Goal: Transaction & Acquisition: Purchase product/service

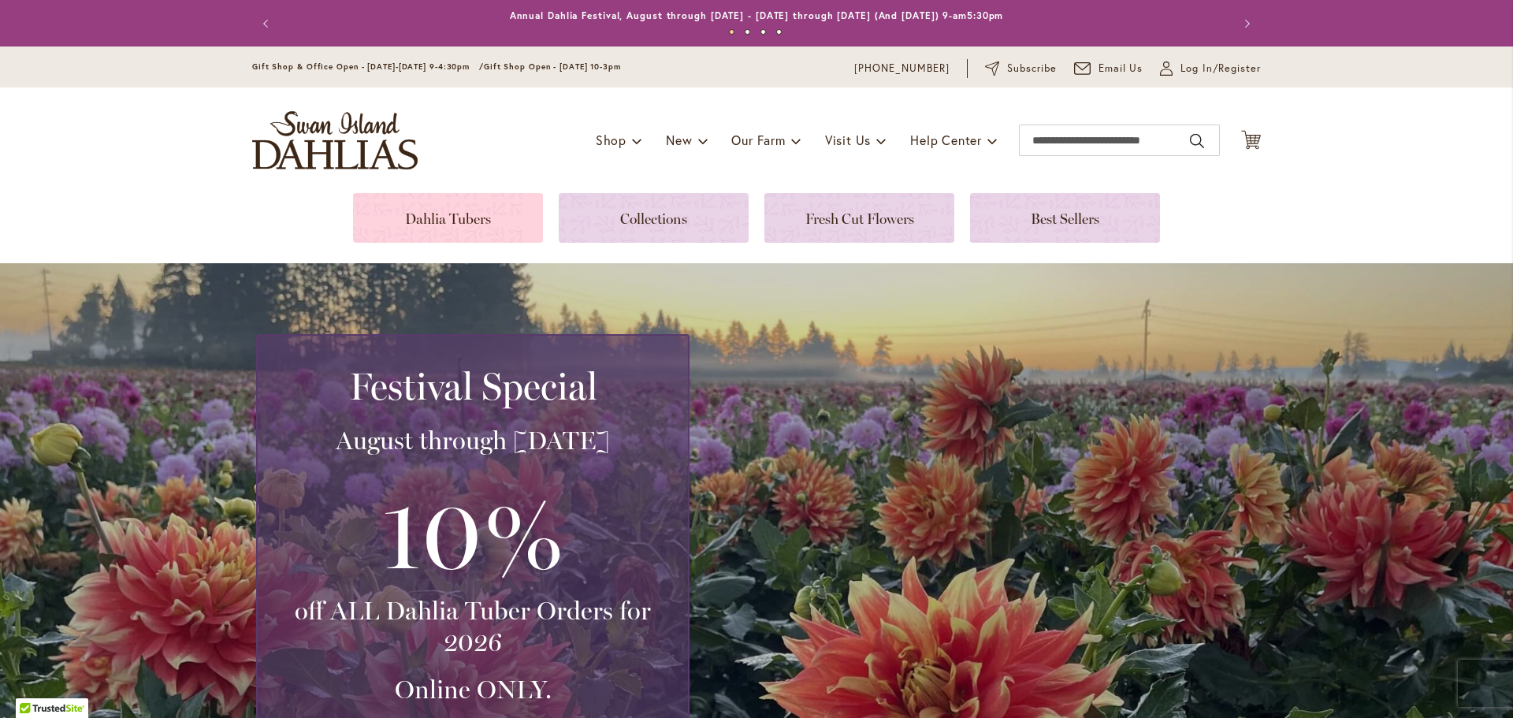
click at [475, 209] on link at bounding box center [448, 218] width 190 height 50
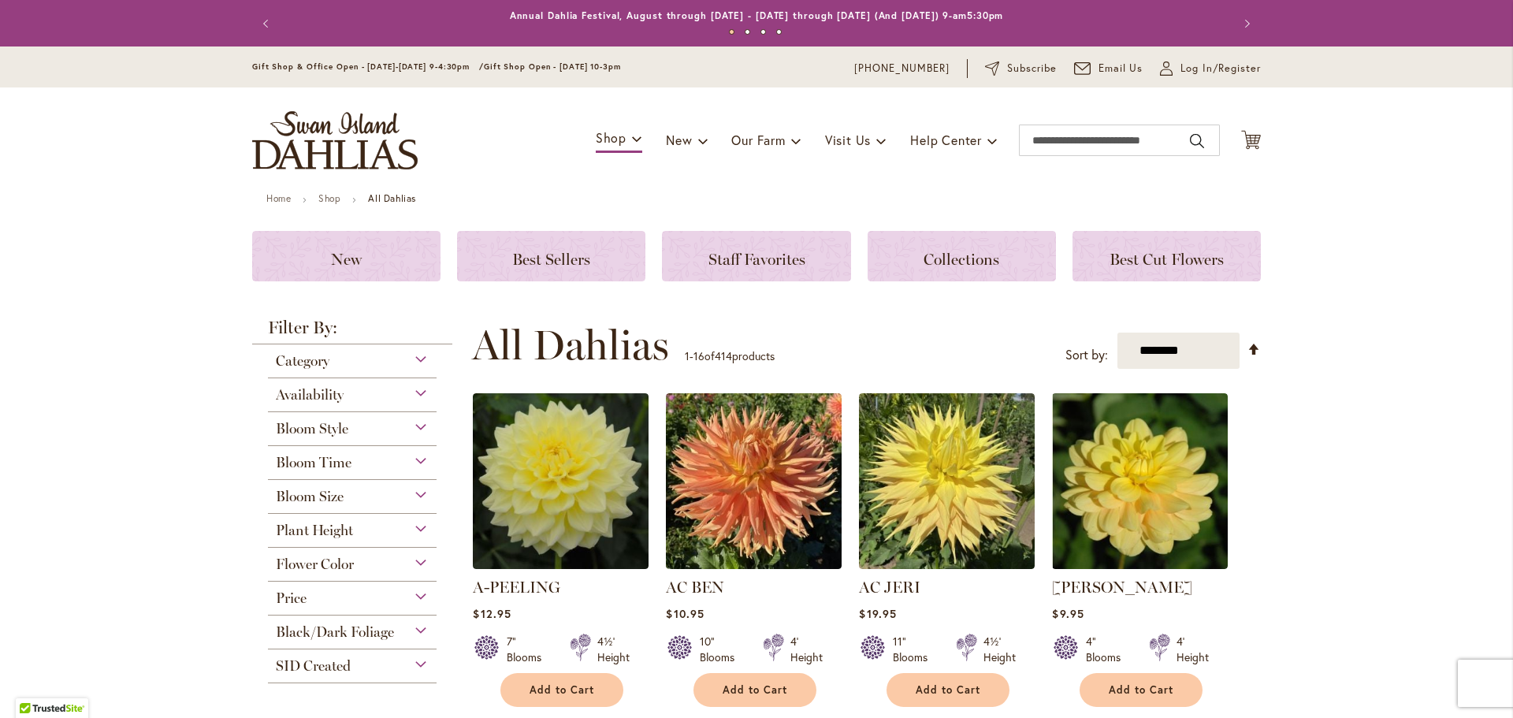
click at [410, 536] on div "Plant Height" at bounding box center [352, 526] width 169 height 25
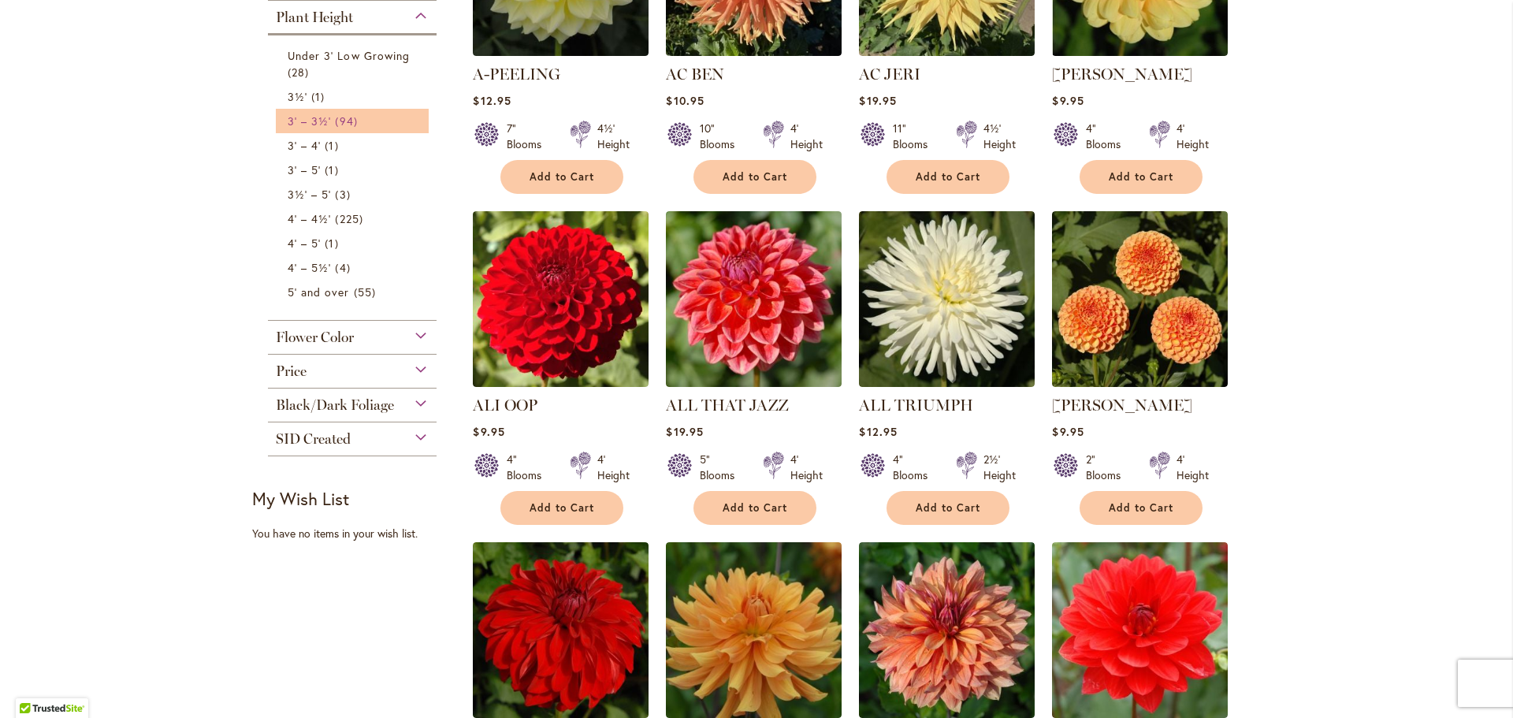
click at [312, 119] on span "3' – 3½'" at bounding box center [309, 120] width 43 height 15
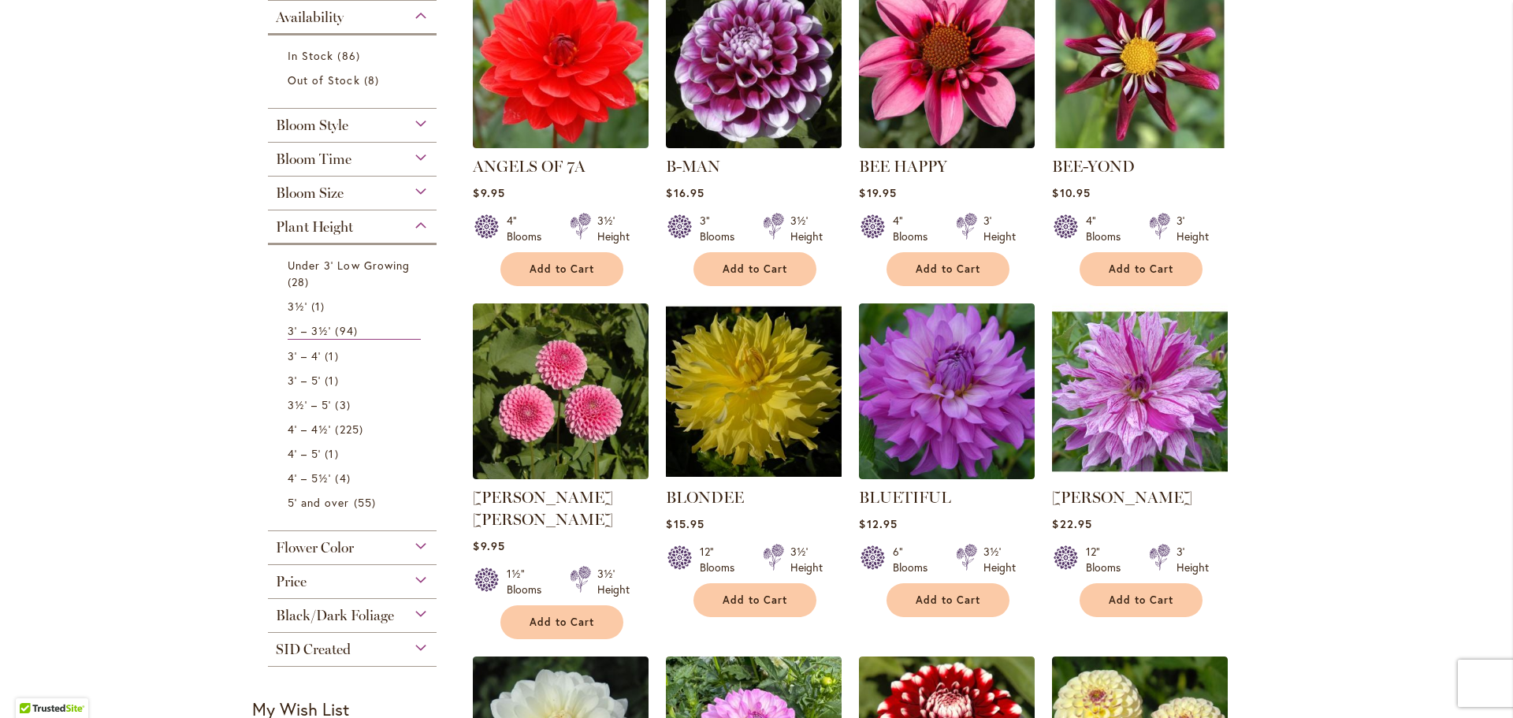
scroll to position [394, 0]
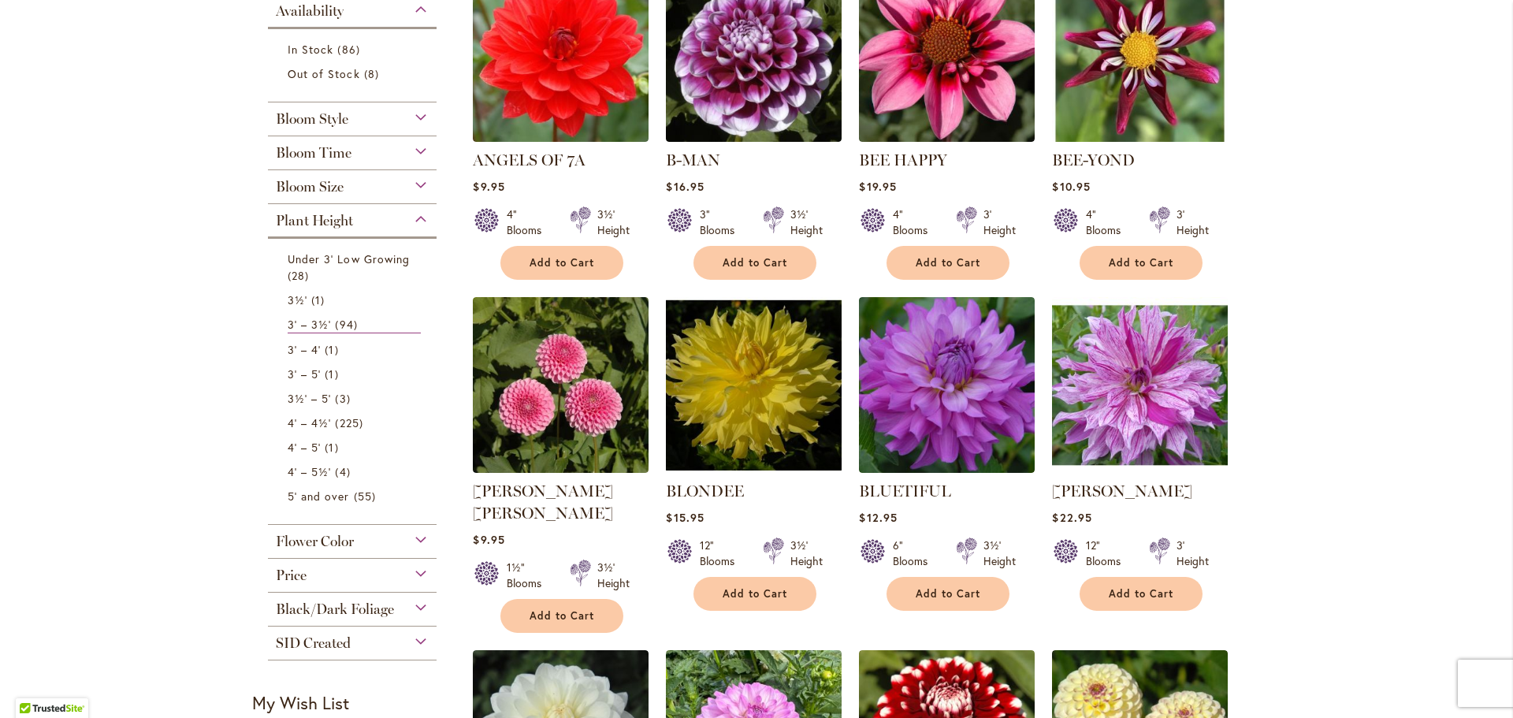
click at [413, 187] on div "Bloom Size" at bounding box center [352, 182] width 169 height 25
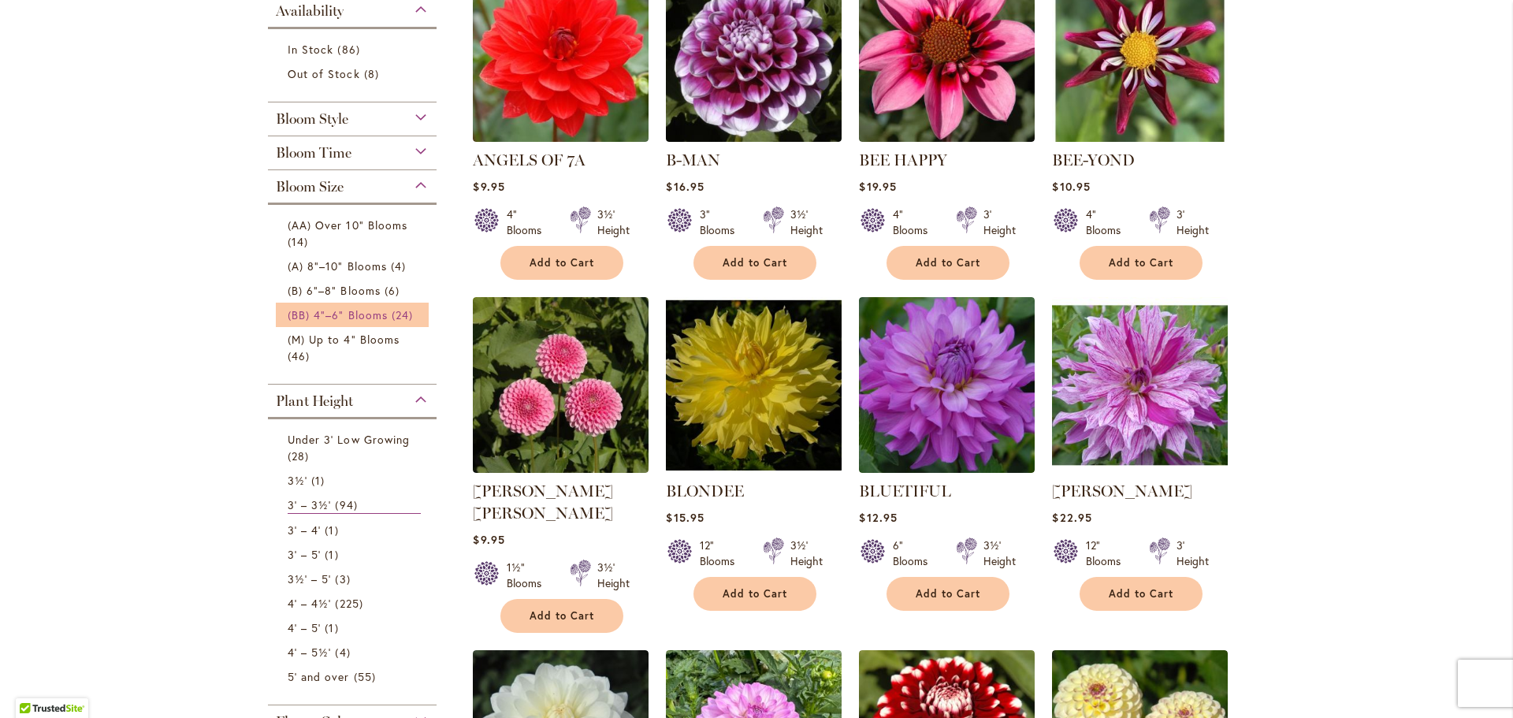
click at [359, 312] on span "(BB) 4"–6" Blooms" at bounding box center [338, 314] width 100 height 15
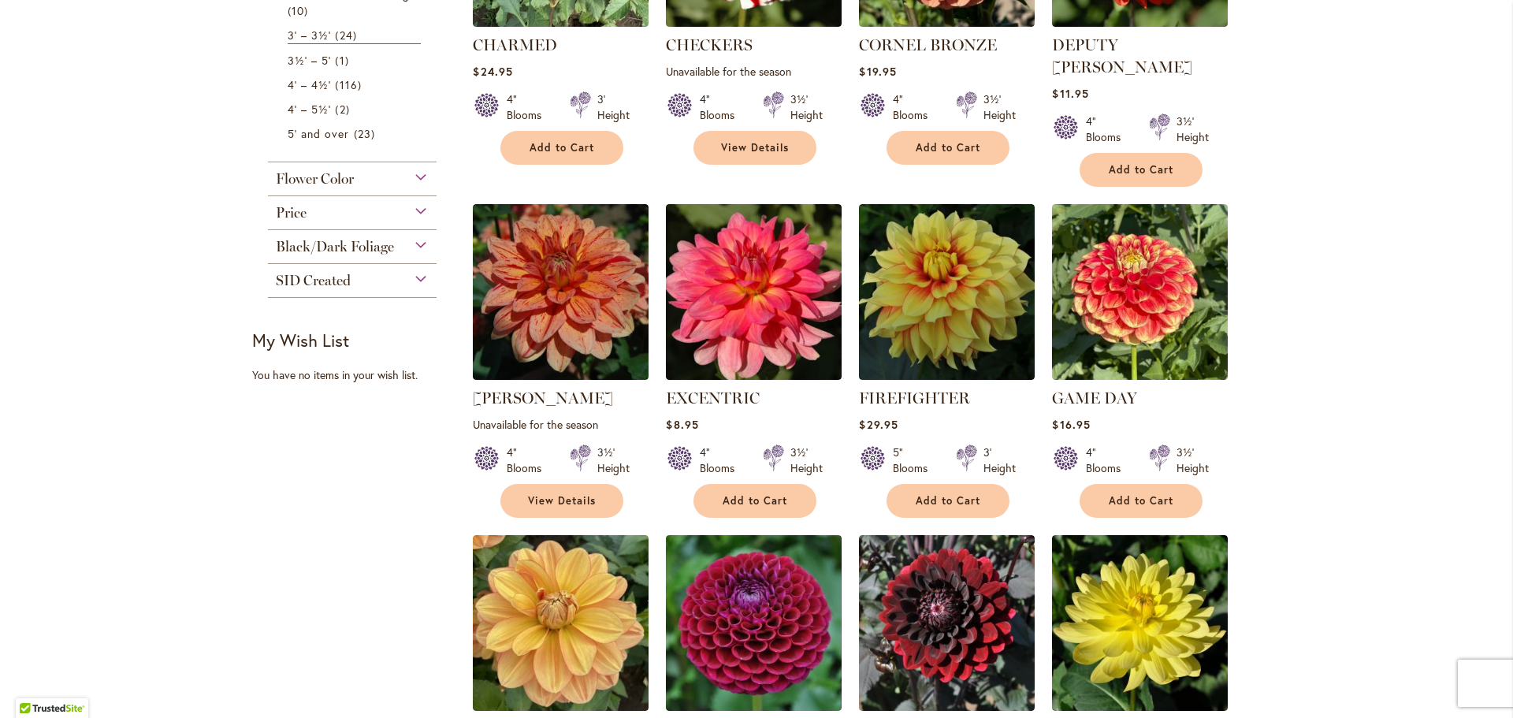
scroll to position [1024, 0]
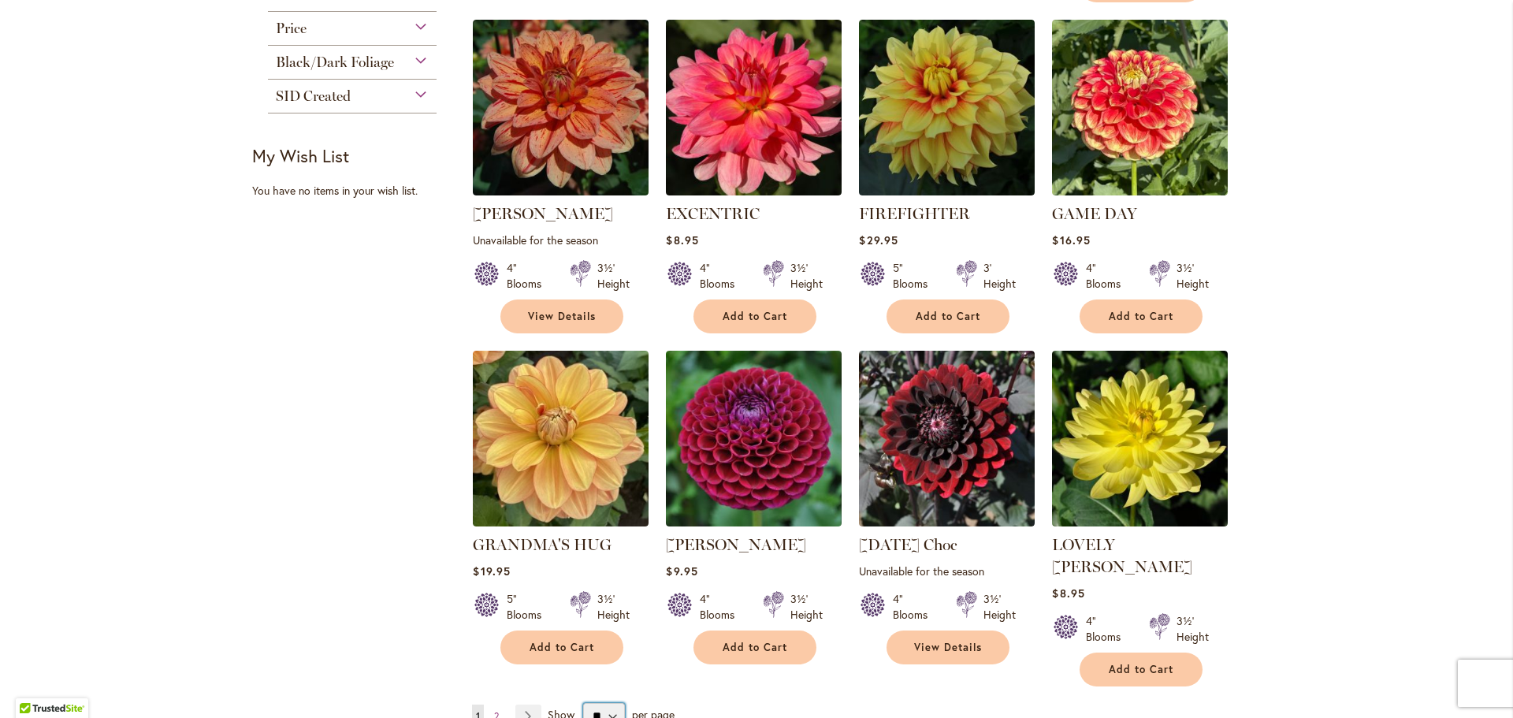
click at [602, 703] on select "** ** ** **" at bounding box center [604, 715] width 42 height 25
select select "**"
click at [583, 703] on select "** ** ** **" at bounding box center [604, 715] width 42 height 25
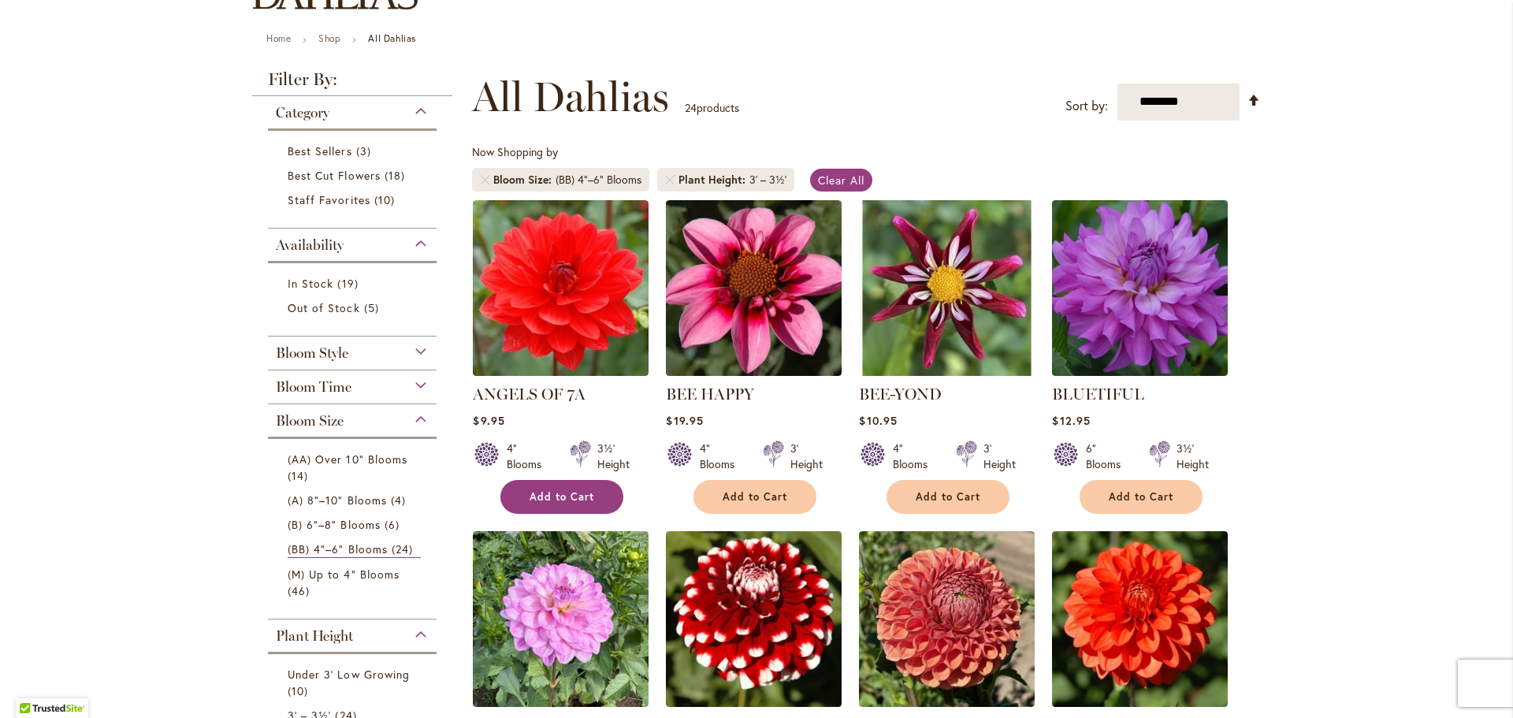
scroll to position [158, 0]
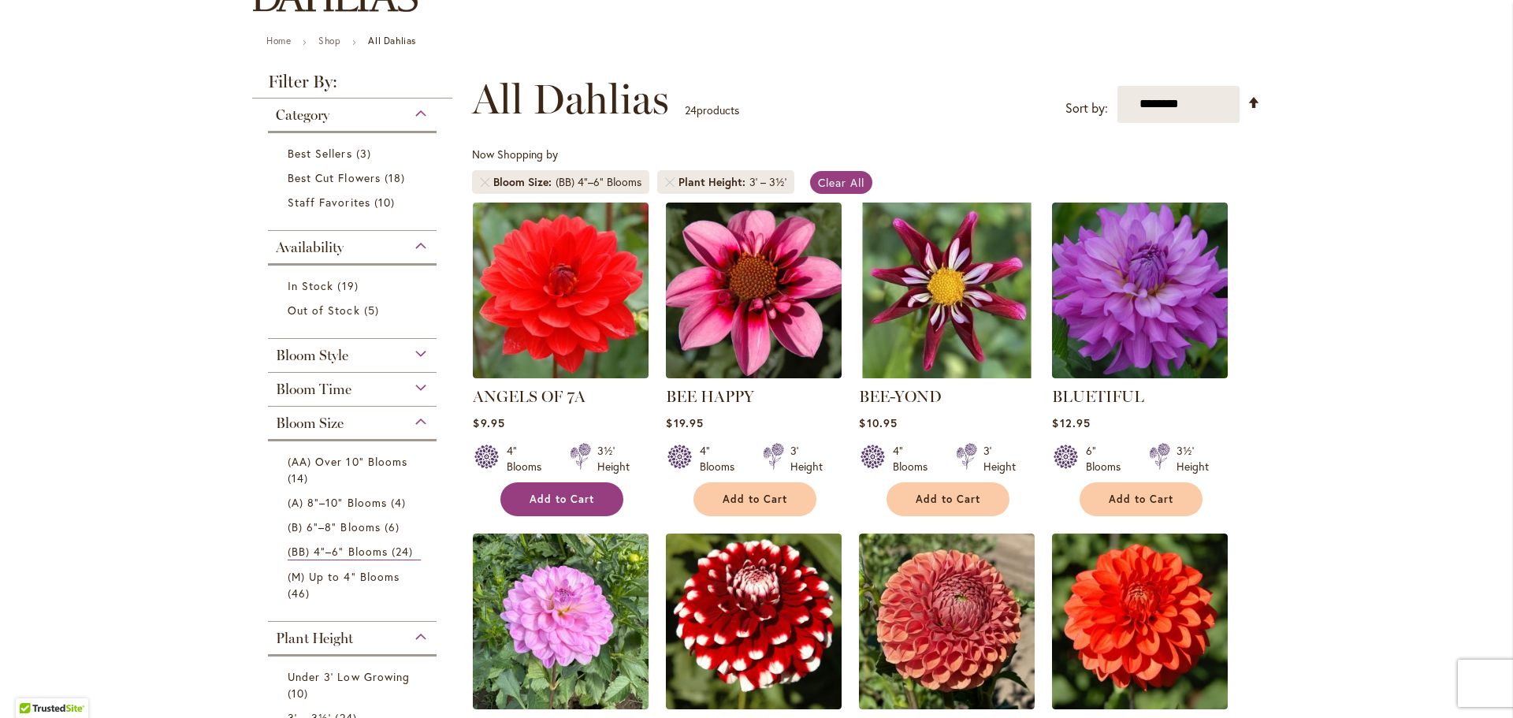
click at [542, 496] on span "Add to Cart" at bounding box center [562, 499] width 65 height 13
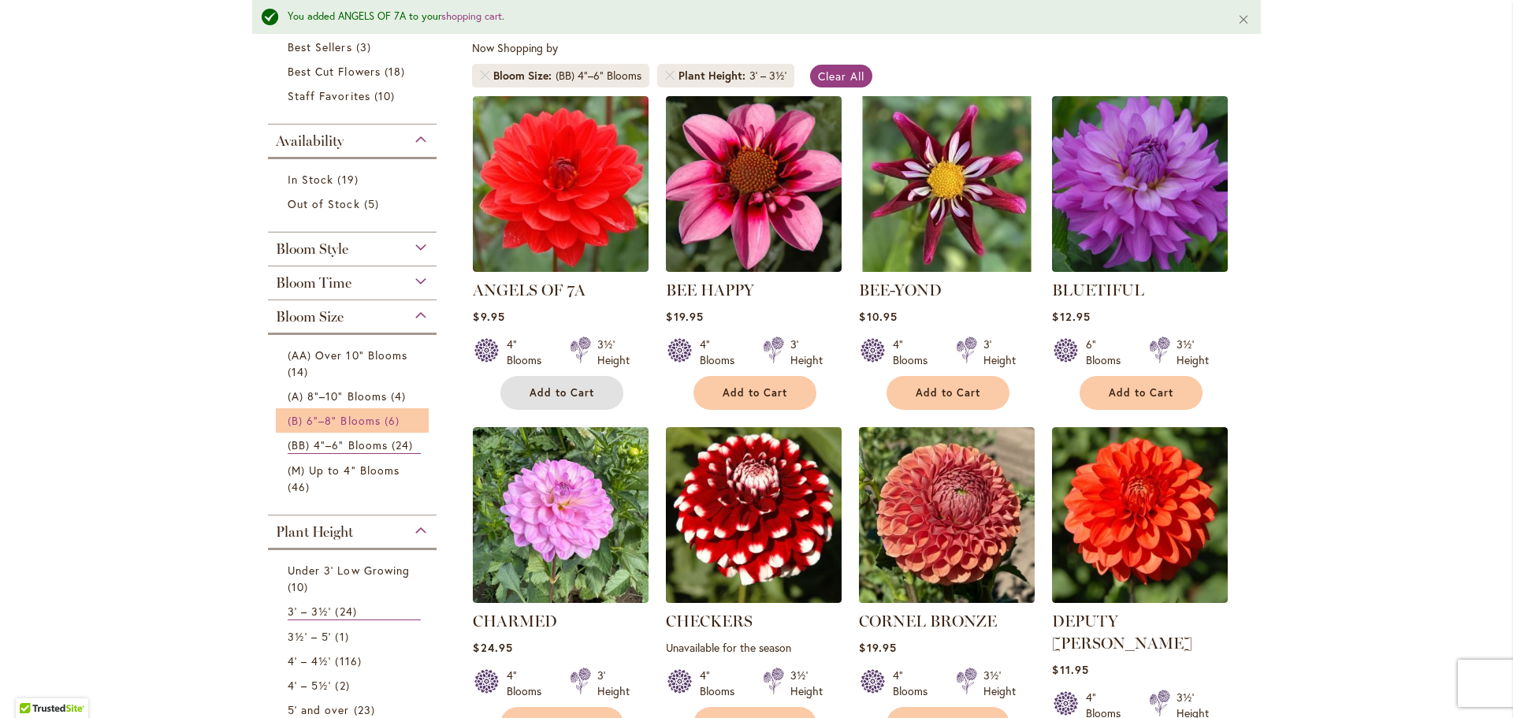
scroll to position [473, 0]
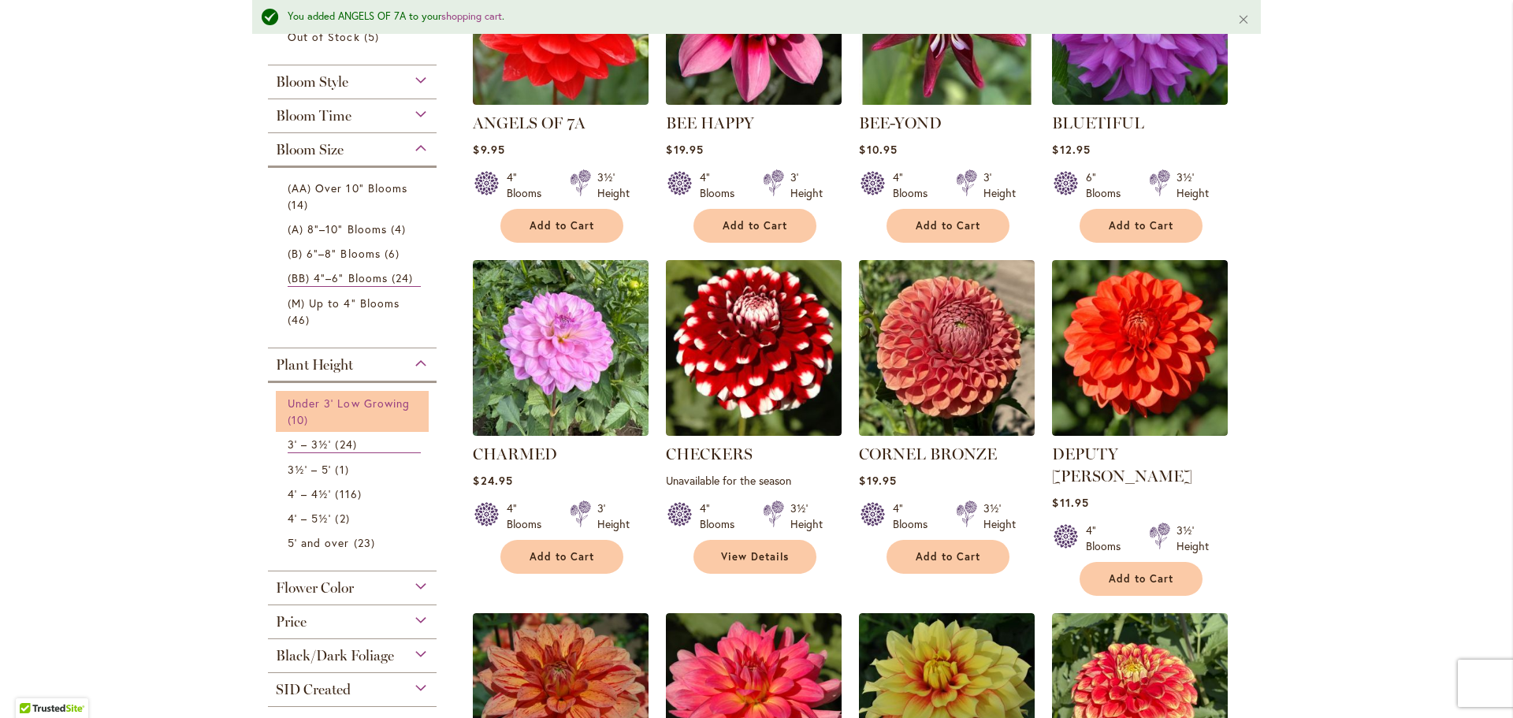
click at [339, 406] on span "Under 3' Low Growing" at bounding box center [349, 403] width 122 height 15
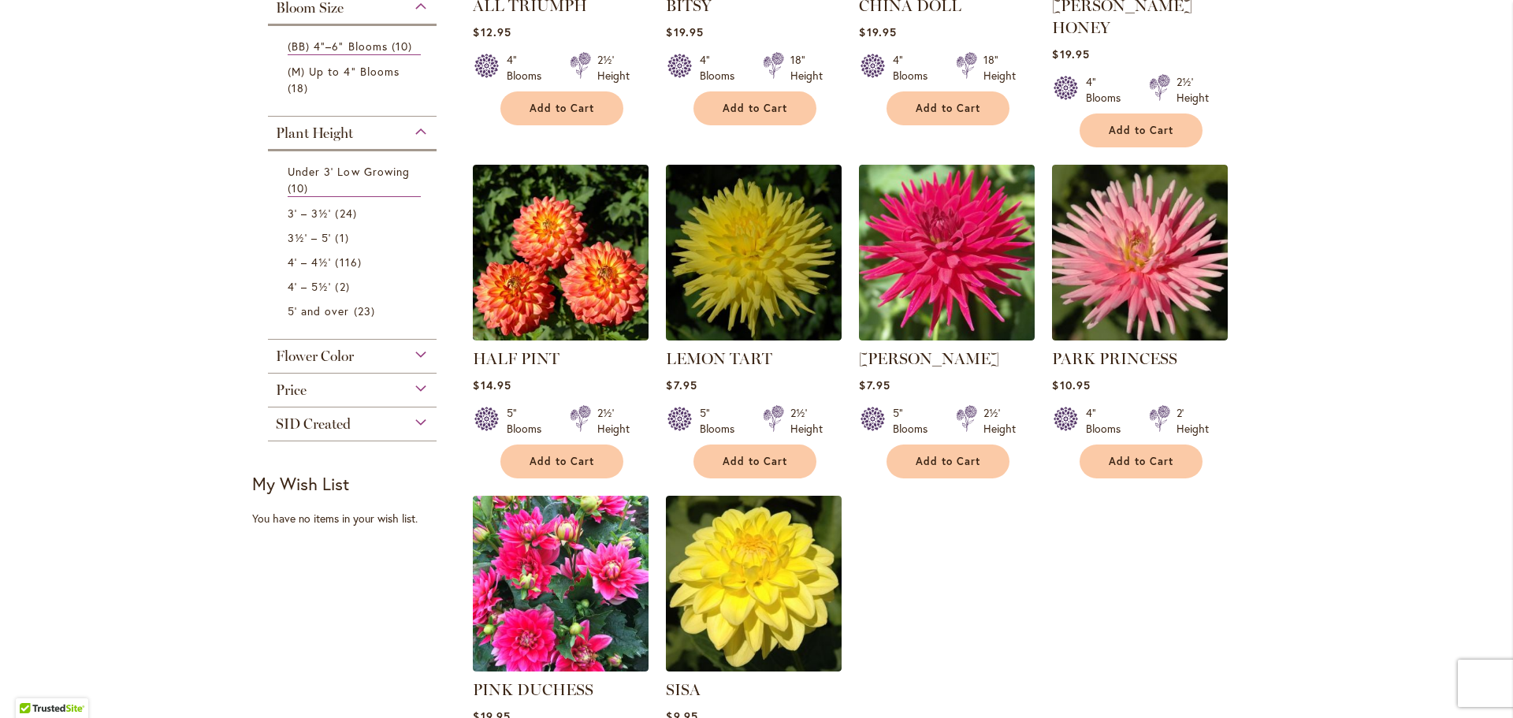
scroll to position [630, 0]
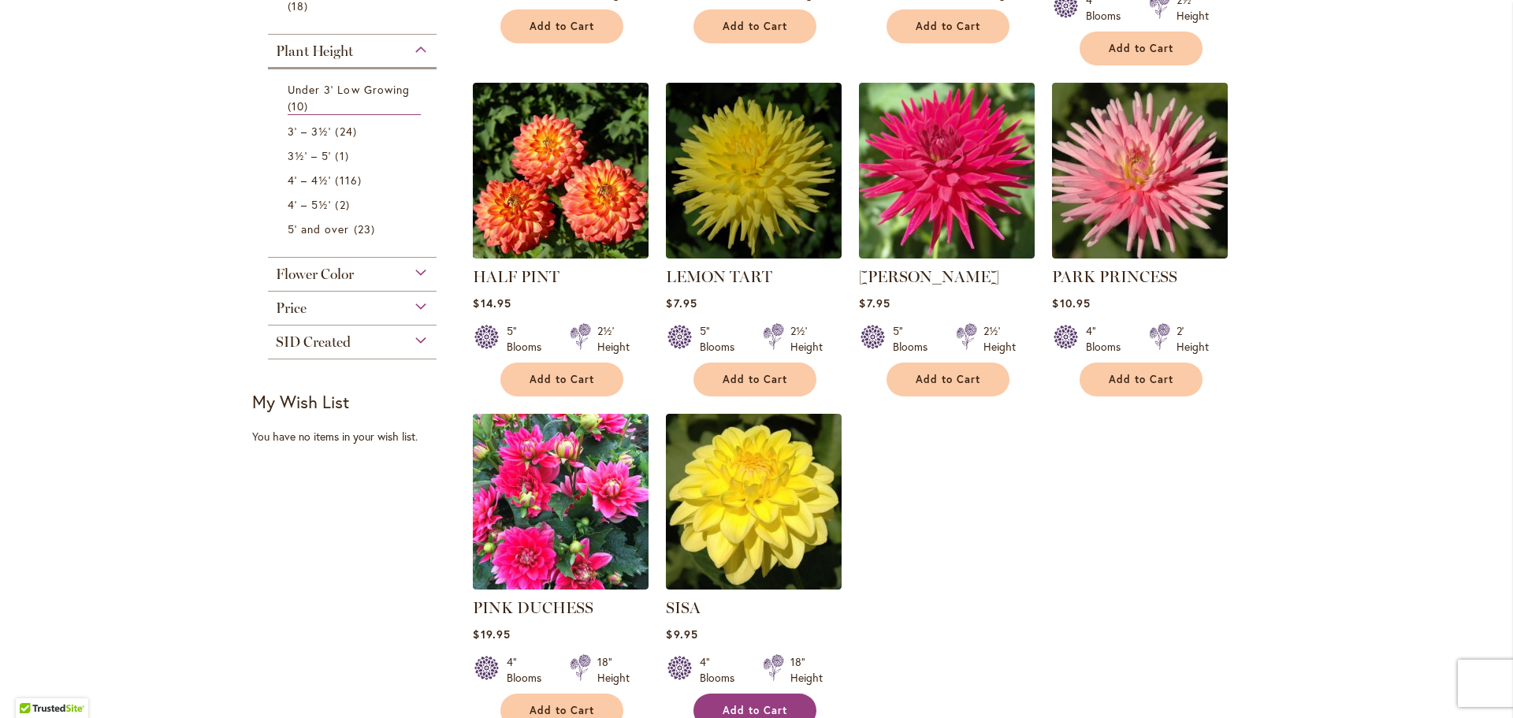
click at [758, 704] on span "Add to Cart" at bounding box center [755, 710] width 65 height 13
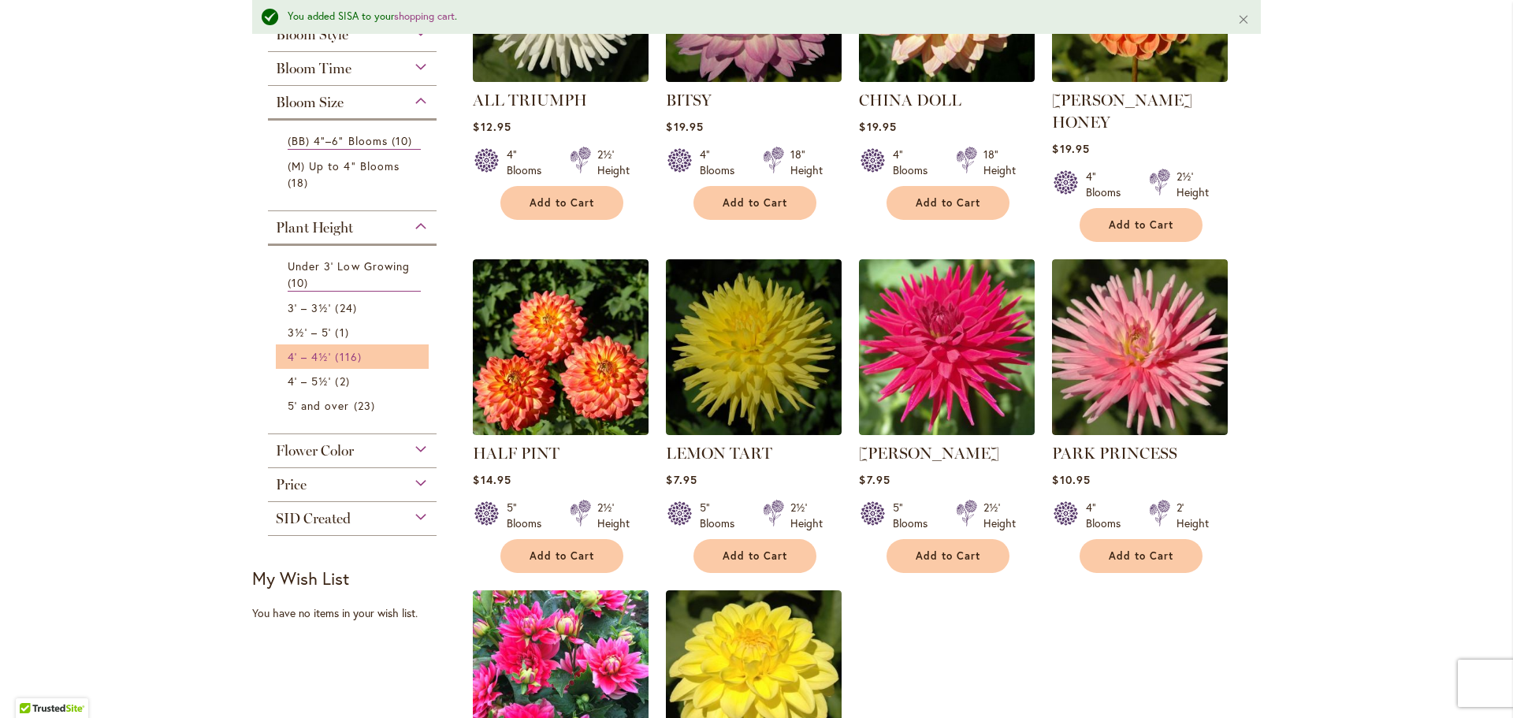
scroll to position [515, 0]
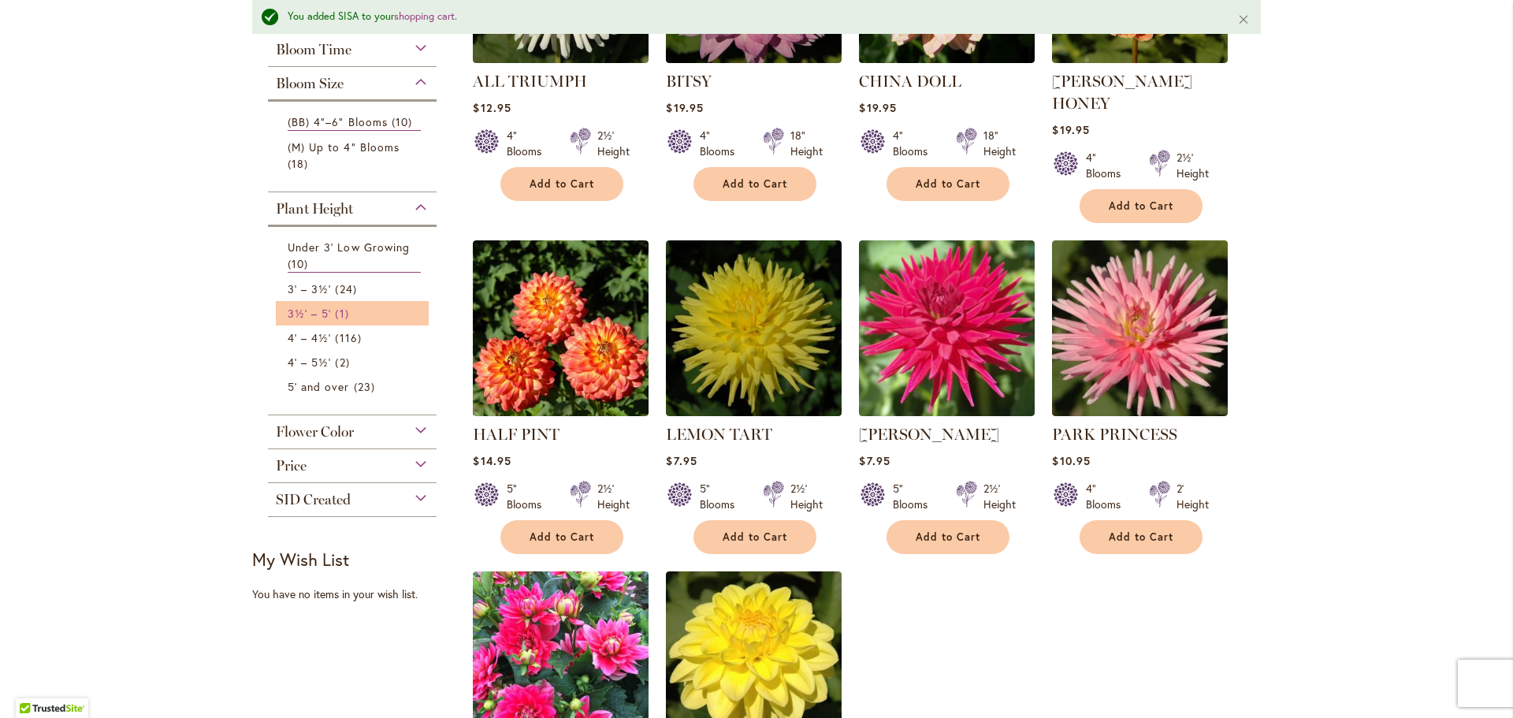
click at [318, 318] on span "3½' – 5'" at bounding box center [309, 313] width 43 height 15
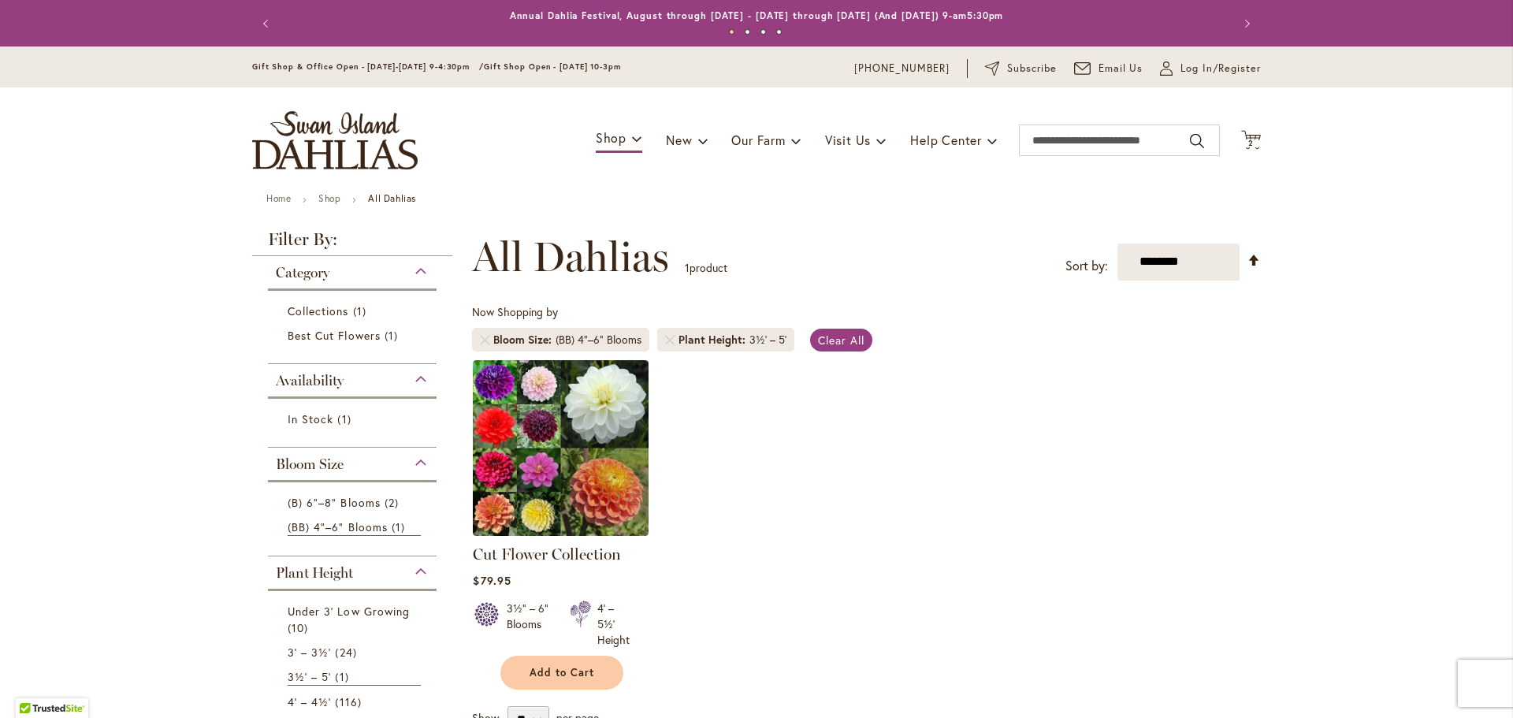
scroll to position [244, 0]
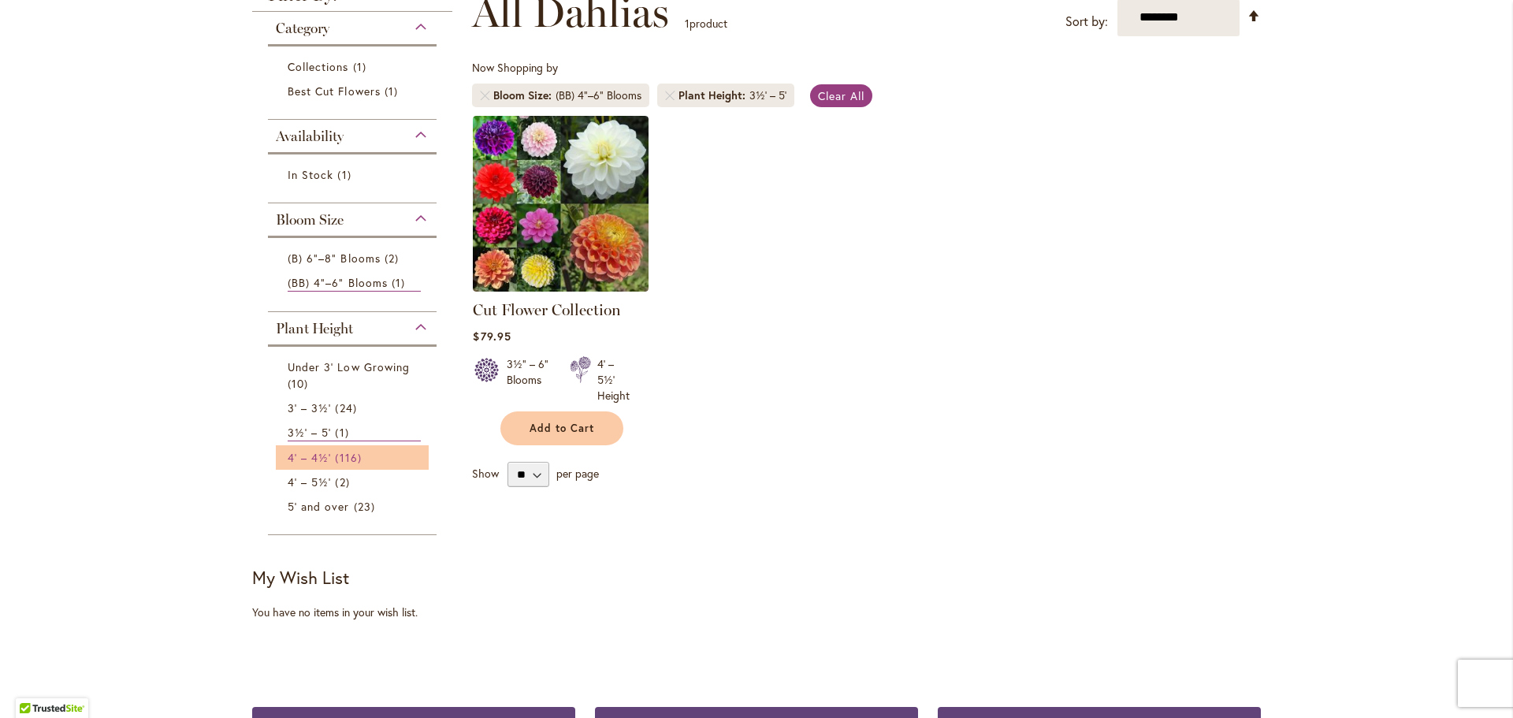
click at [318, 450] on span "4' – 4½'" at bounding box center [309, 457] width 43 height 15
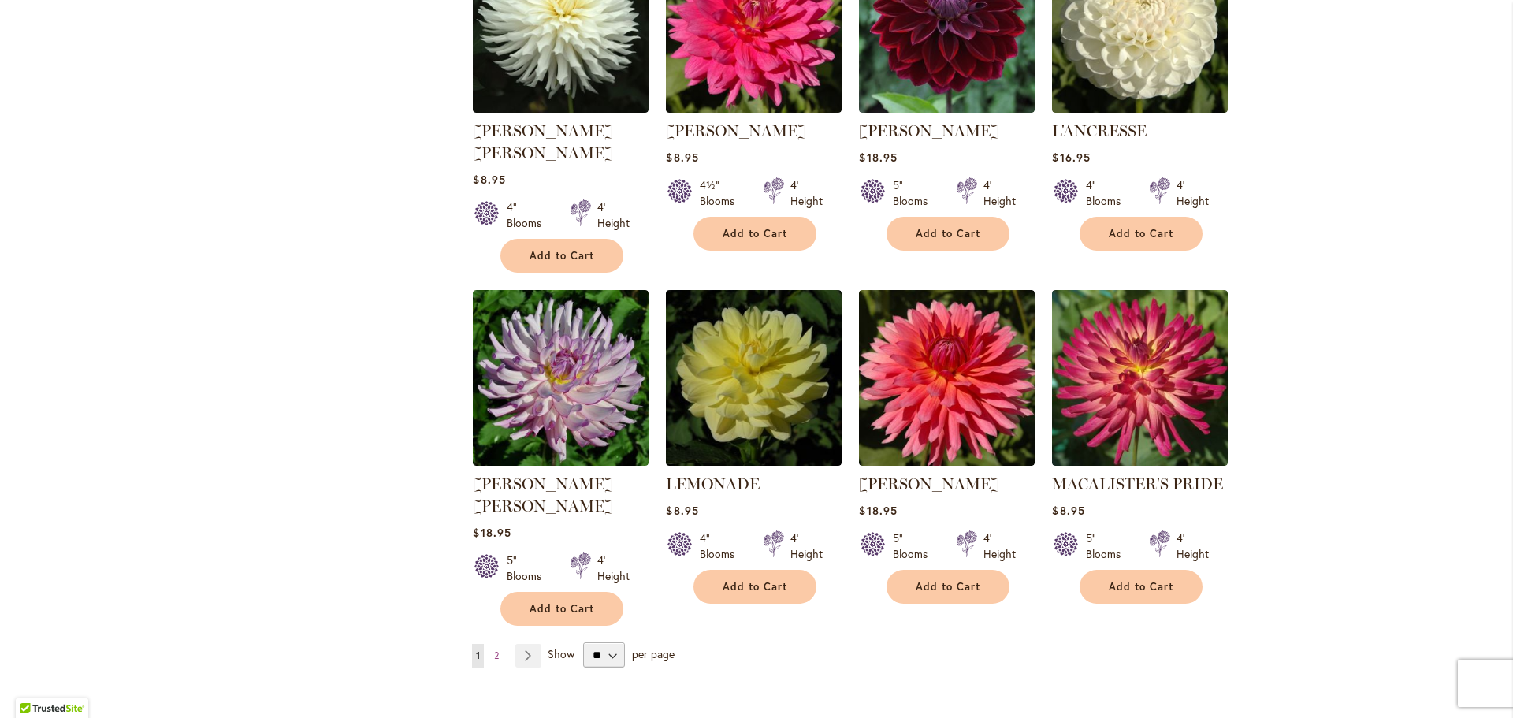
scroll to position [5200, 0]
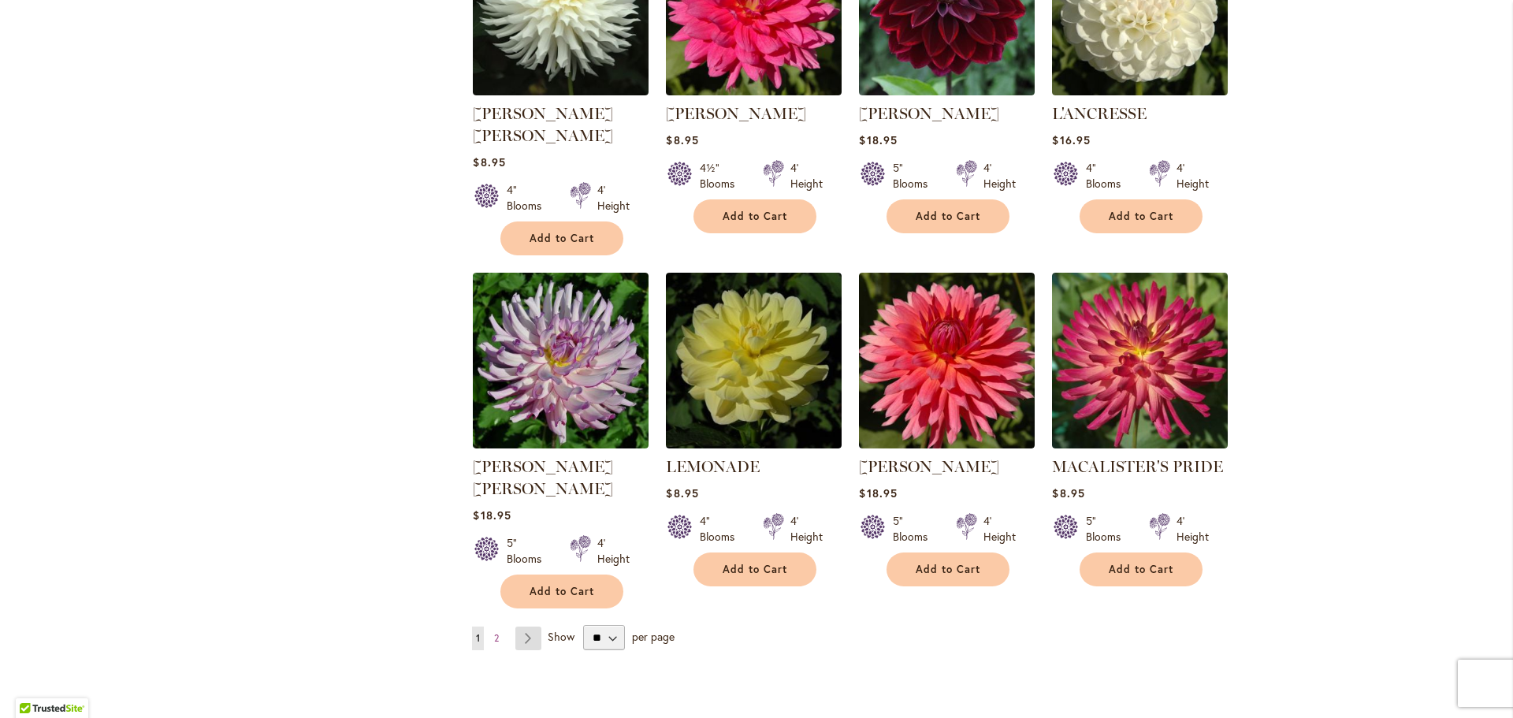
click at [515, 626] on link "Page Next" at bounding box center [528, 638] width 26 height 24
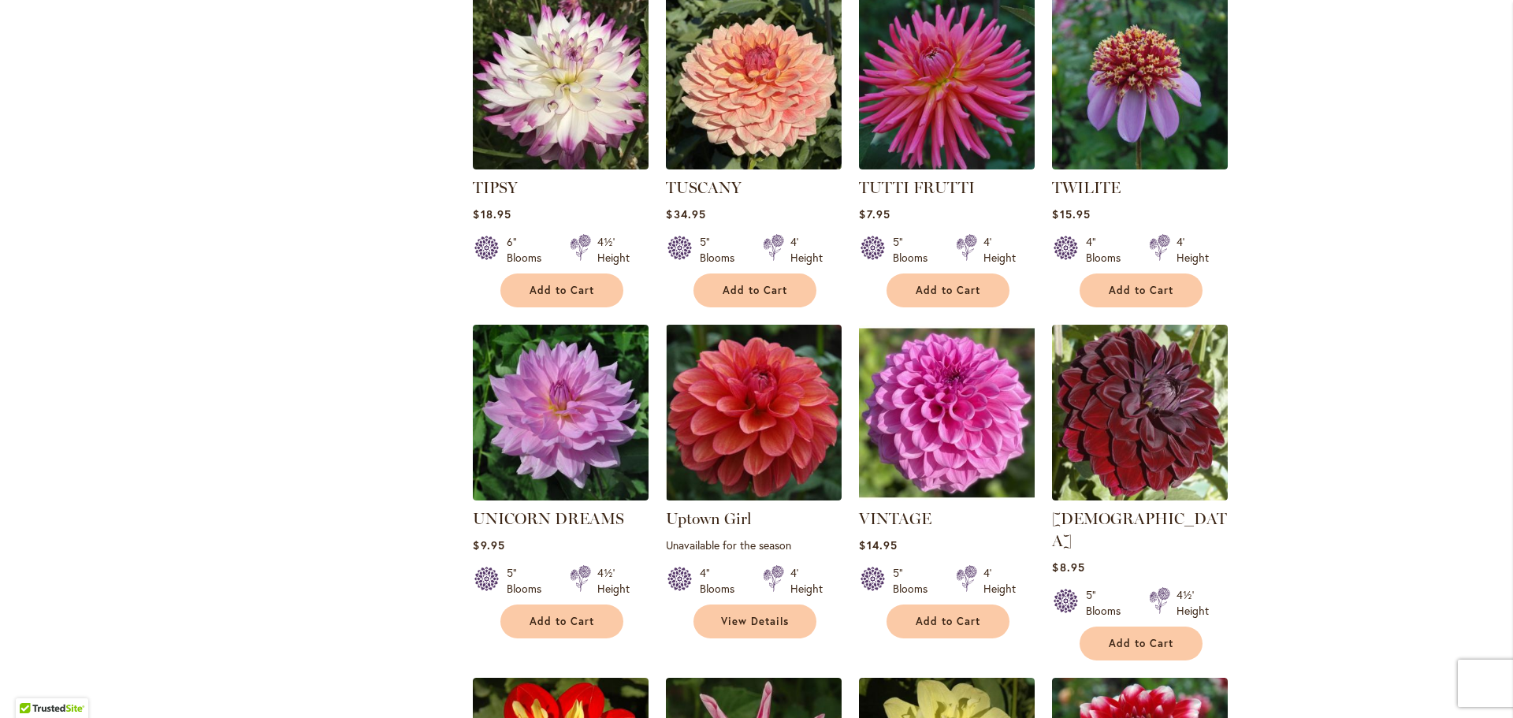
scroll to position [4019, 0]
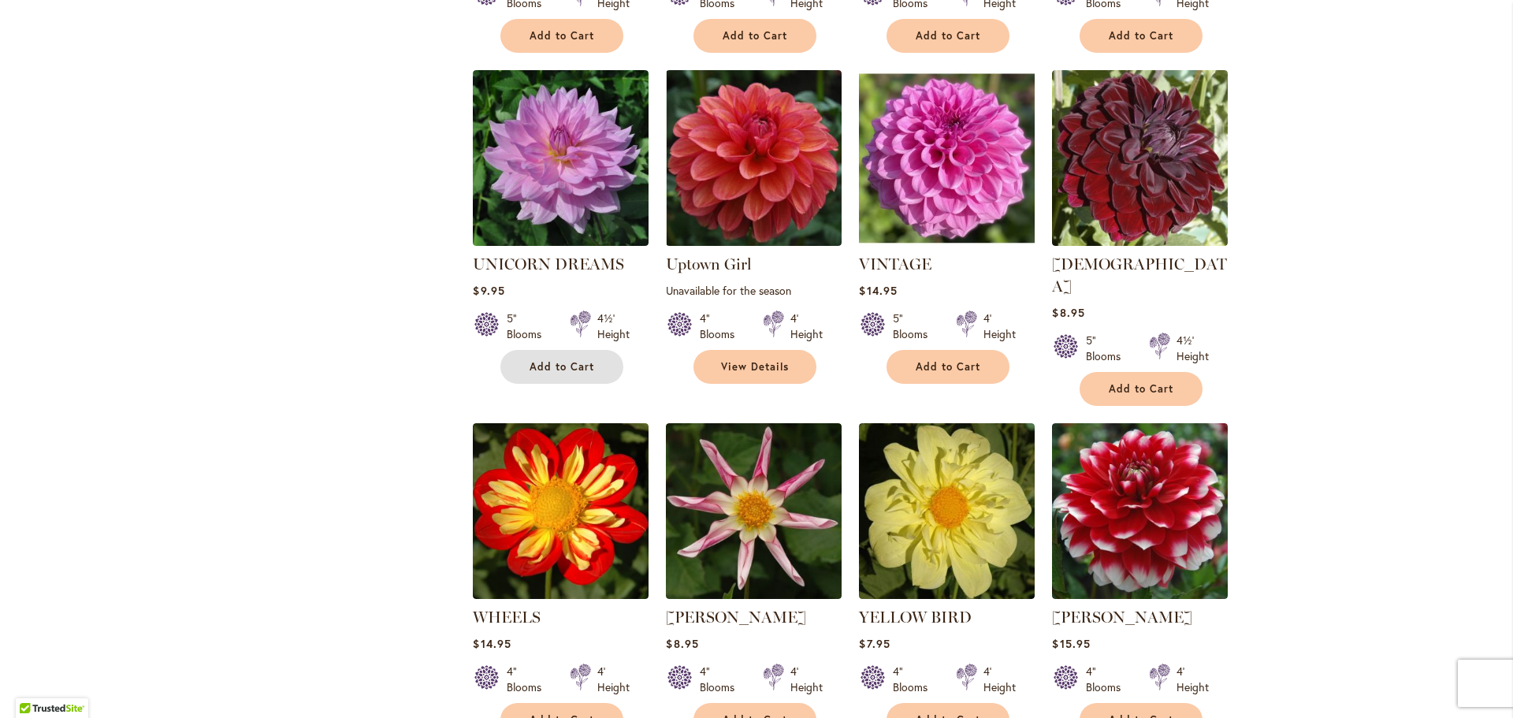
drag, startPoint x: 554, startPoint y: 321, endPoint x: 584, endPoint y: 318, distance: 30.0
click at [554, 350] on button "Add to Cart" at bounding box center [561, 367] width 123 height 34
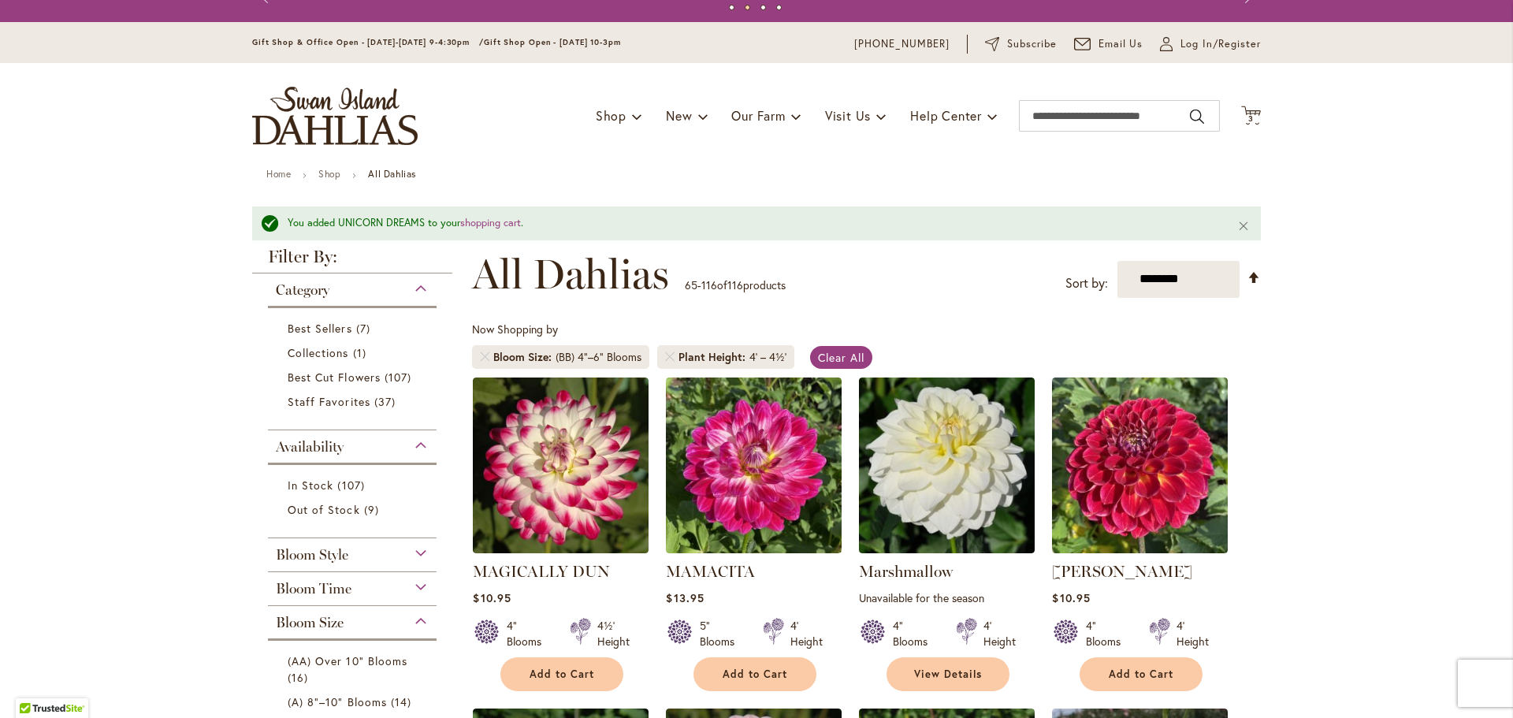
scroll to position [0, 0]
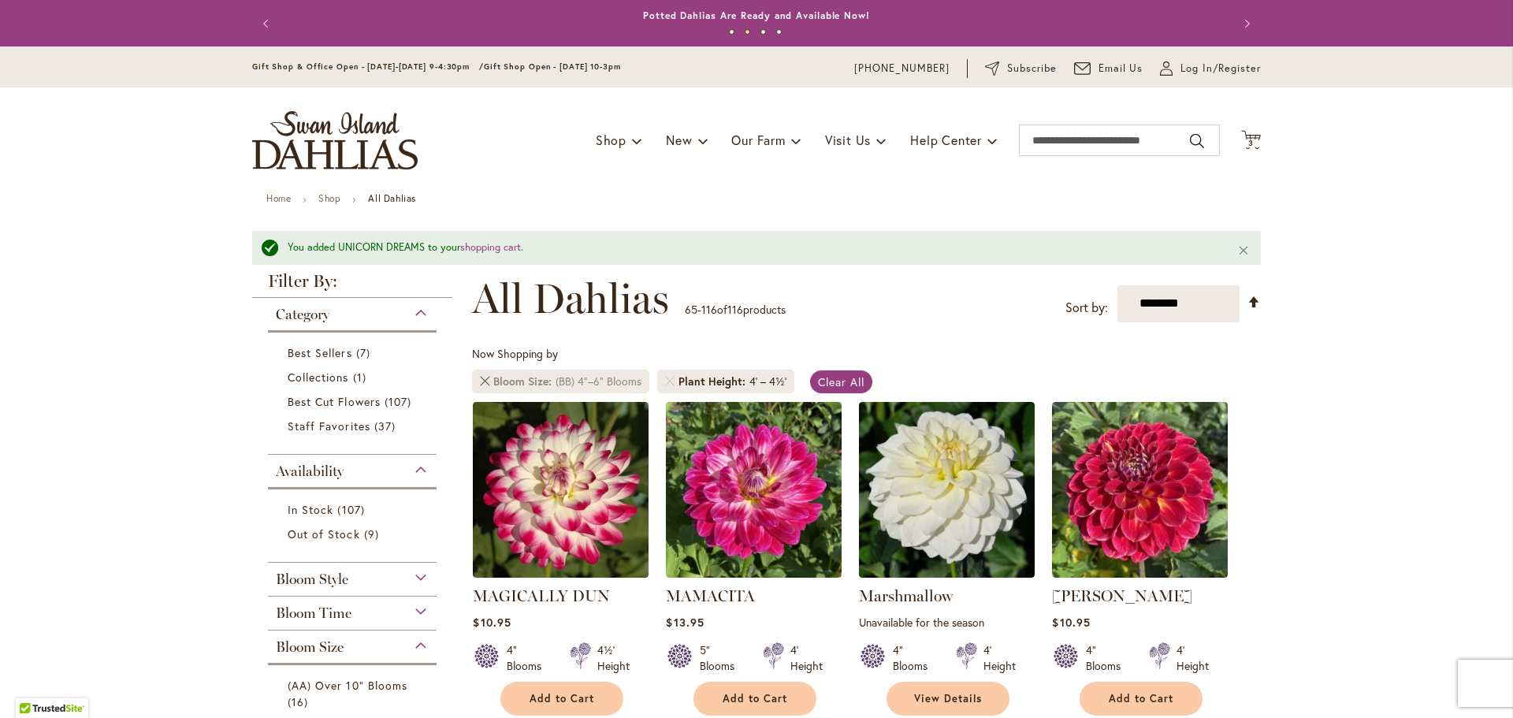
click at [481, 380] on link at bounding box center [484, 381] width 9 height 9
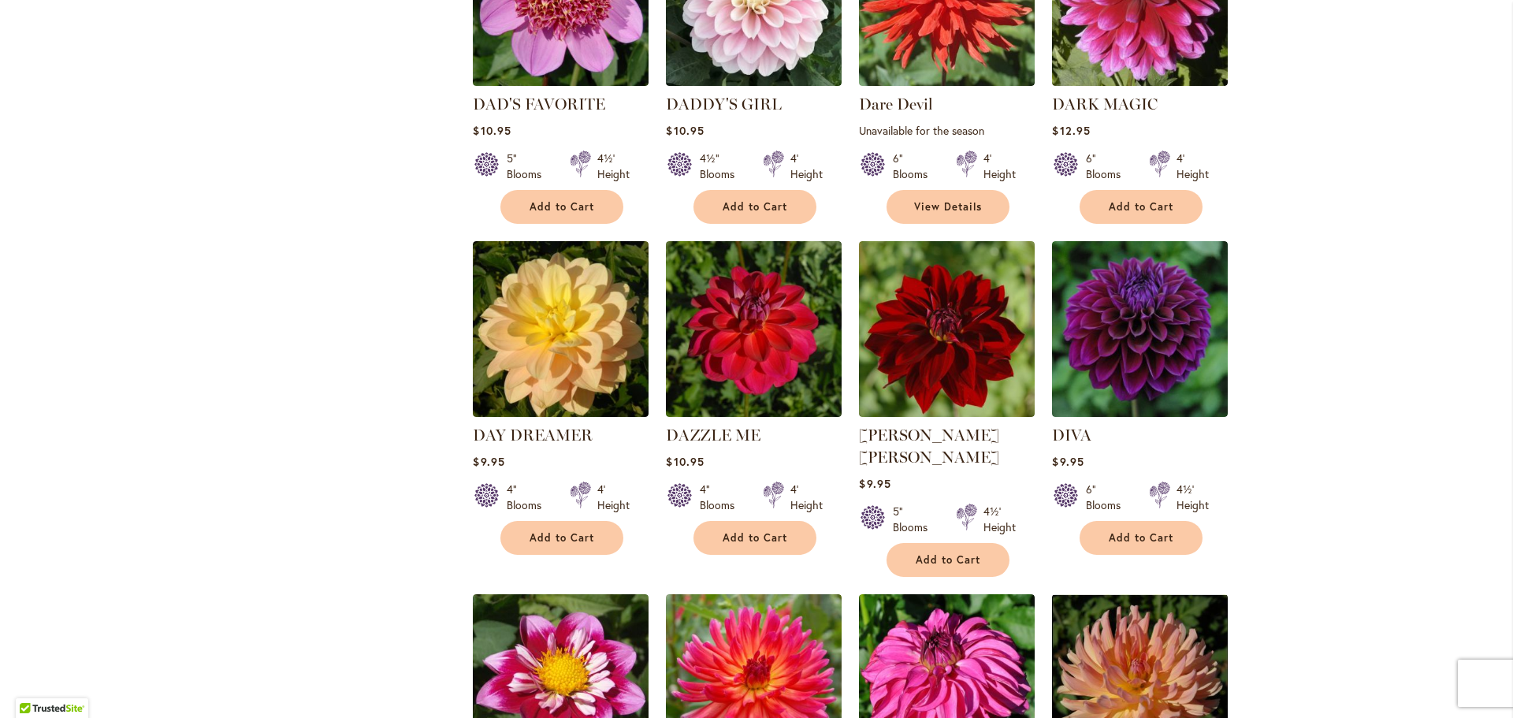
scroll to position [4570, 0]
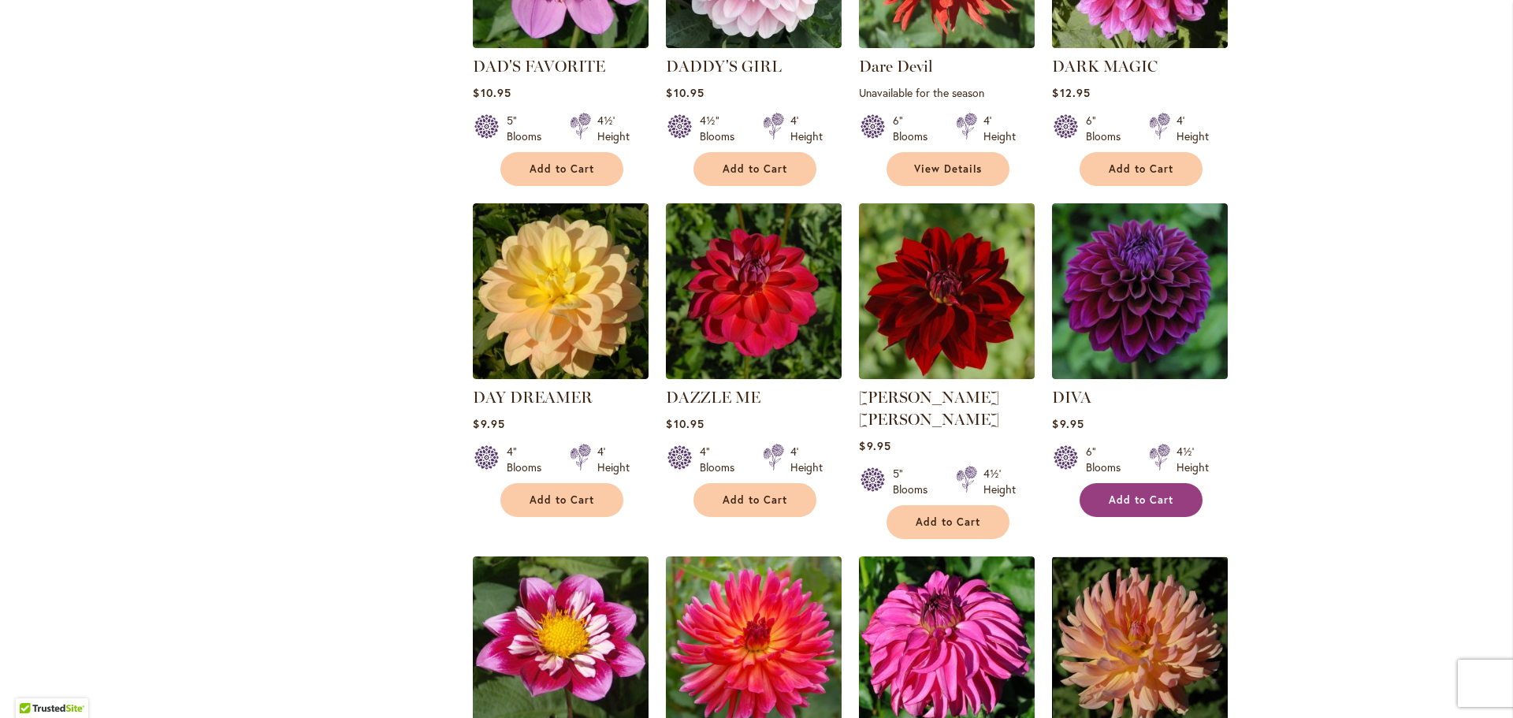
click at [1152, 493] on span "Add to Cart" at bounding box center [1141, 499] width 65 height 13
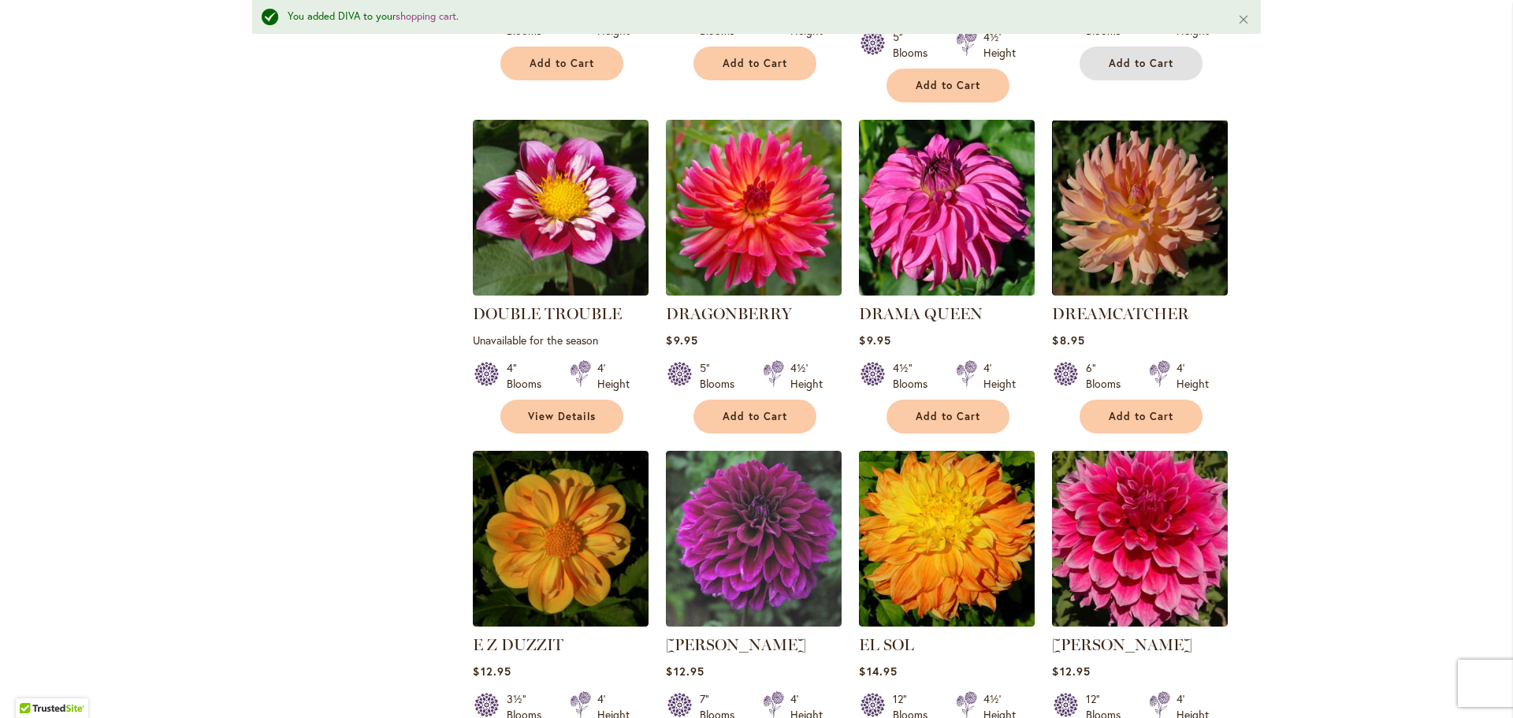
scroll to position [5084, 0]
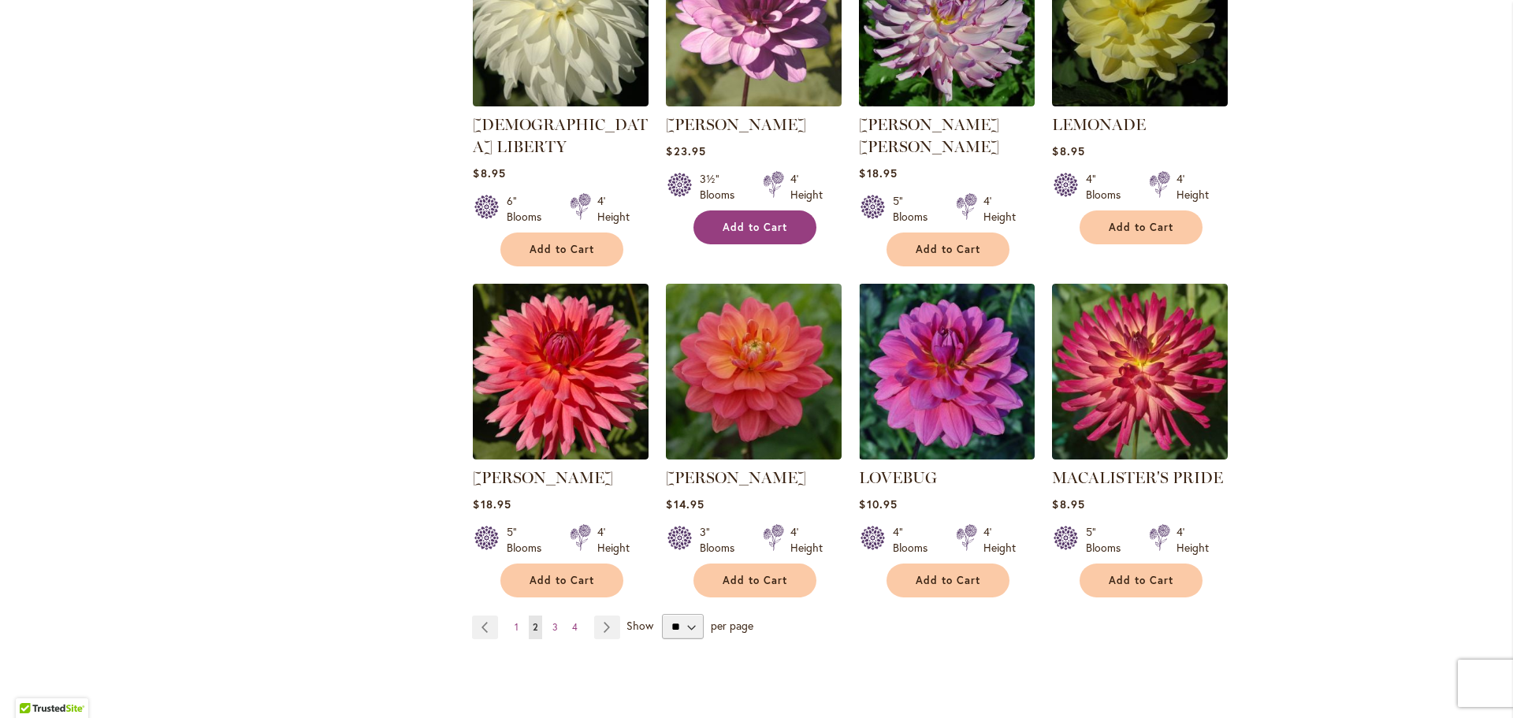
scroll to position [5279, 0]
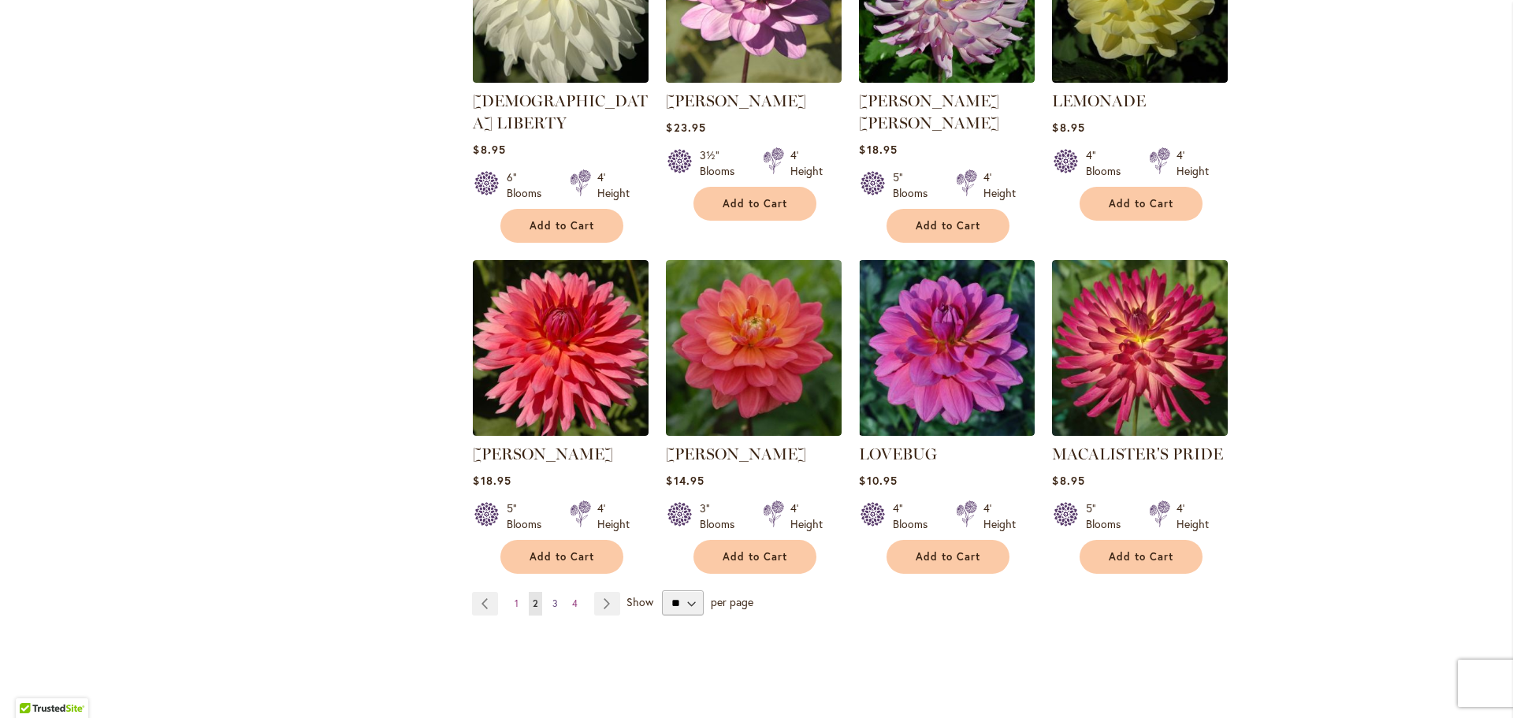
click at [552, 597] on span "3" at bounding box center [555, 603] width 6 height 12
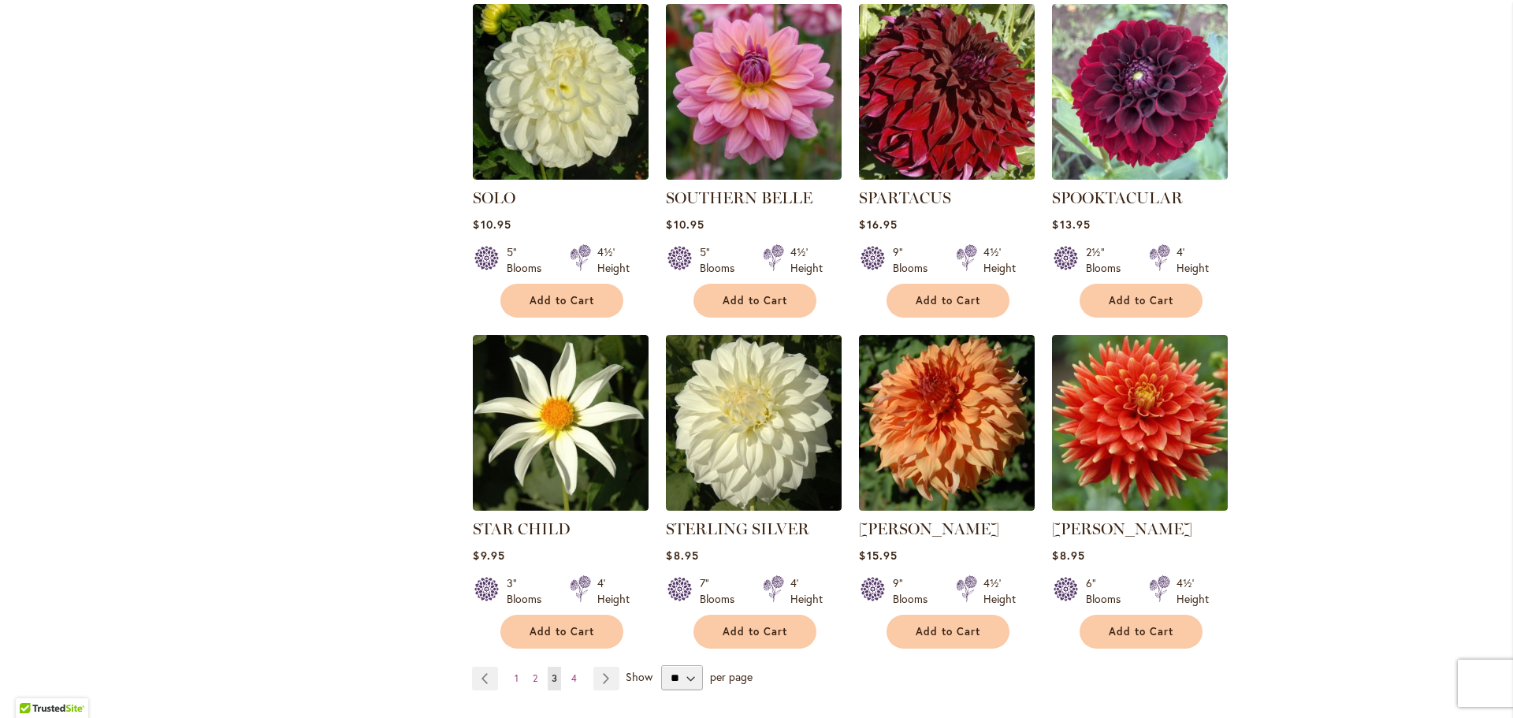
scroll to position [5200, 0]
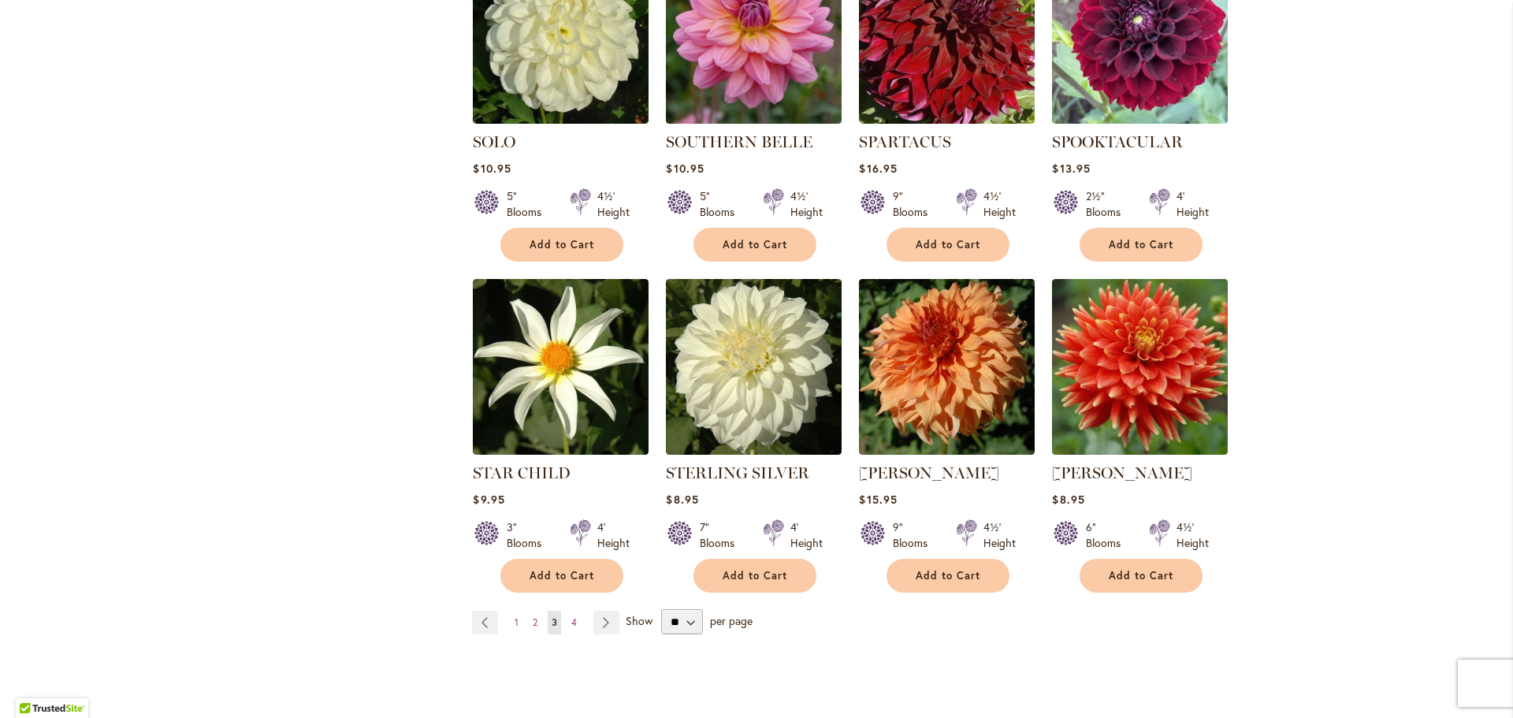
click at [576, 611] on ul "Page Previous Page 1 Page 2 You're currently reading page 3 Page 4 Page Next" at bounding box center [549, 623] width 154 height 24
click at [571, 611] on link "Page 4" at bounding box center [573, 623] width 13 height 24
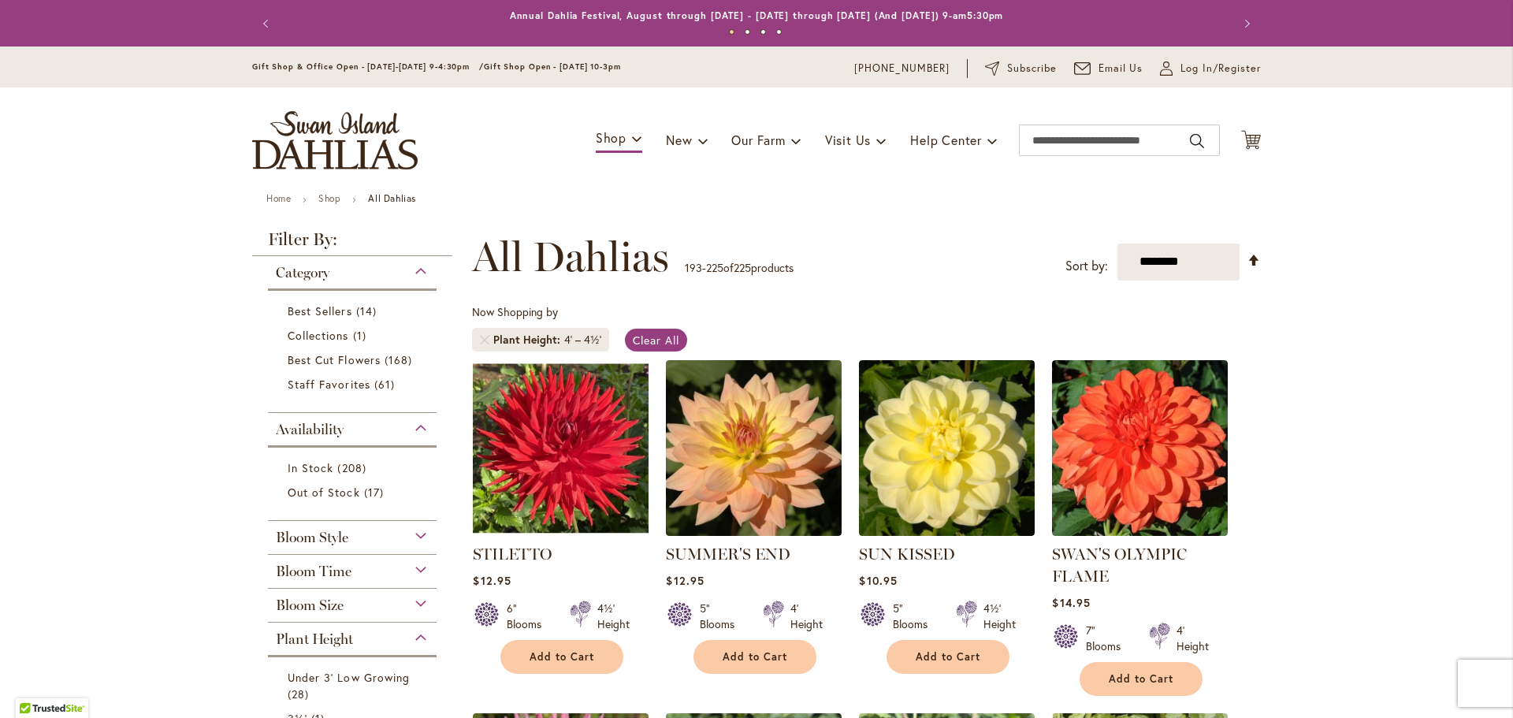
scroll to position [157, 0]
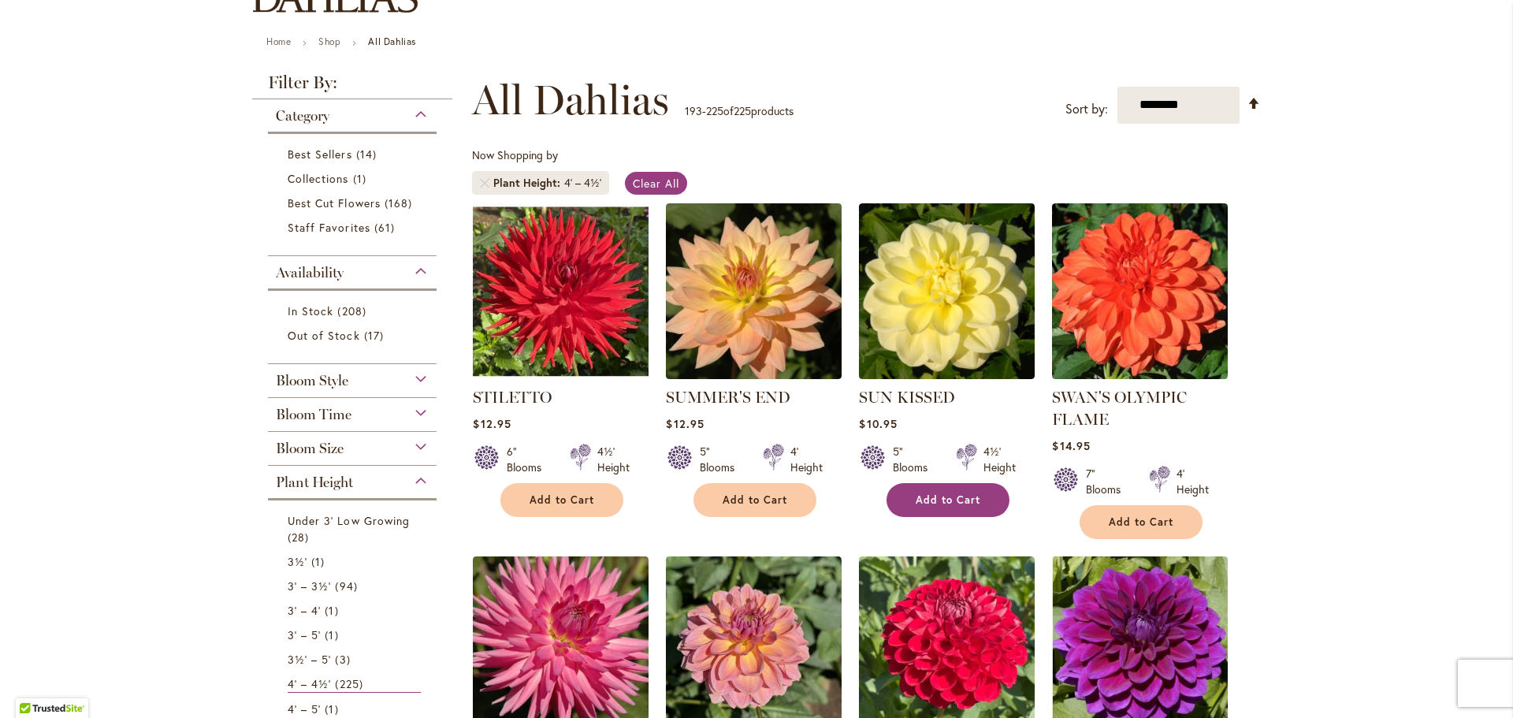
click at [916, 498] on span "Add to Cart" at bounding box center [948, 499] width 65 height 13
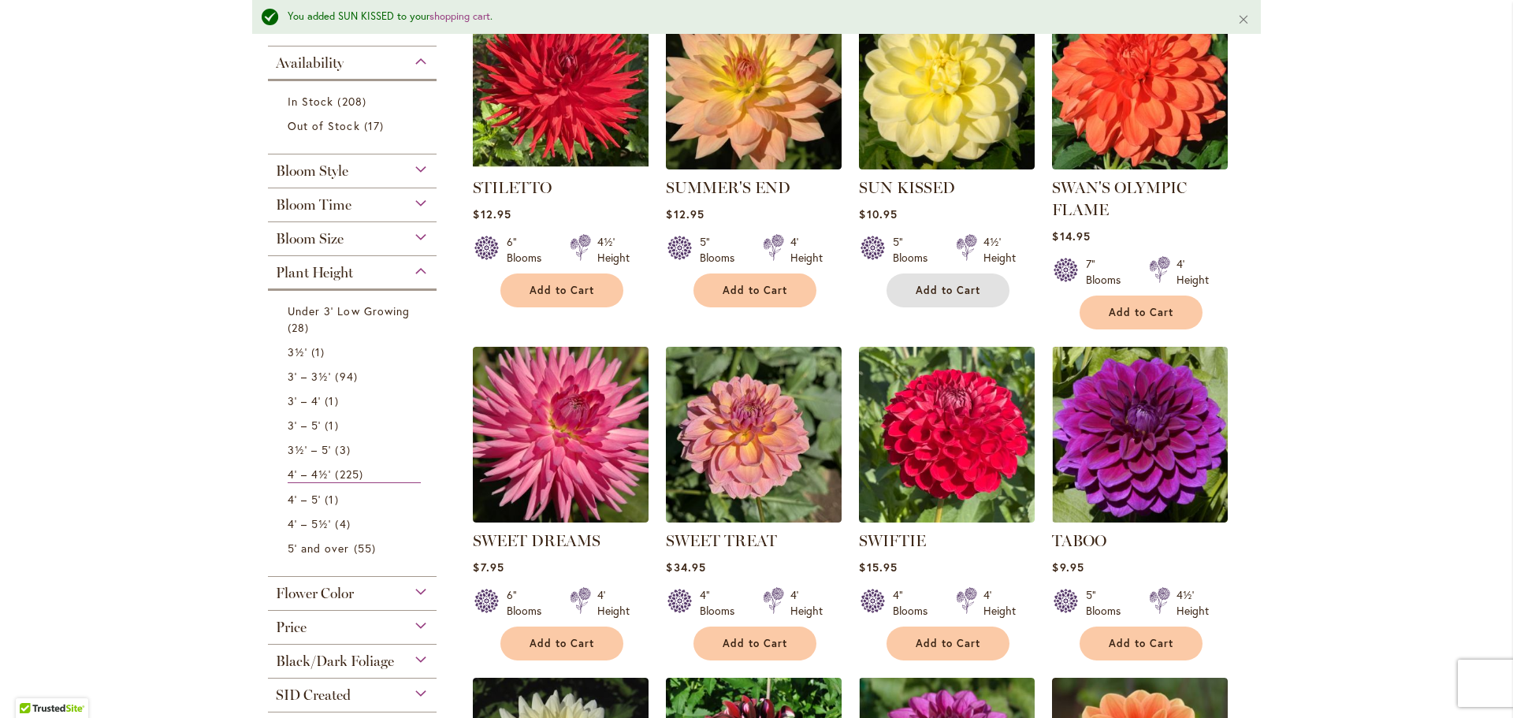
scroll to position [393, 0]
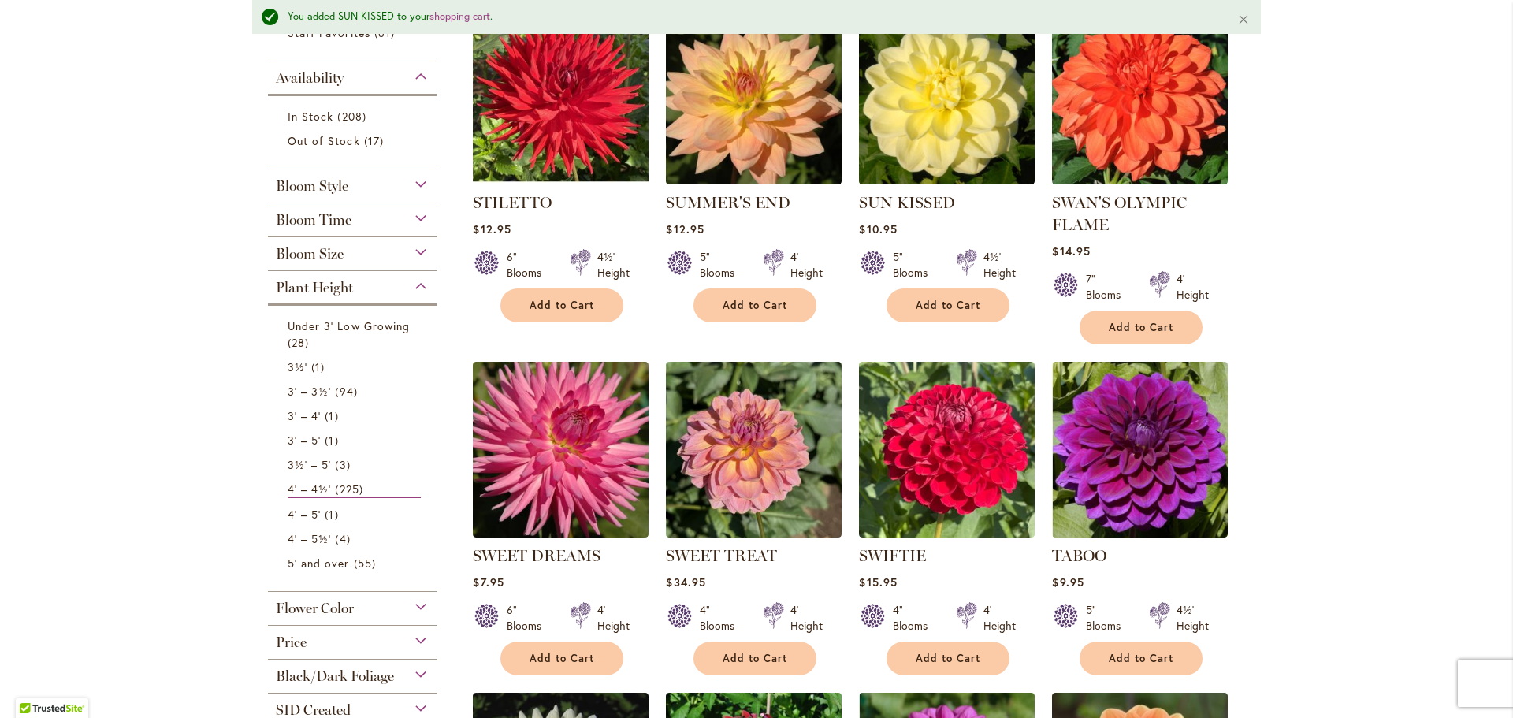
click at [412, 224] on div "Bloom Time" at bounding box center [352, 215] width 169 height 25
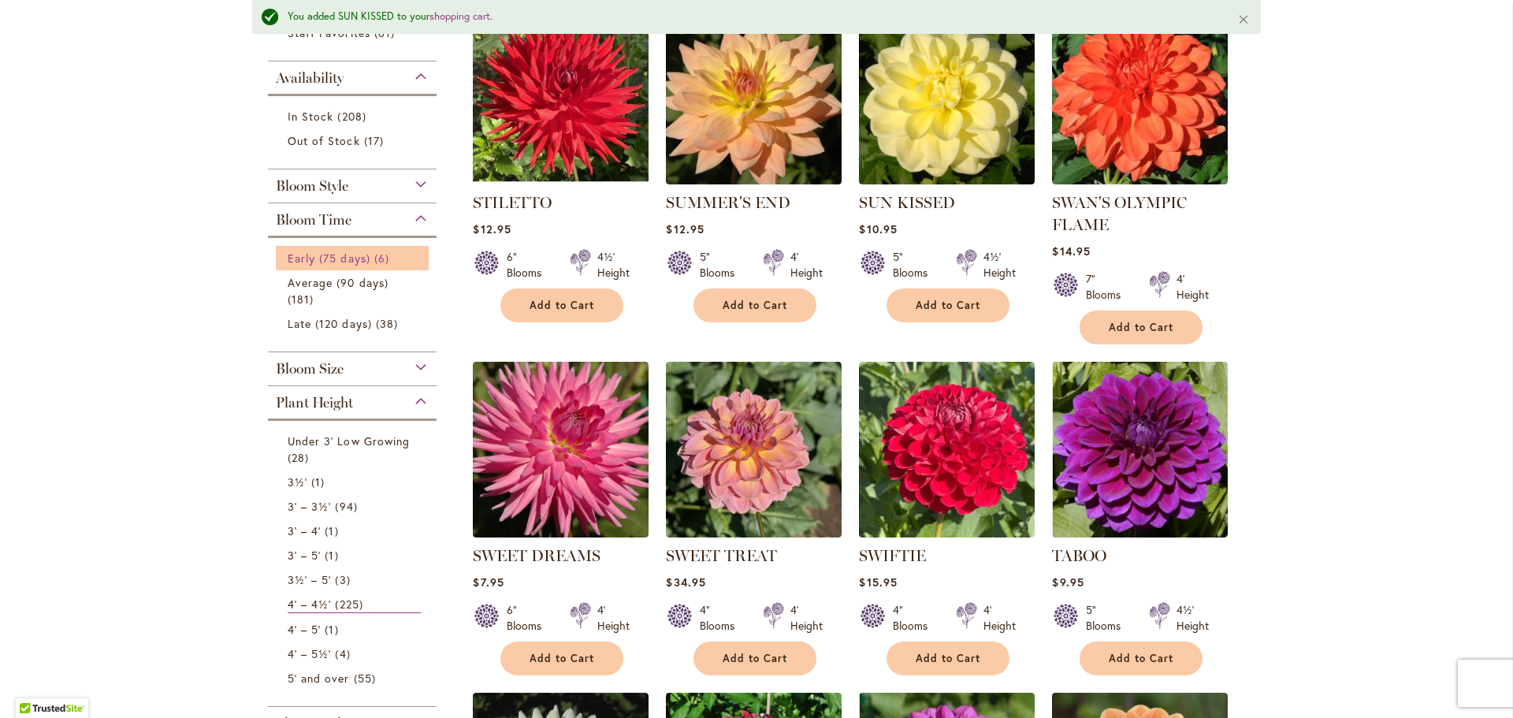
click at [315, 256] on span "Early (75 days)" at bounding box center [329, 258] width 83 height 15
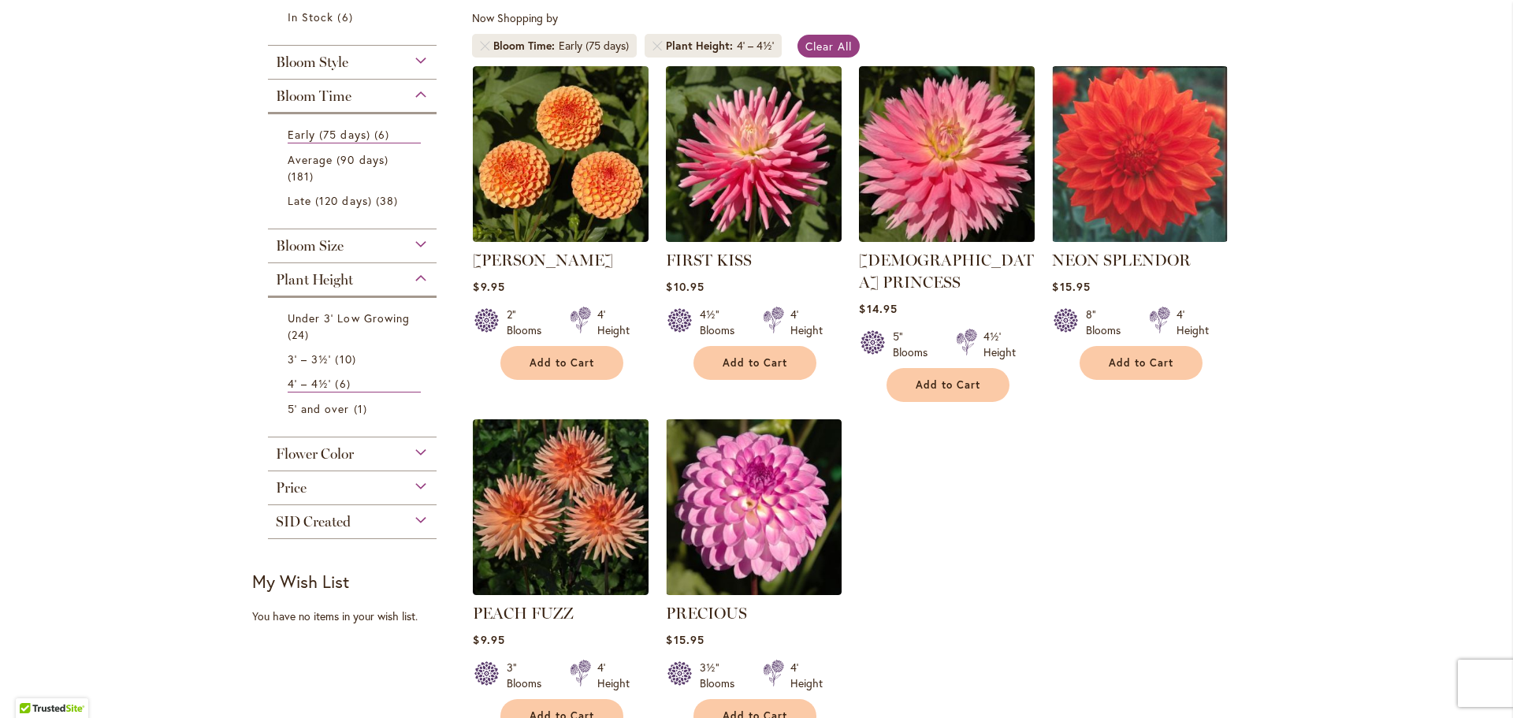
scroll to position [215, 0]
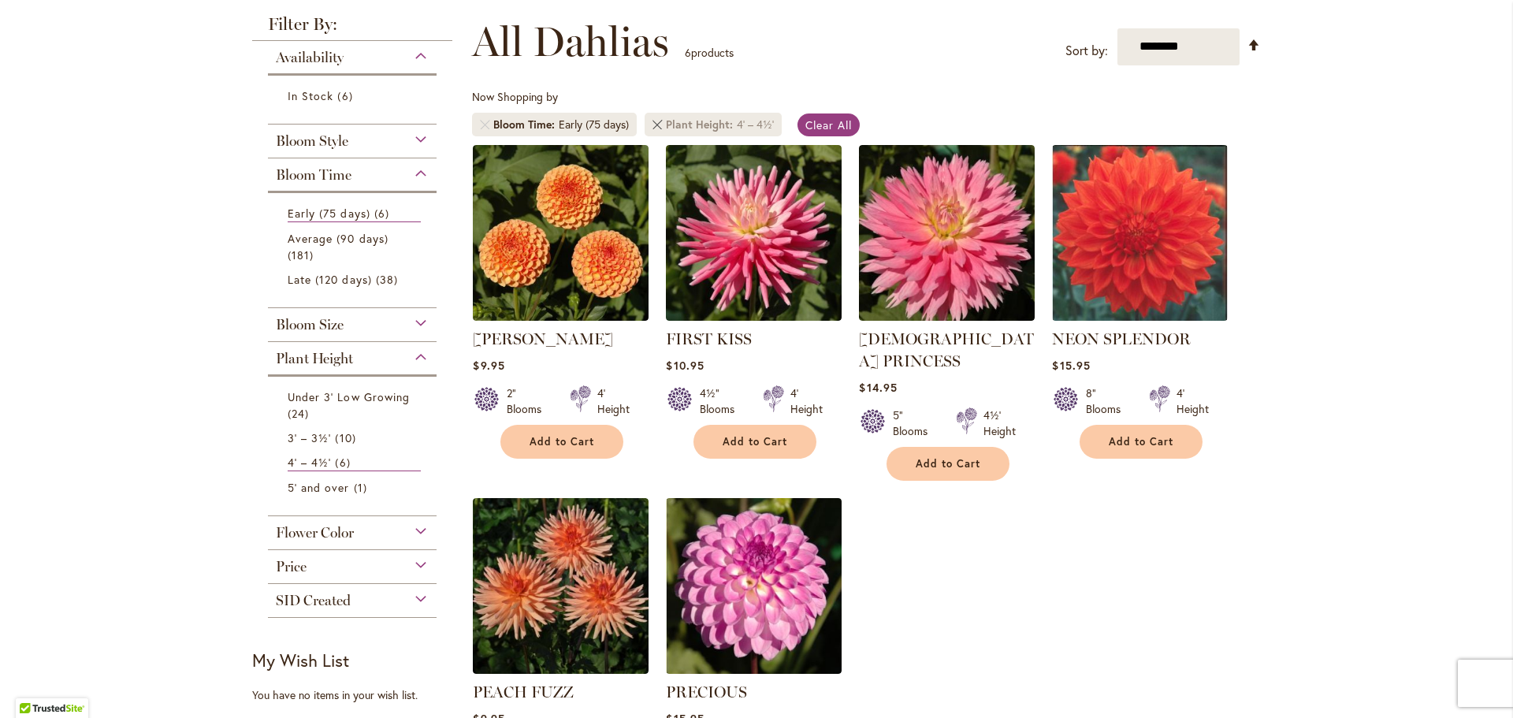
click at [655, 126] on link "Remove Plant Height 4' – 4½'" at bounding box center [656, 124] width 9 height 9
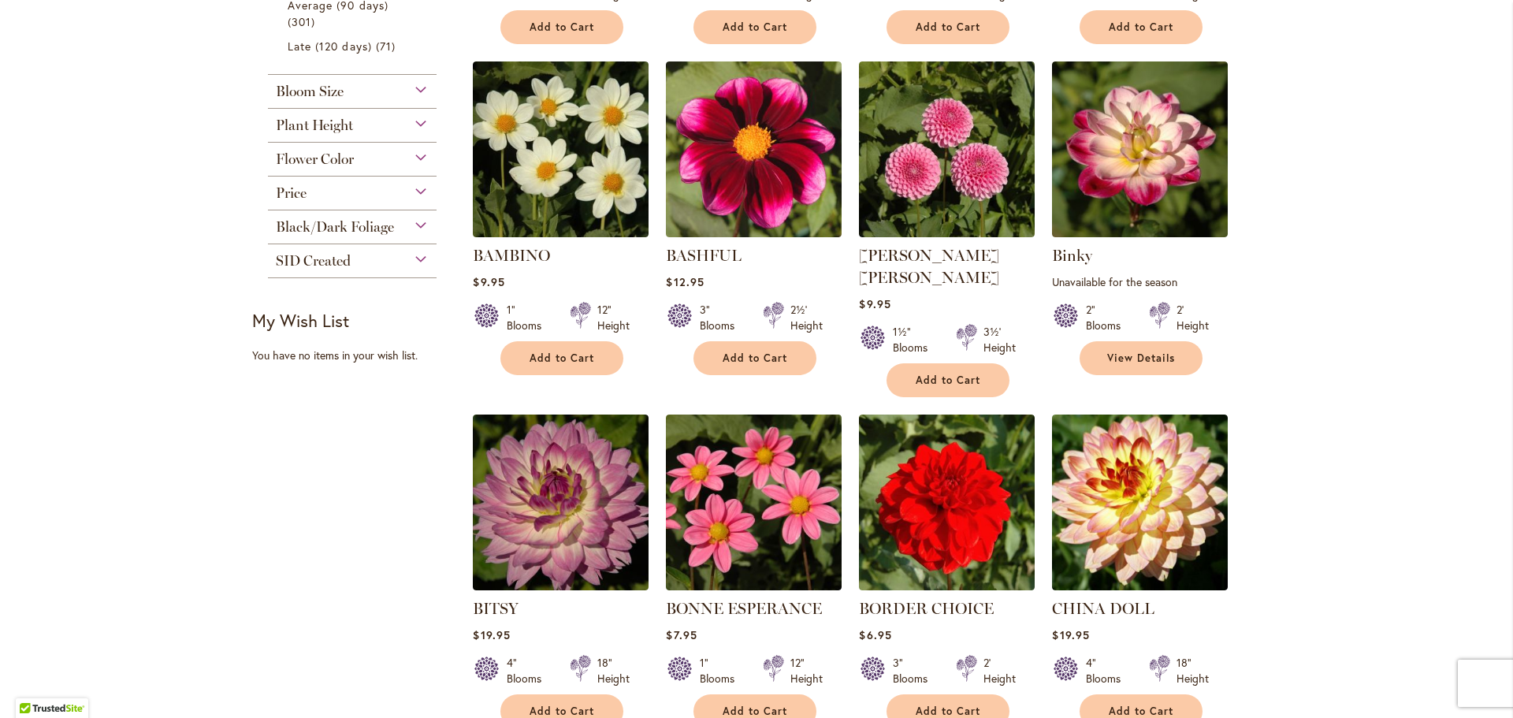
scroll to position [314, 0]
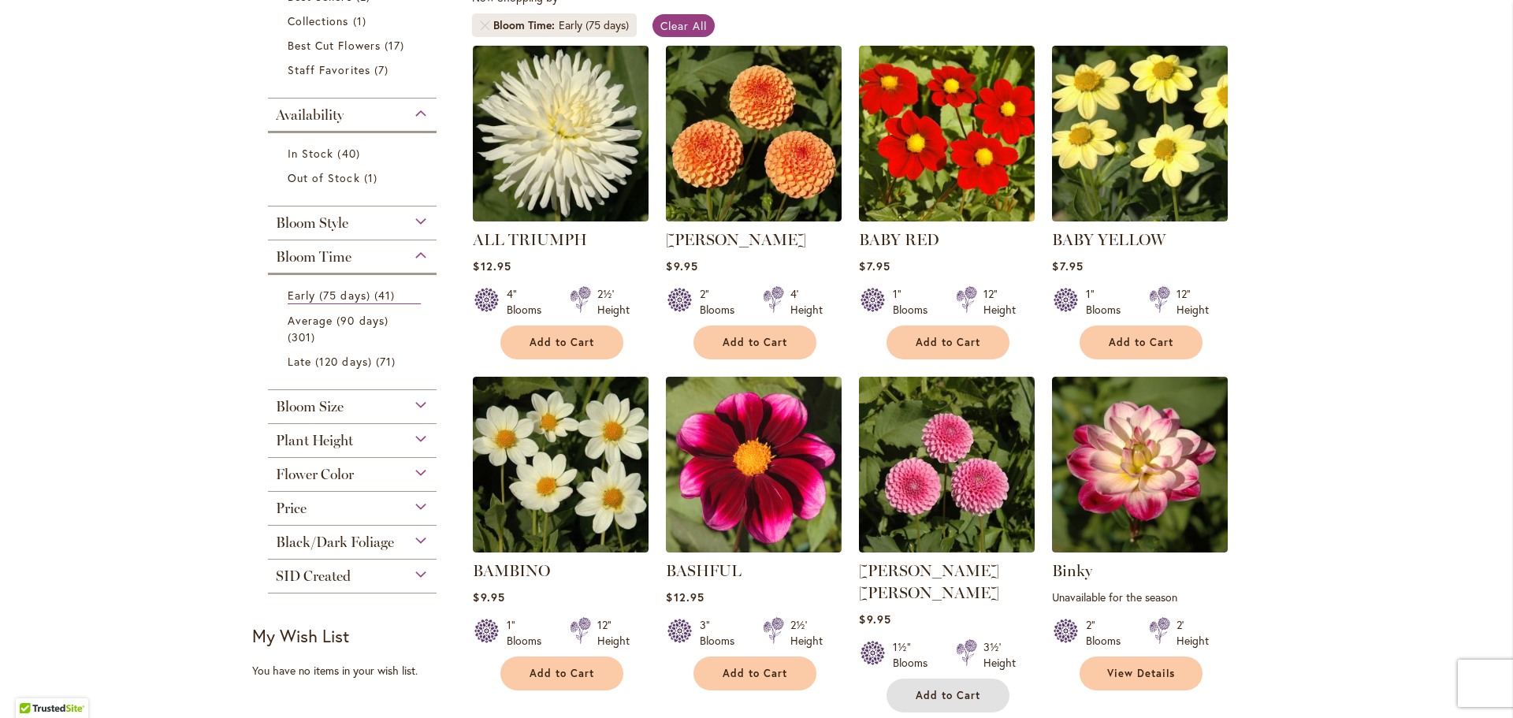
click at [920, 689] on span "Add to Cart" at bounding box center [948, 695] width 65 height 13
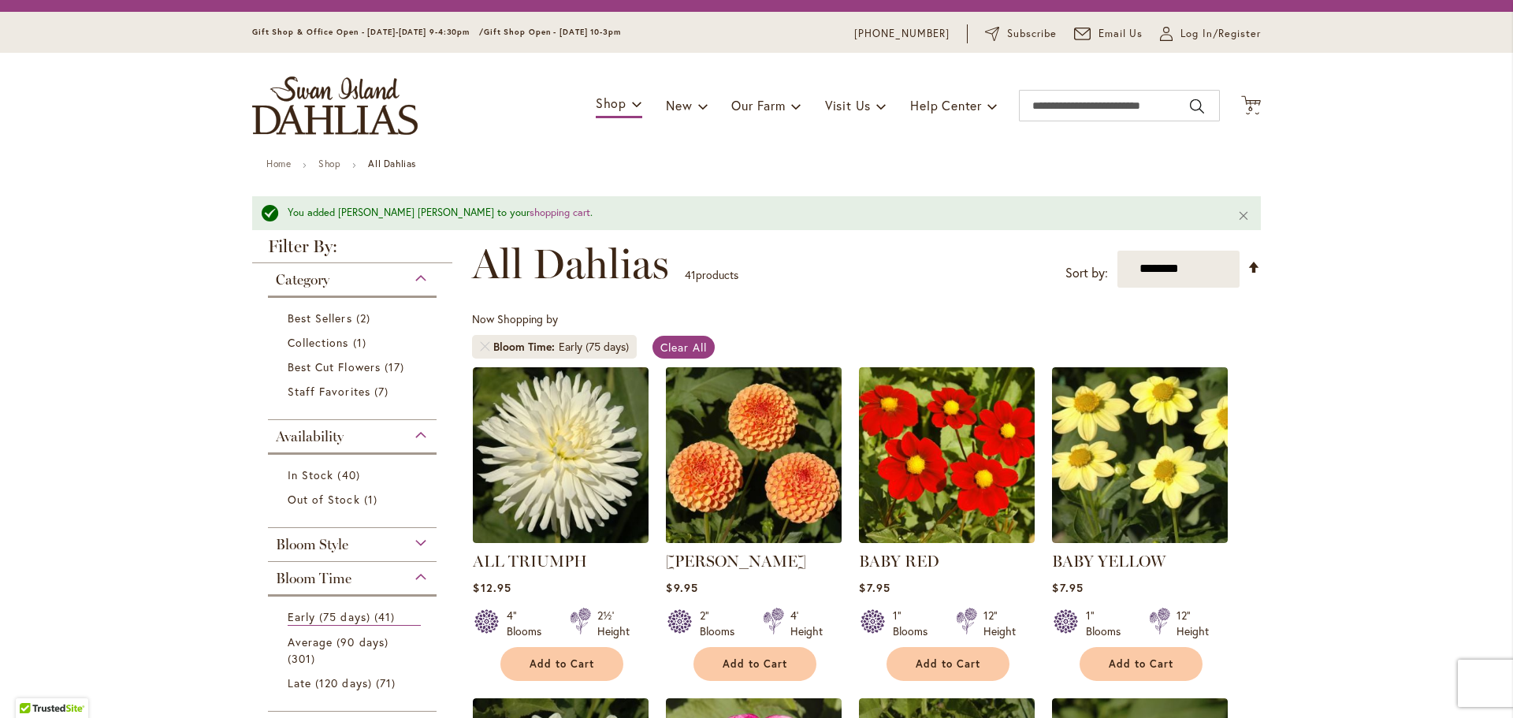
scroll to position [0, 0]
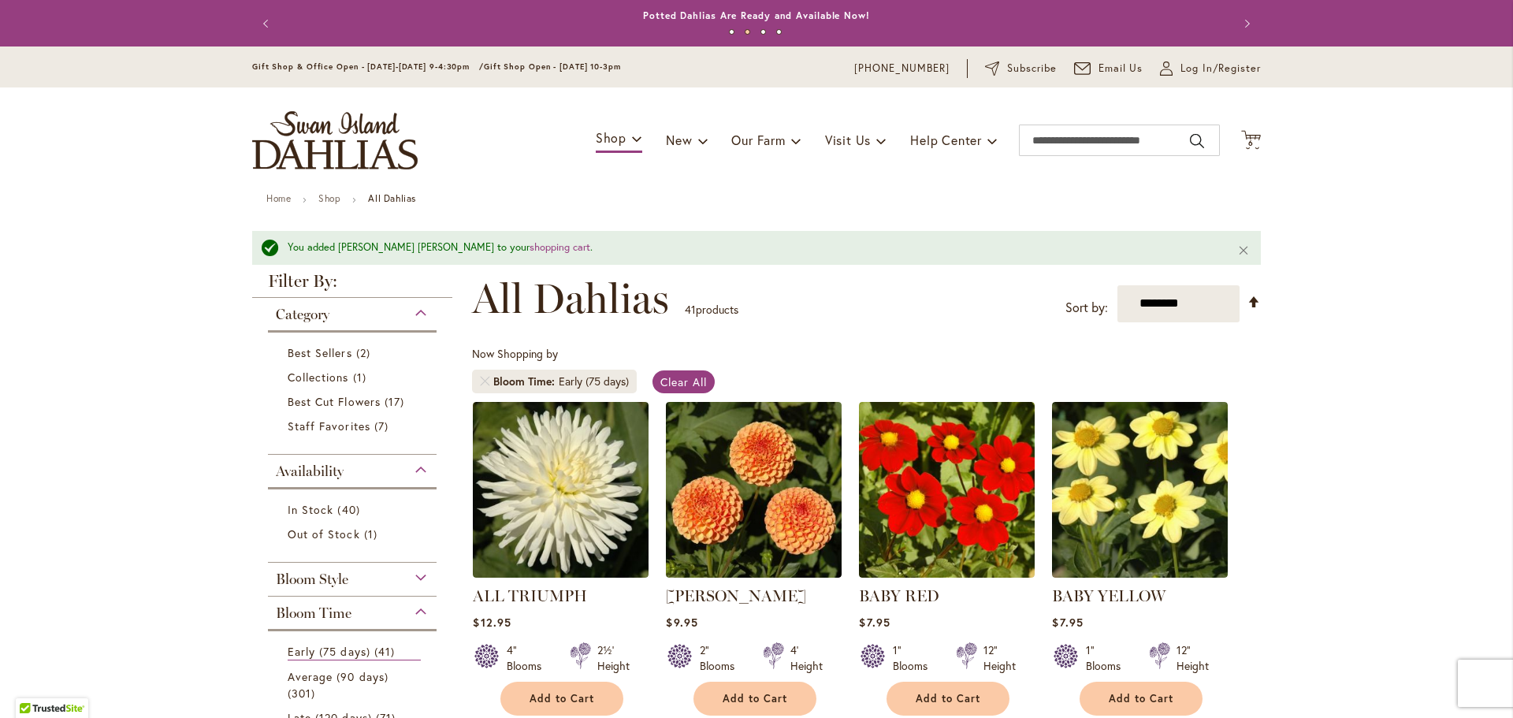
click at [485, 385] on li "Bloom Time Early (75 days)" at bounding box center [554, 382] width 165 height 24
click at [384, 351] on link "Best Sellers 2 items" at bounding box center [354, 352] width 133 height 17
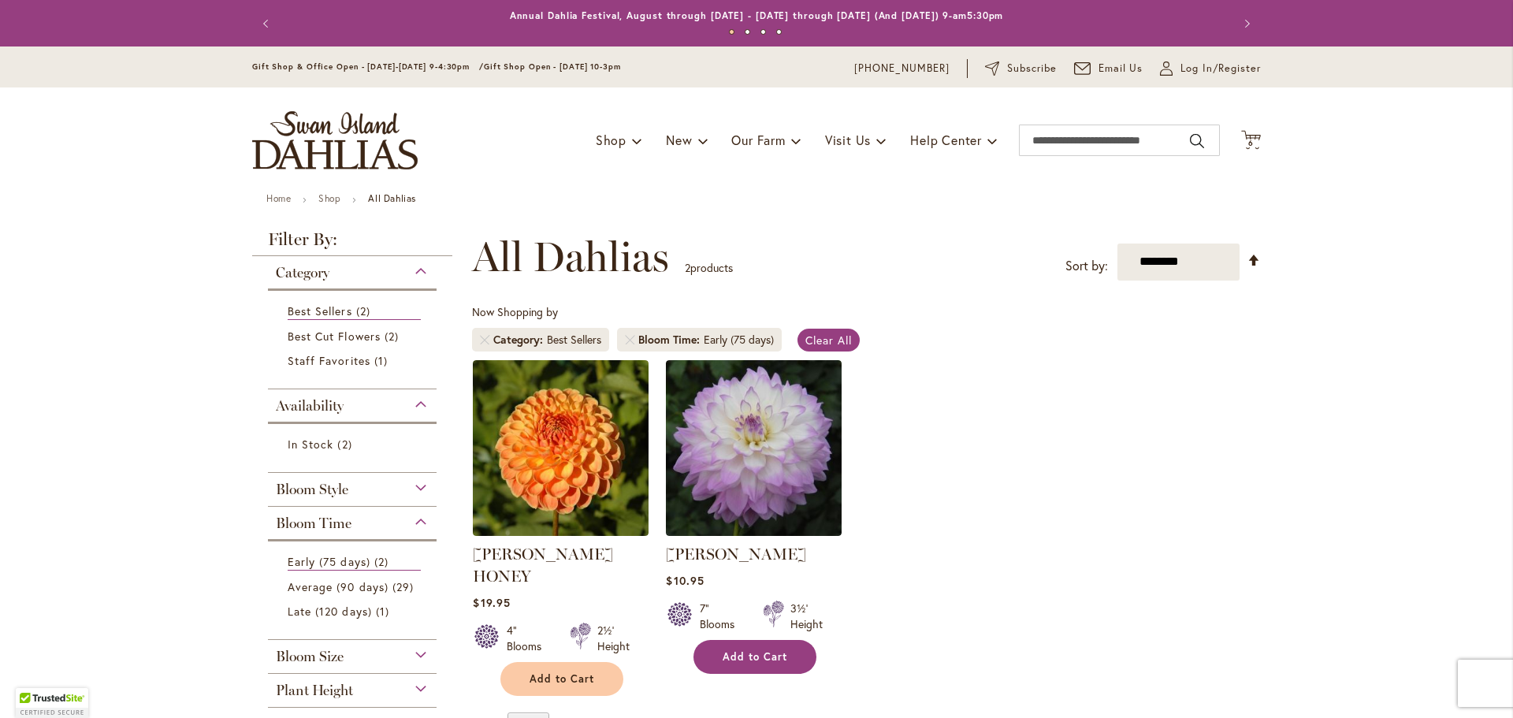
click at [751, 652] on span "Add to Cart" at bounding box center [755, 656] width 65 height 13
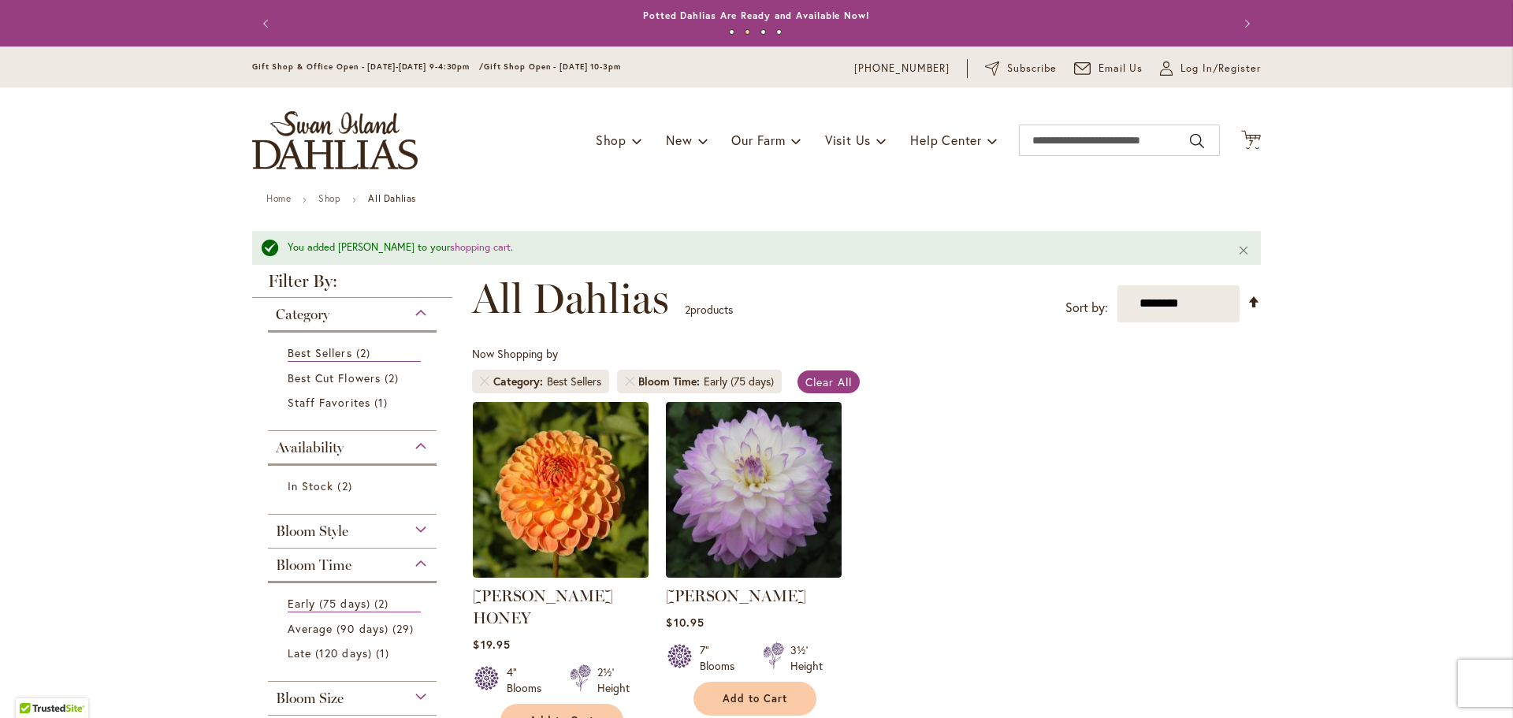
click at [416, 443] on div "Availability" at bounding box center [352, 443] width 169 height 25
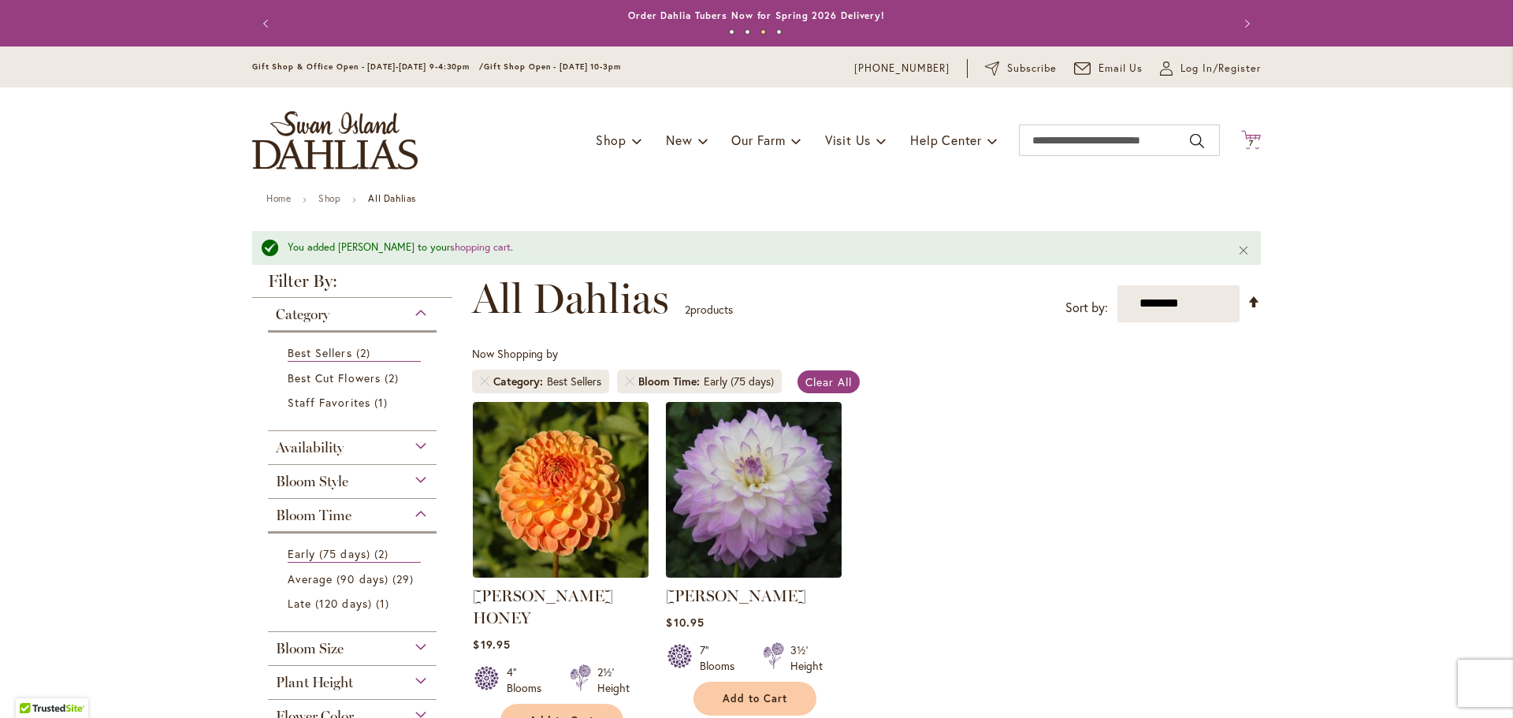
click at [1249, 139] on span "7" at bounding box center [1251, 143] width 5 height 10
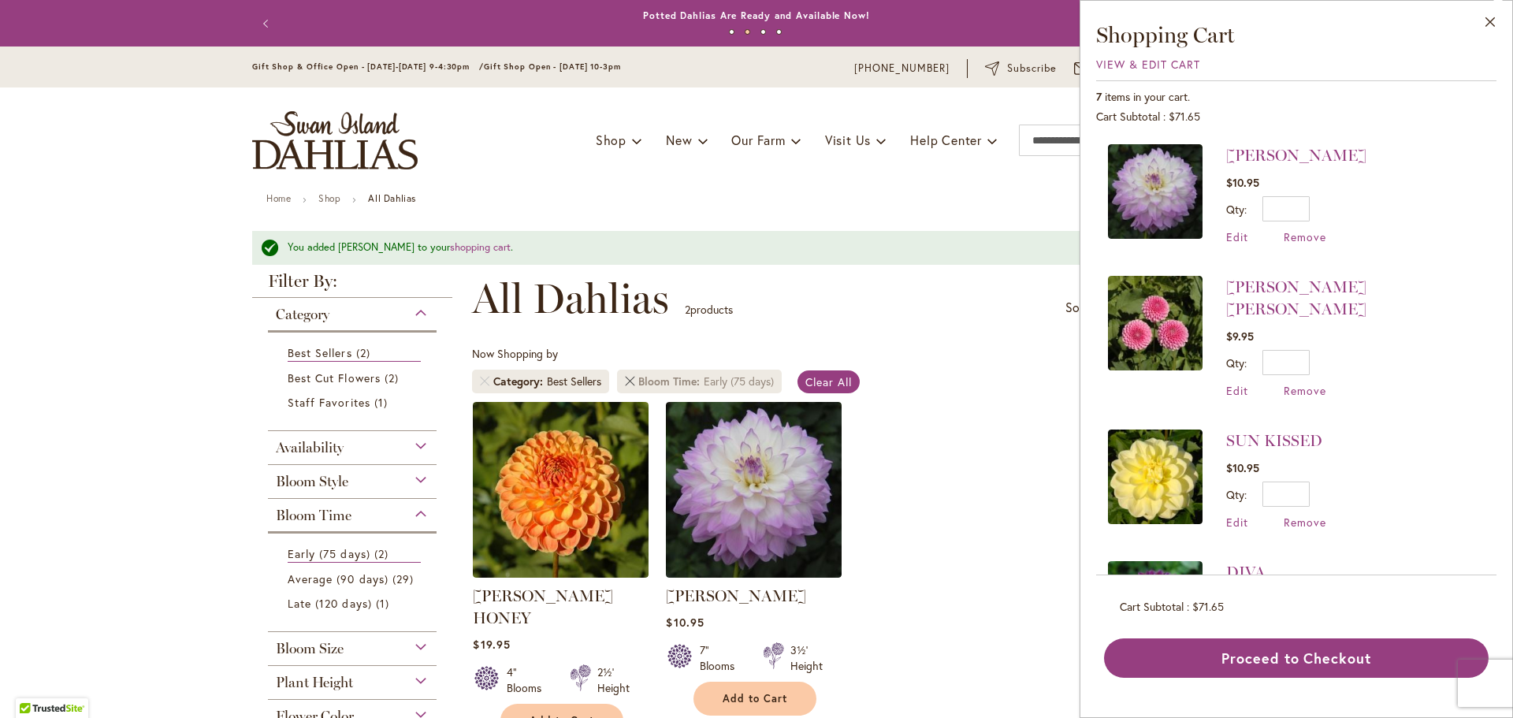
click at [626, 379] on link "Remove Bloom Time Early (75 days)" at bounding box center [629, 381] width 9 height 9
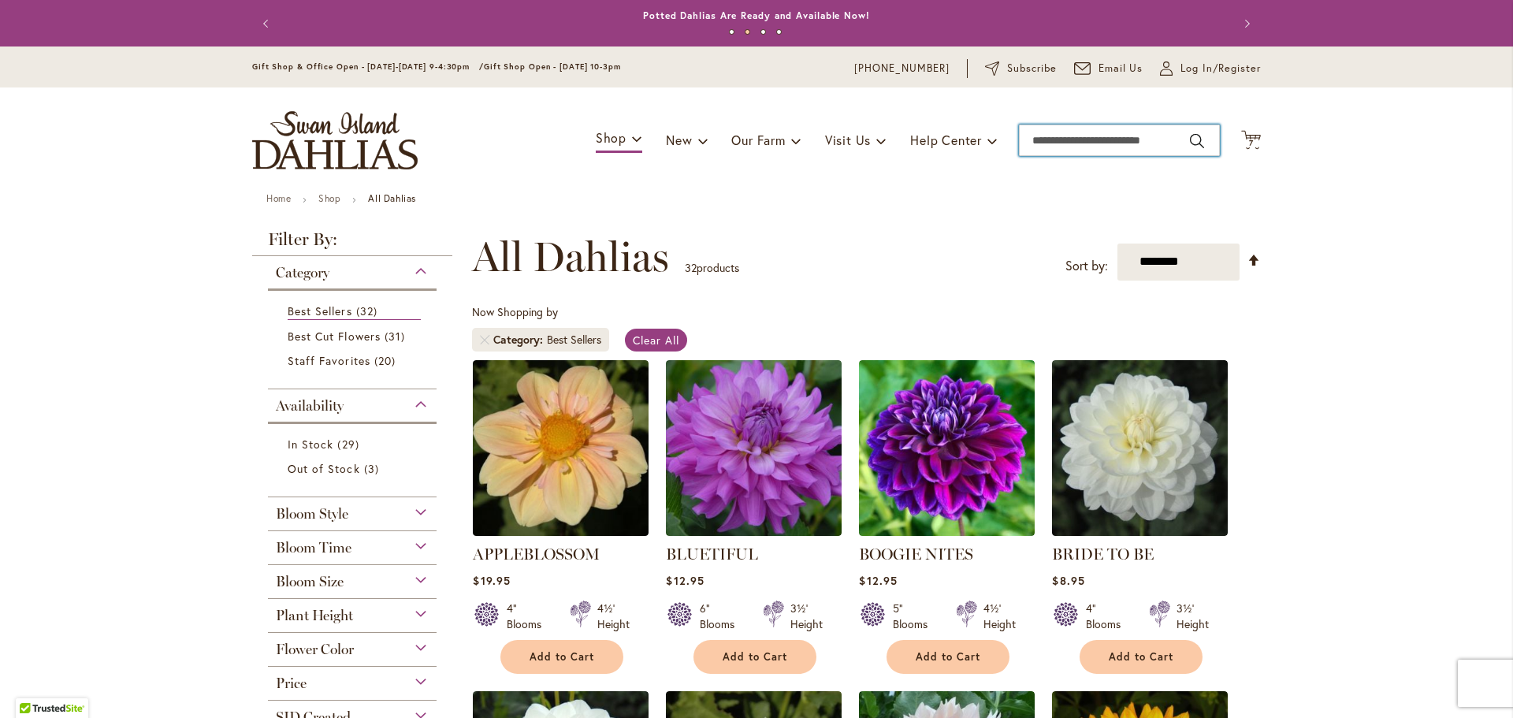
click at [1069, 137] on input "Search" at bounding box center [1119, 141] width 201 height 32
type input "******"
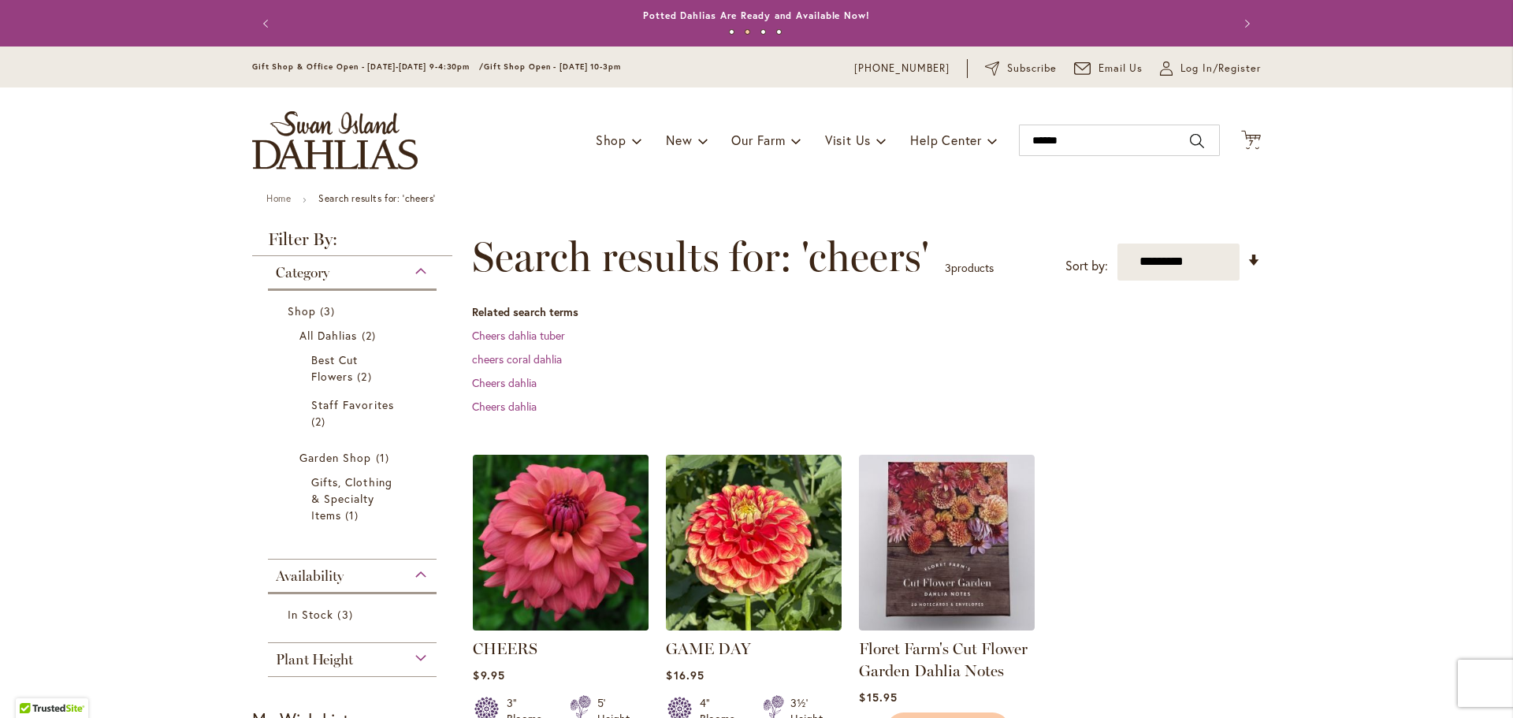
click at [548, 575] on img at bounding box center [561, 542] width 184 height 184
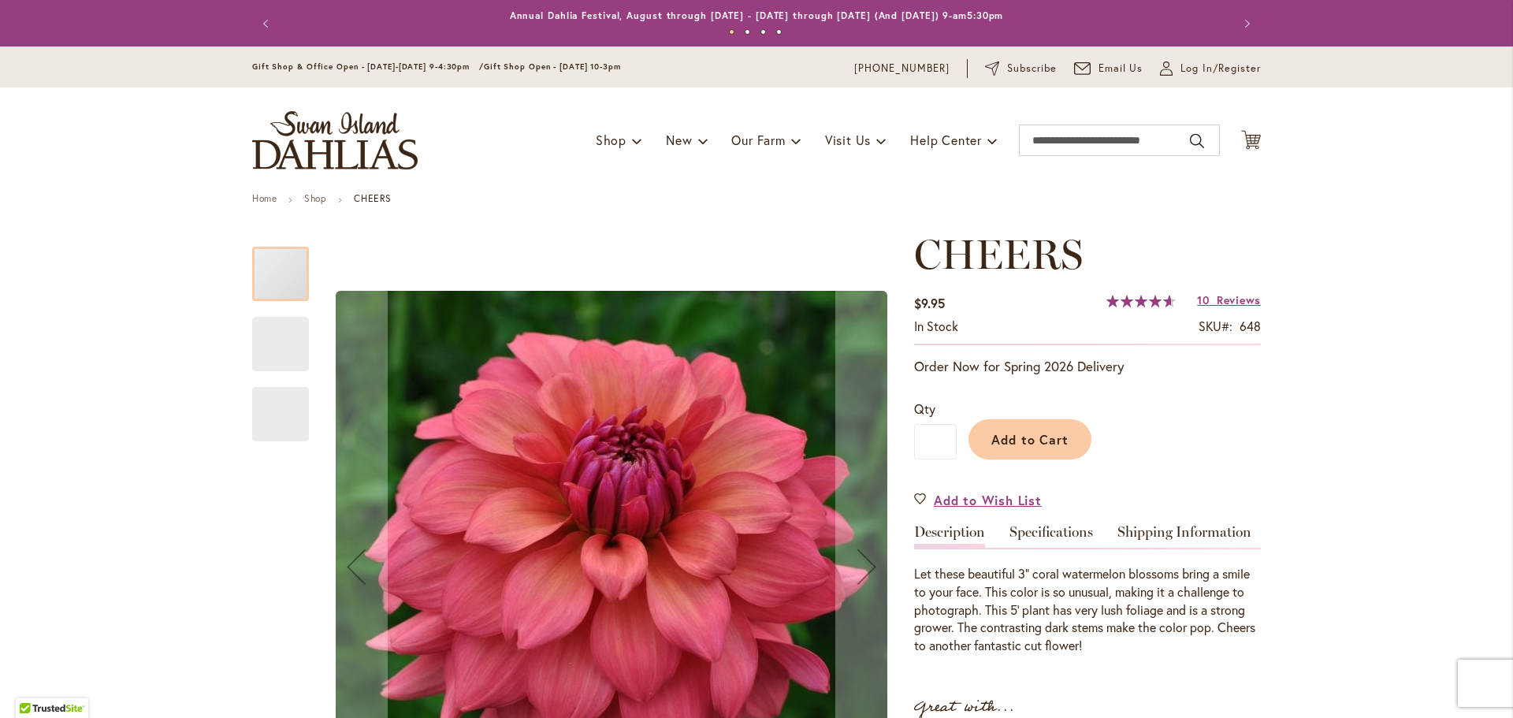
scroll to position [473, 0]
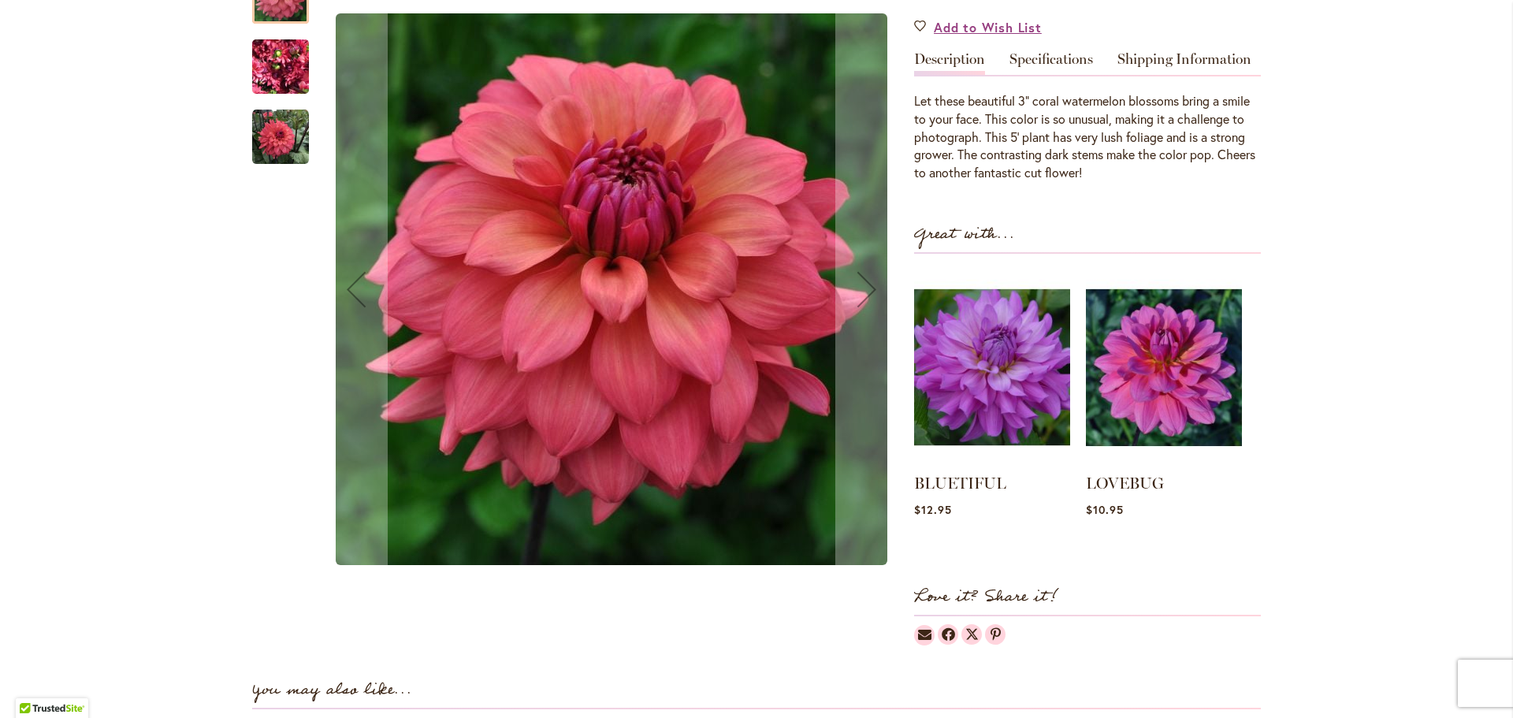
click at [262, 64] on img "CHEERS" at bounding box center [280, 67] width 57 height 76
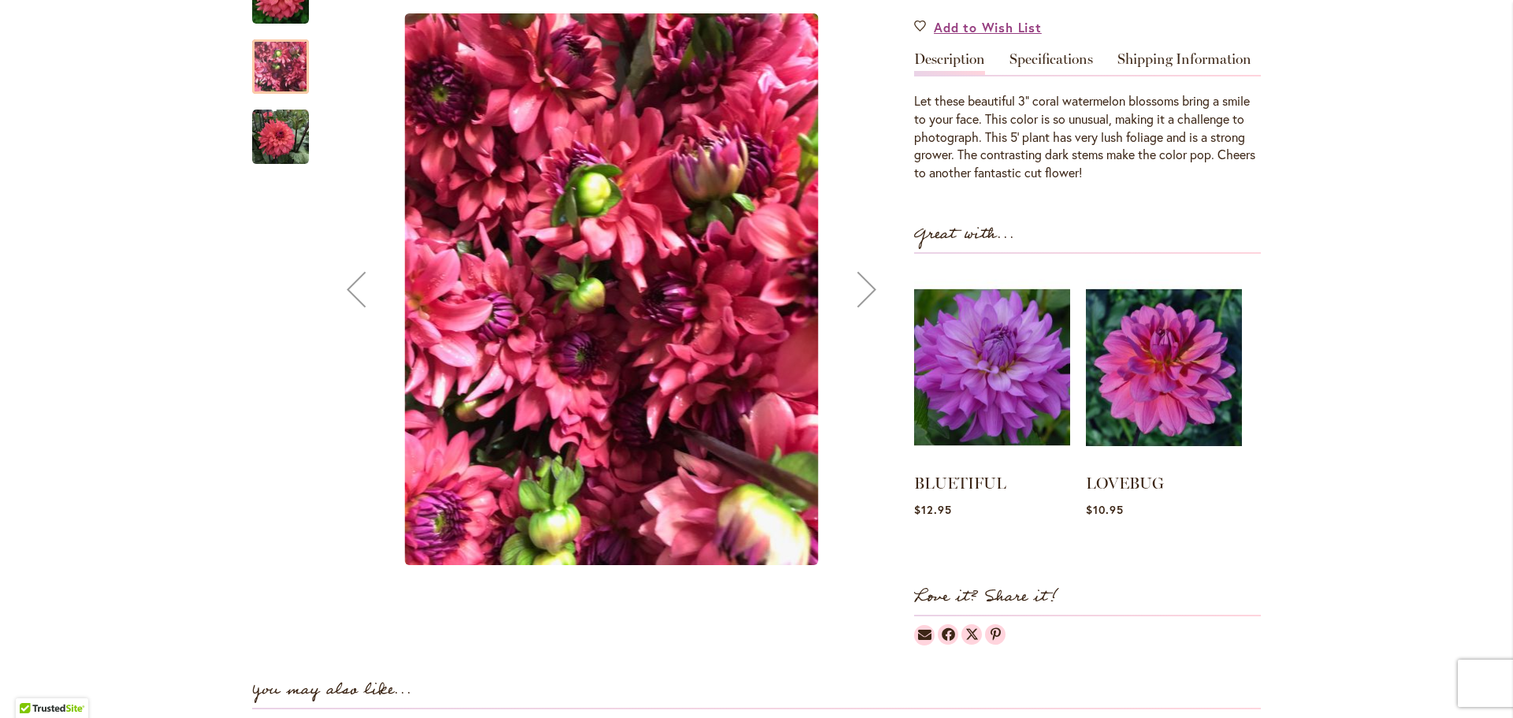
click at [265, 131] on img "CHEERS" at bounding box center [280, 136] width 57 height 57
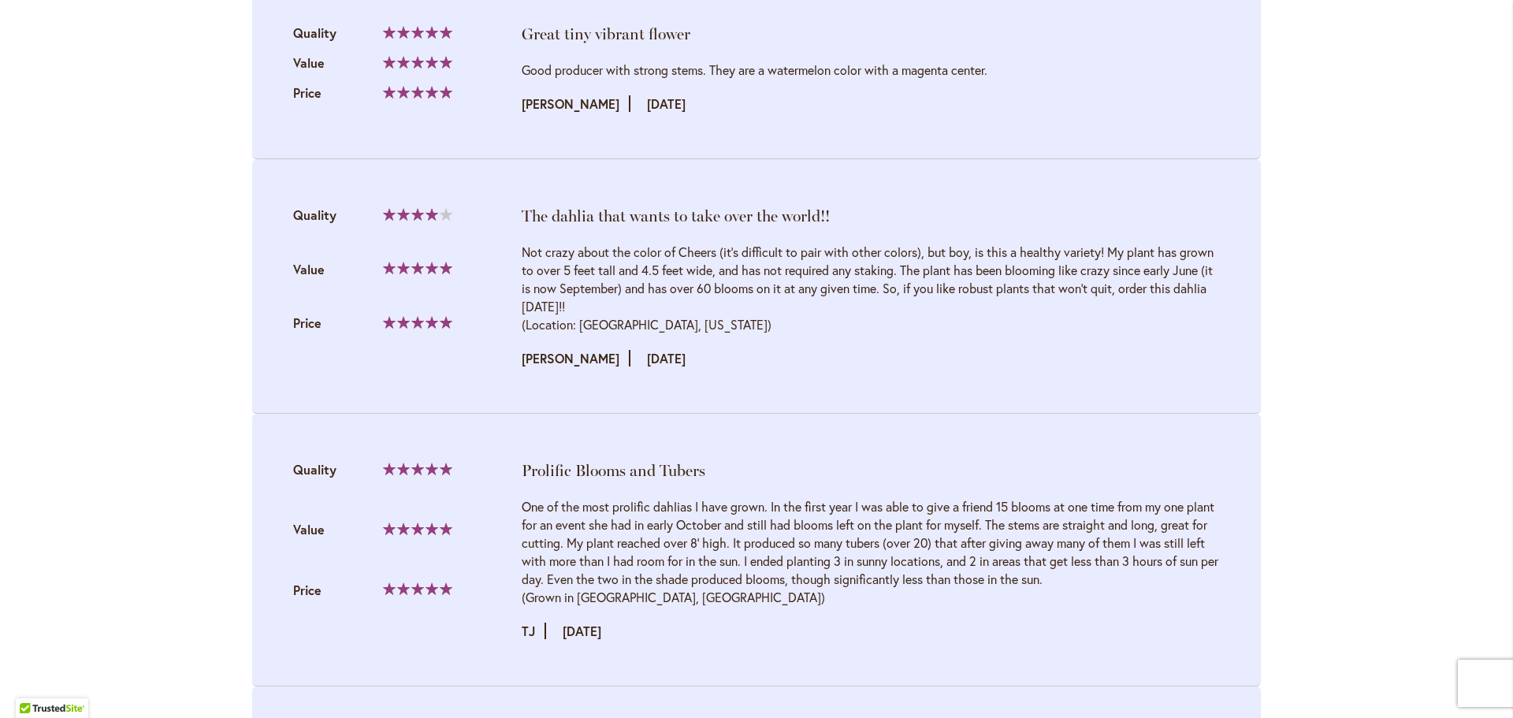
scroll to position [2049, 0]
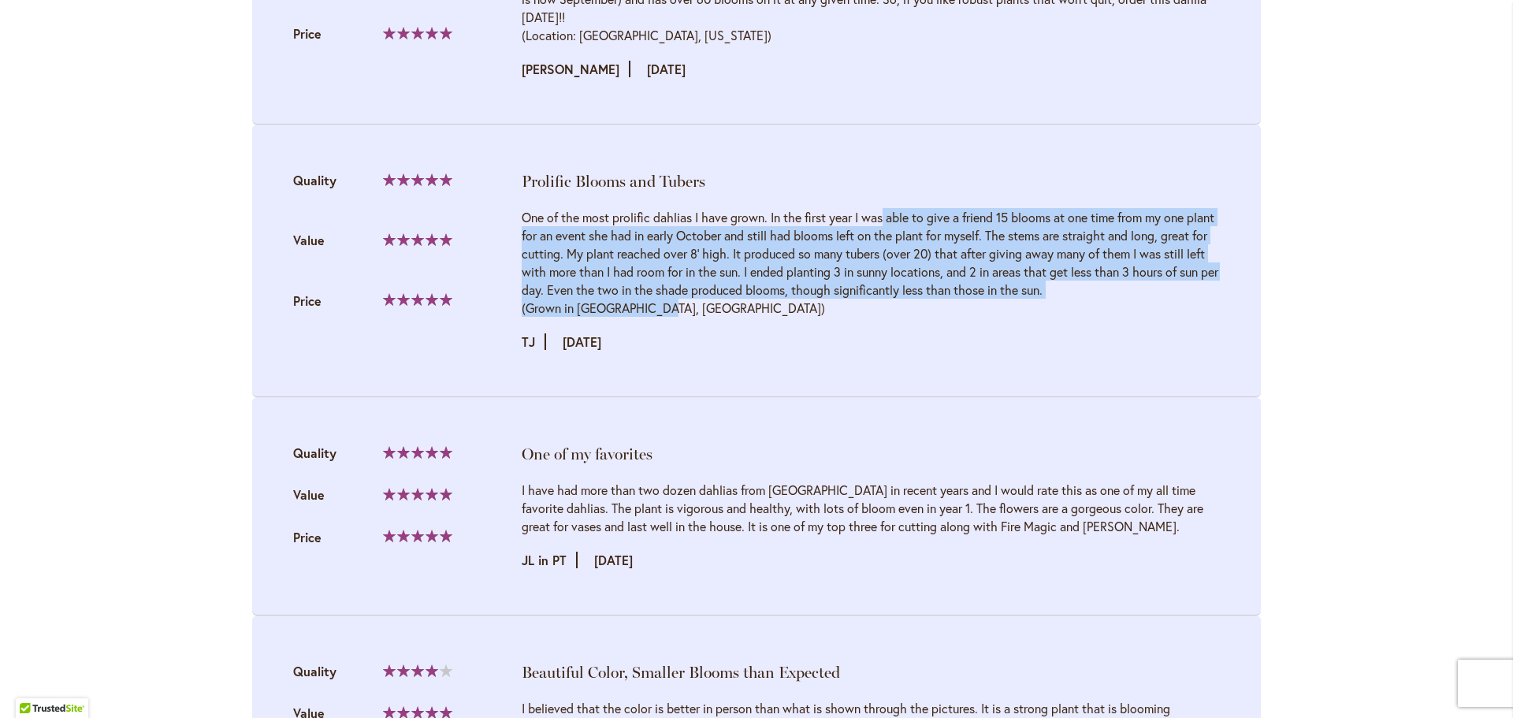
drag, startPoint x: 709, startPoint y: 214, endPoint x: 722, endPoint y: 303, distance: 90.7
click at [722, 303] on div "One of the most prolific dahlias I have grown. In the first year I was able to …" at bounding box center [871, 262] width 698 height 109
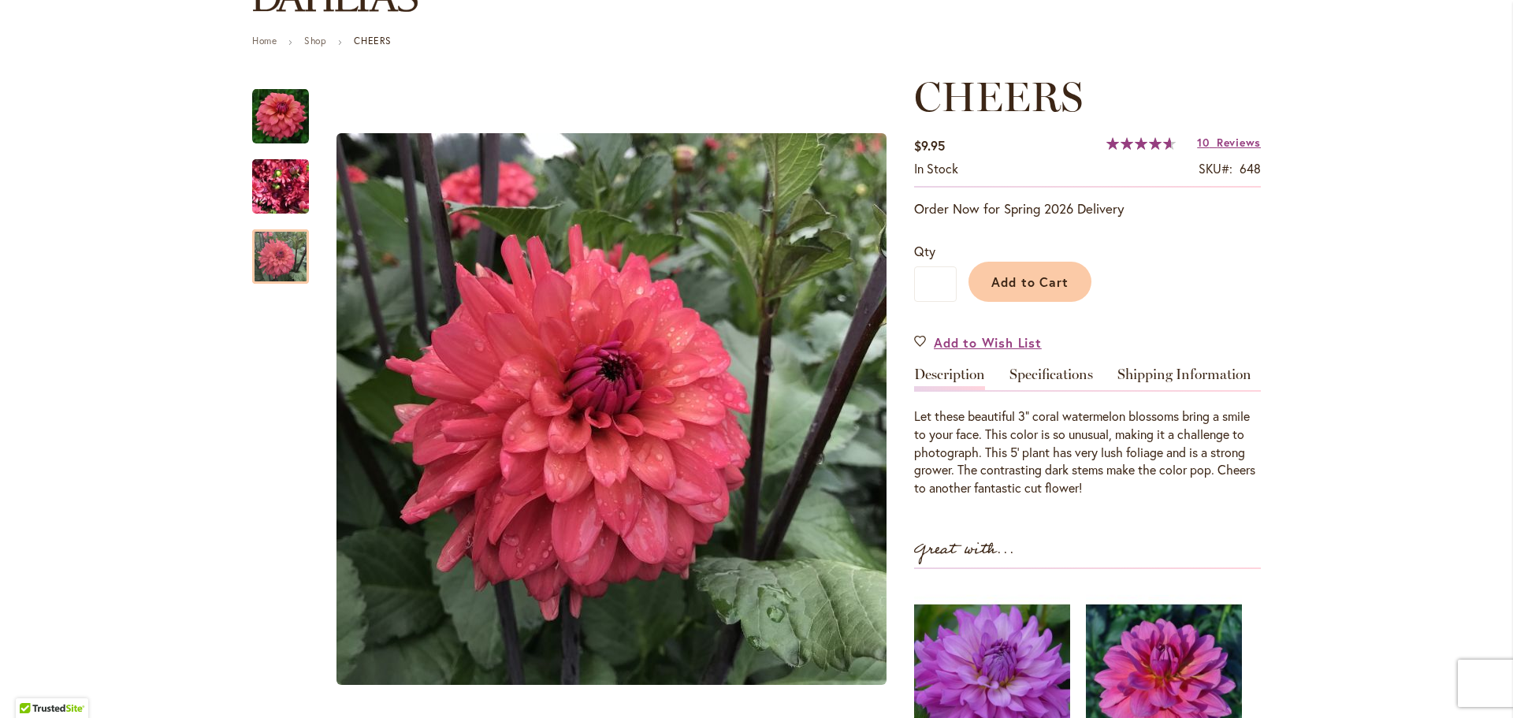
scroll to position [0, 0]
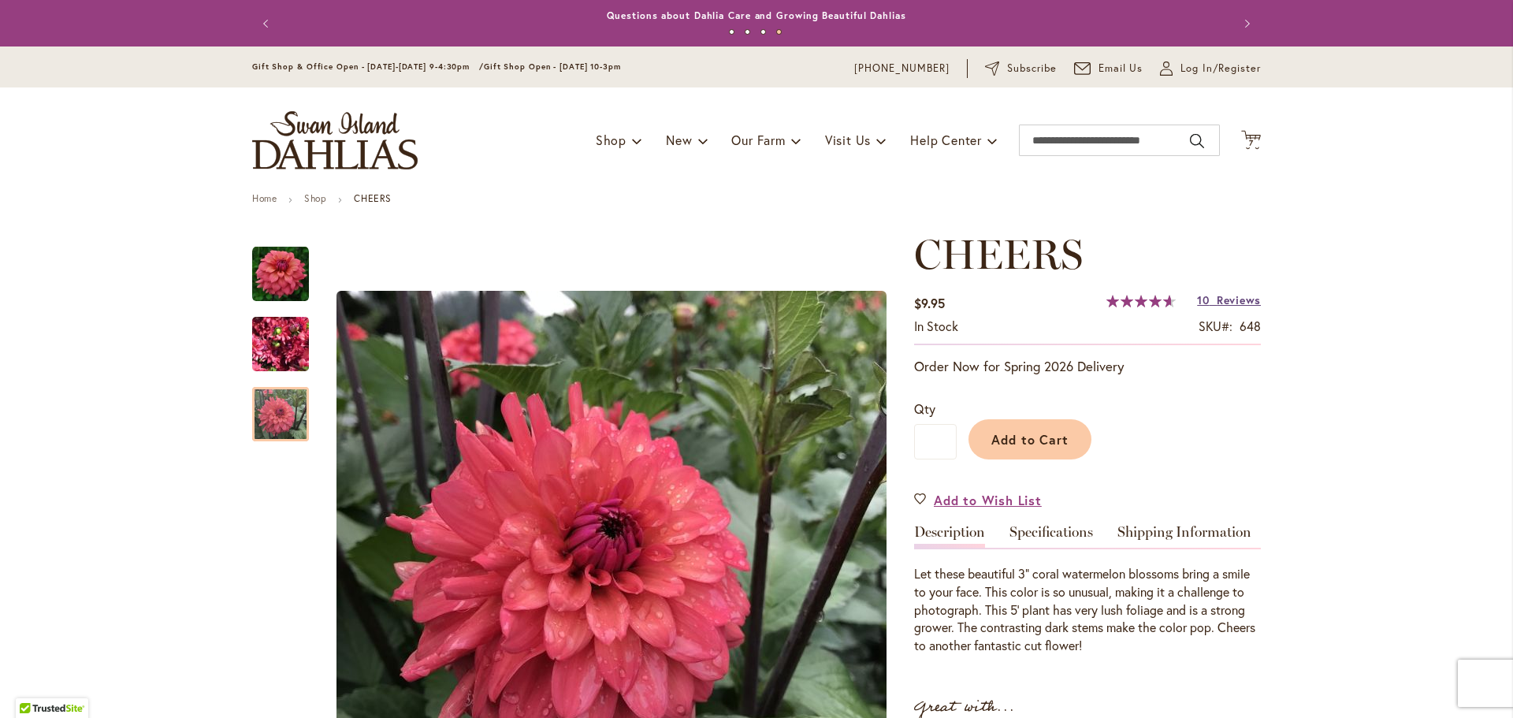
click at [1227, 299] on span "Reviews" at bounding box center [1239, 299] width 44 height 15
click at [1098, 133] on input "Search" at bounding box center [1119, 141] width 201 height 32
type input "**********"
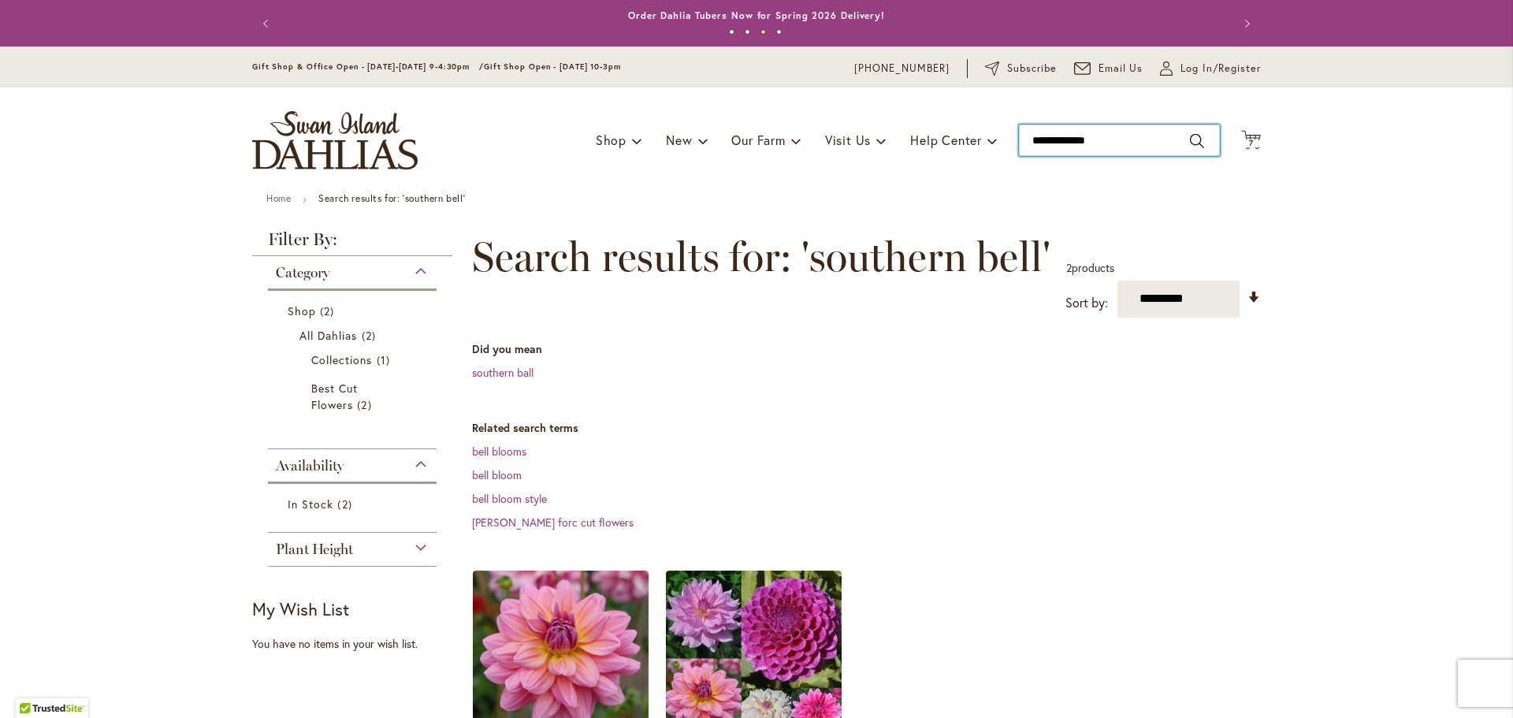
type input "**********"
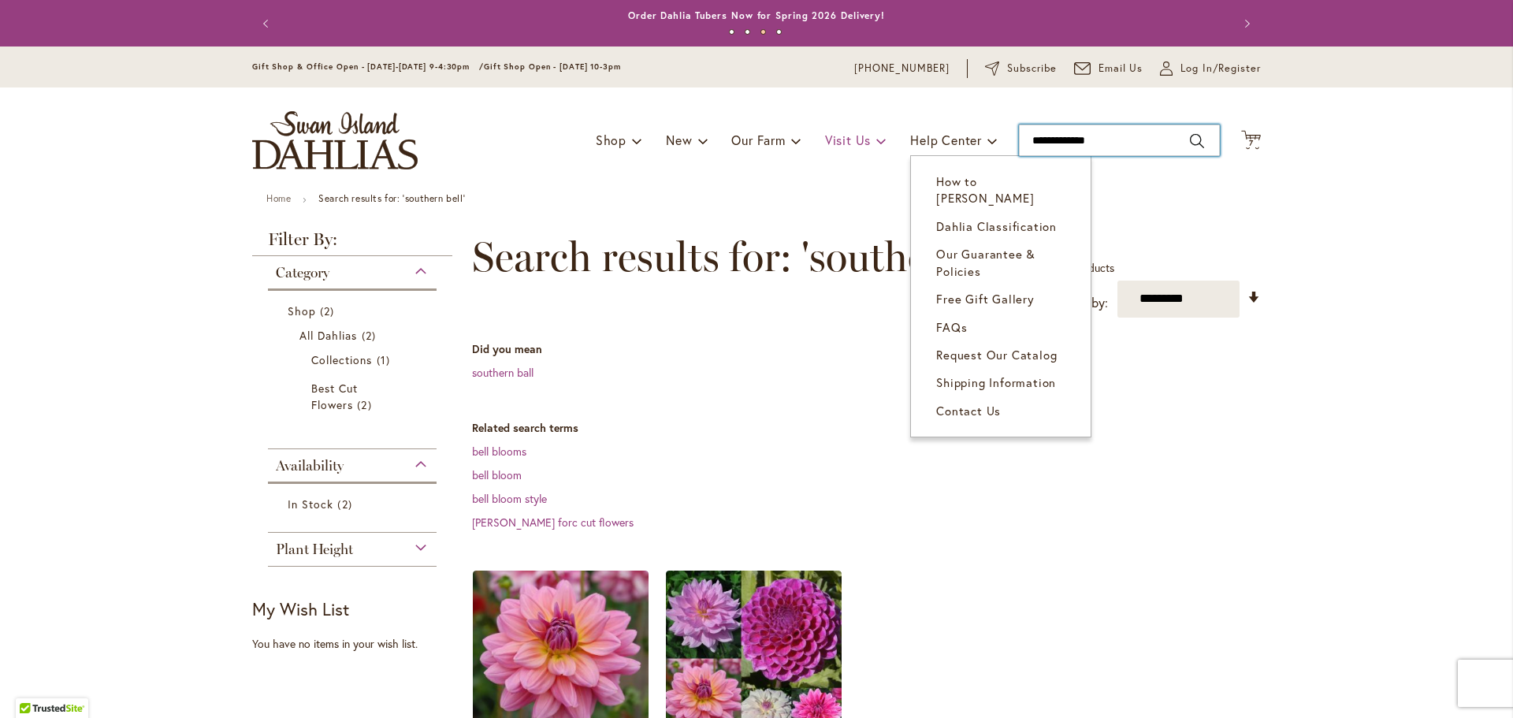
drag, startPoint x: 1122, startPoint y: 140, endPoint x: 863, endPoint y: 139, distance: 259.3
click at [867, 144] on div "Toggle Nav Shop Dahlia Tubers Collections Fresh Cut Dahlias Gardening Supplies …" at bounding box center [756, 140] width 1040 height 106
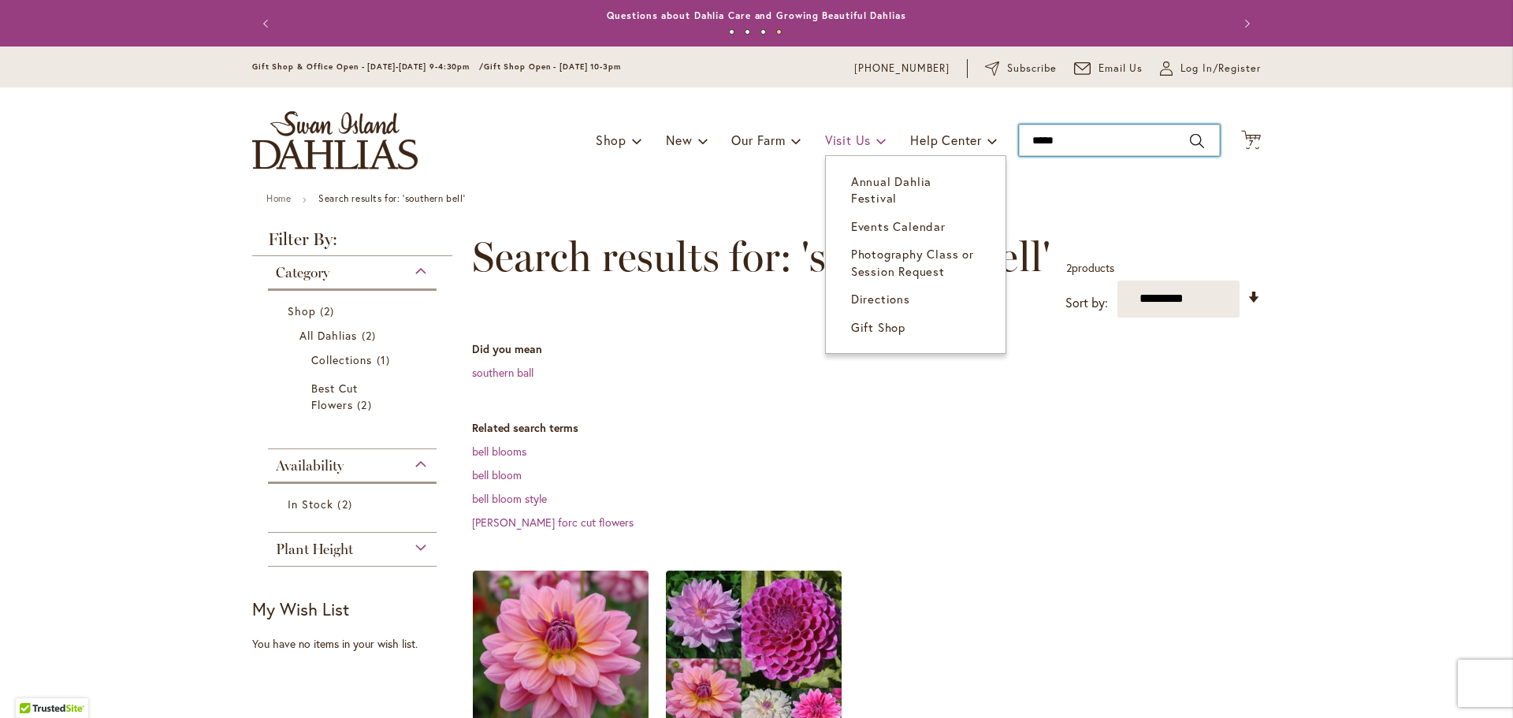
type input "******"
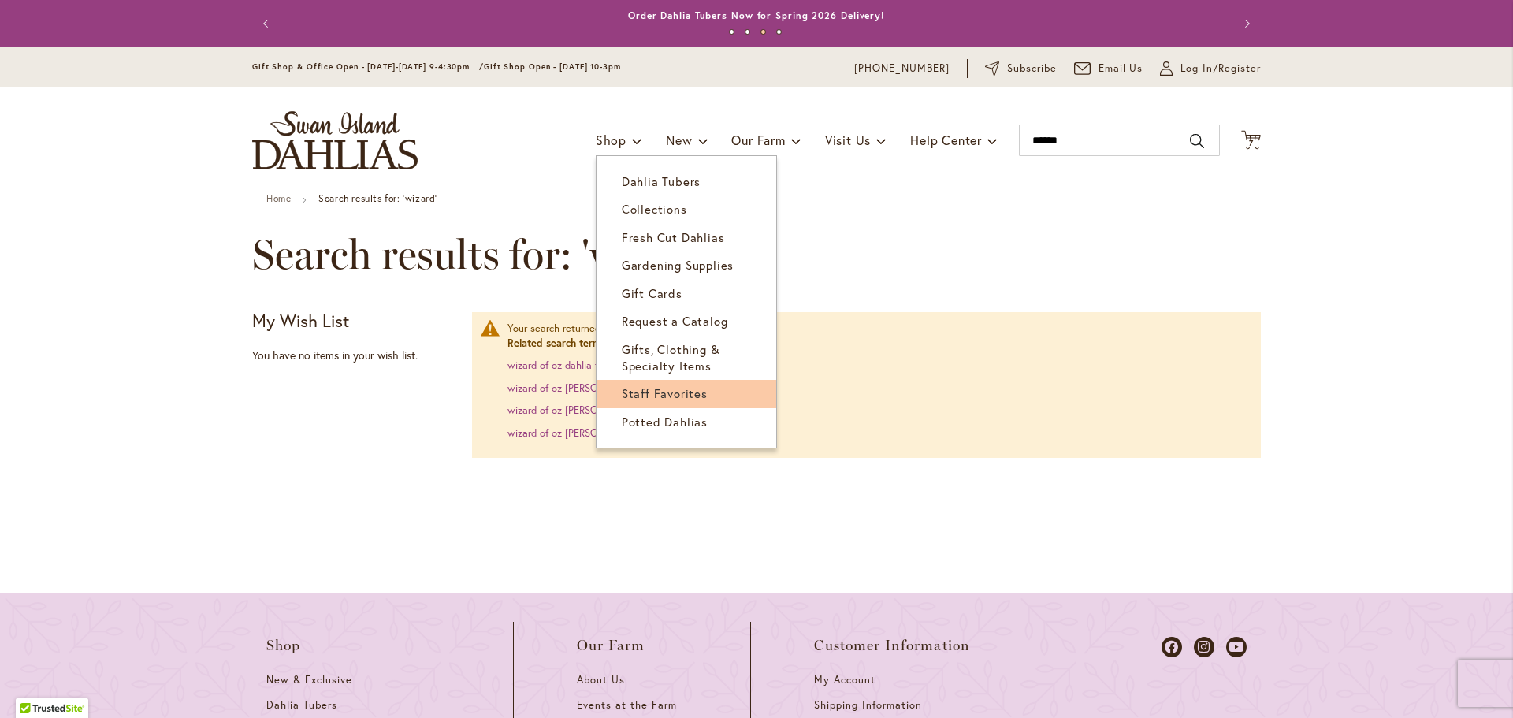
click at [650, 393] on span "Staff Favorites" at bounding box center [665, 393] width 86 height 16
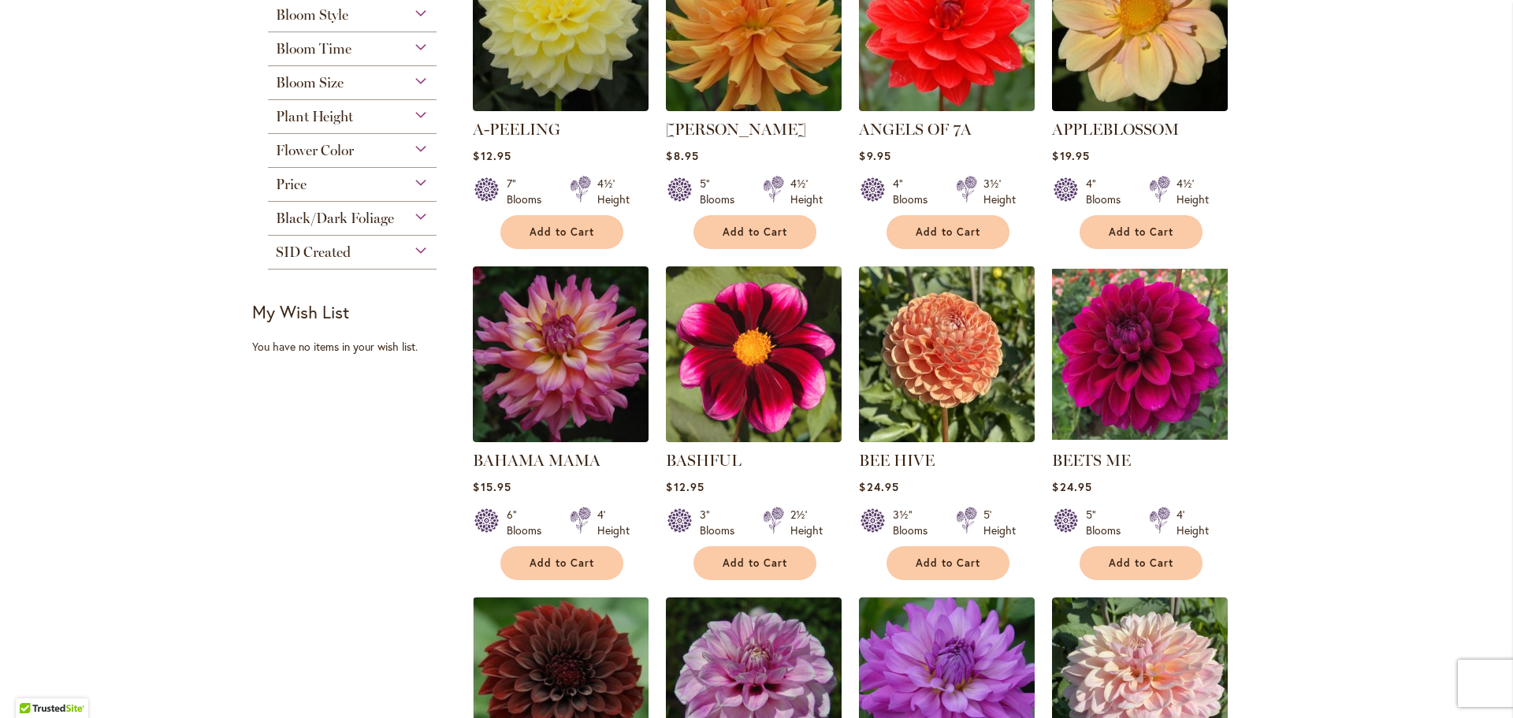
scroll to position [394, 0]
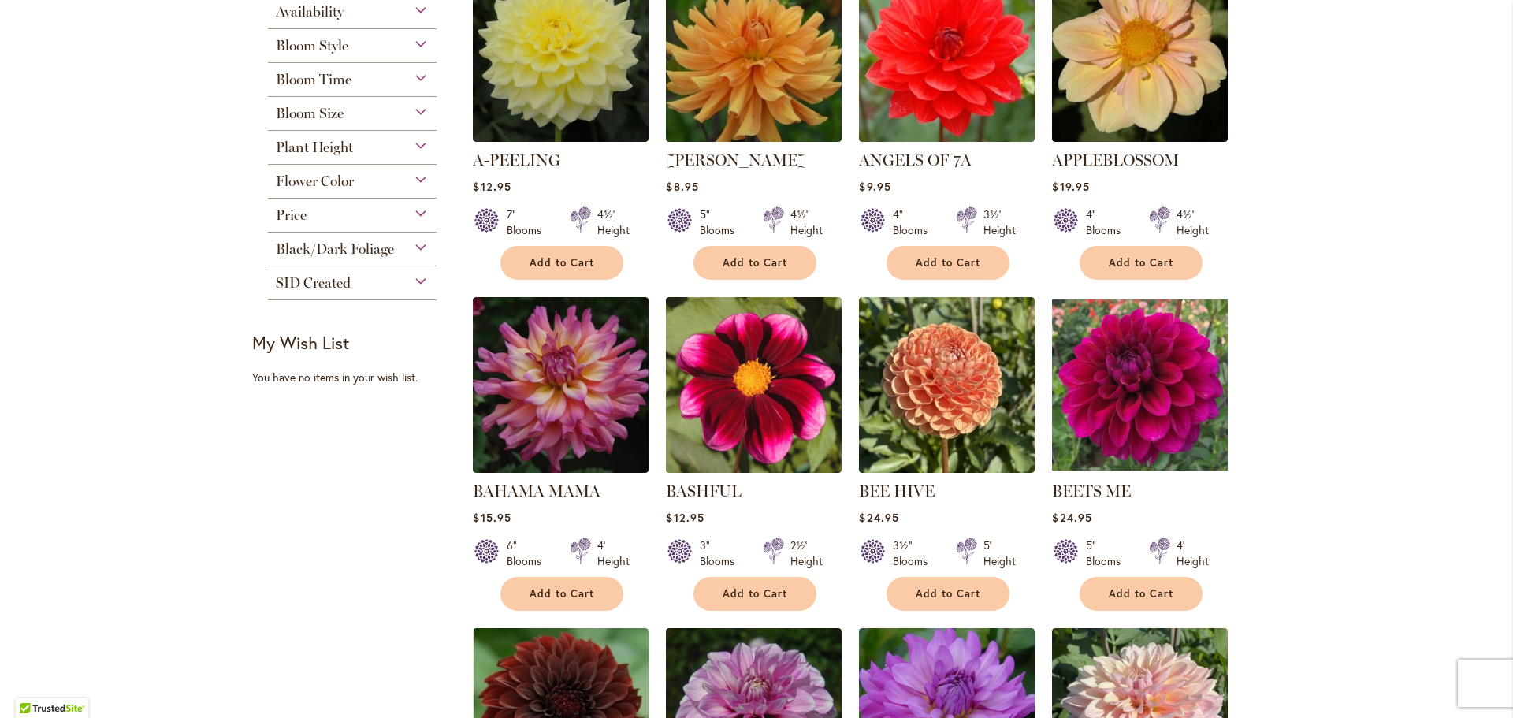
click at [412, 249] on div "Black/Dark Foliage" at bounding box center [352, 244] width 169 height 25
click at [414, 249] on div "Black/Dark Foliage" at bounding box center [352, 244] width 169 height 25
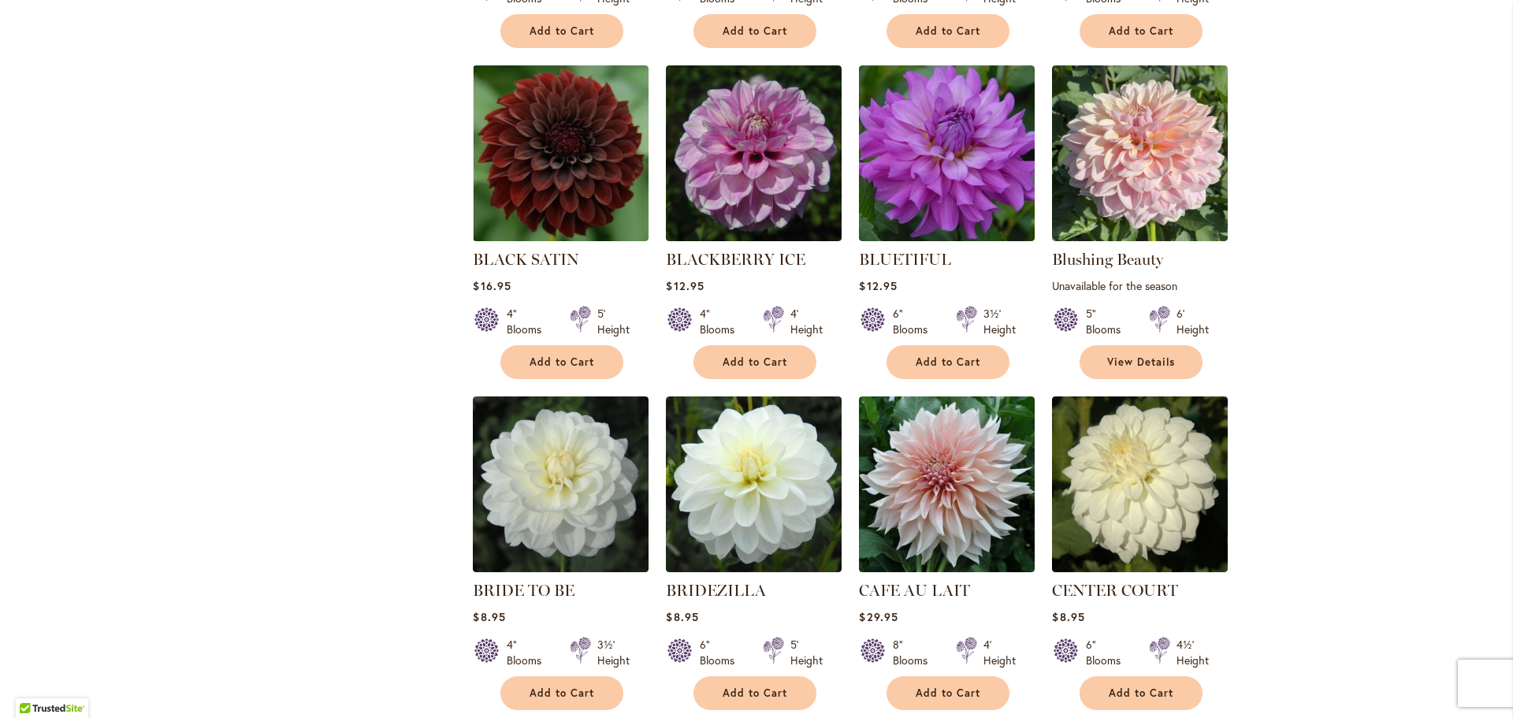
scroll to position [1340, 0]
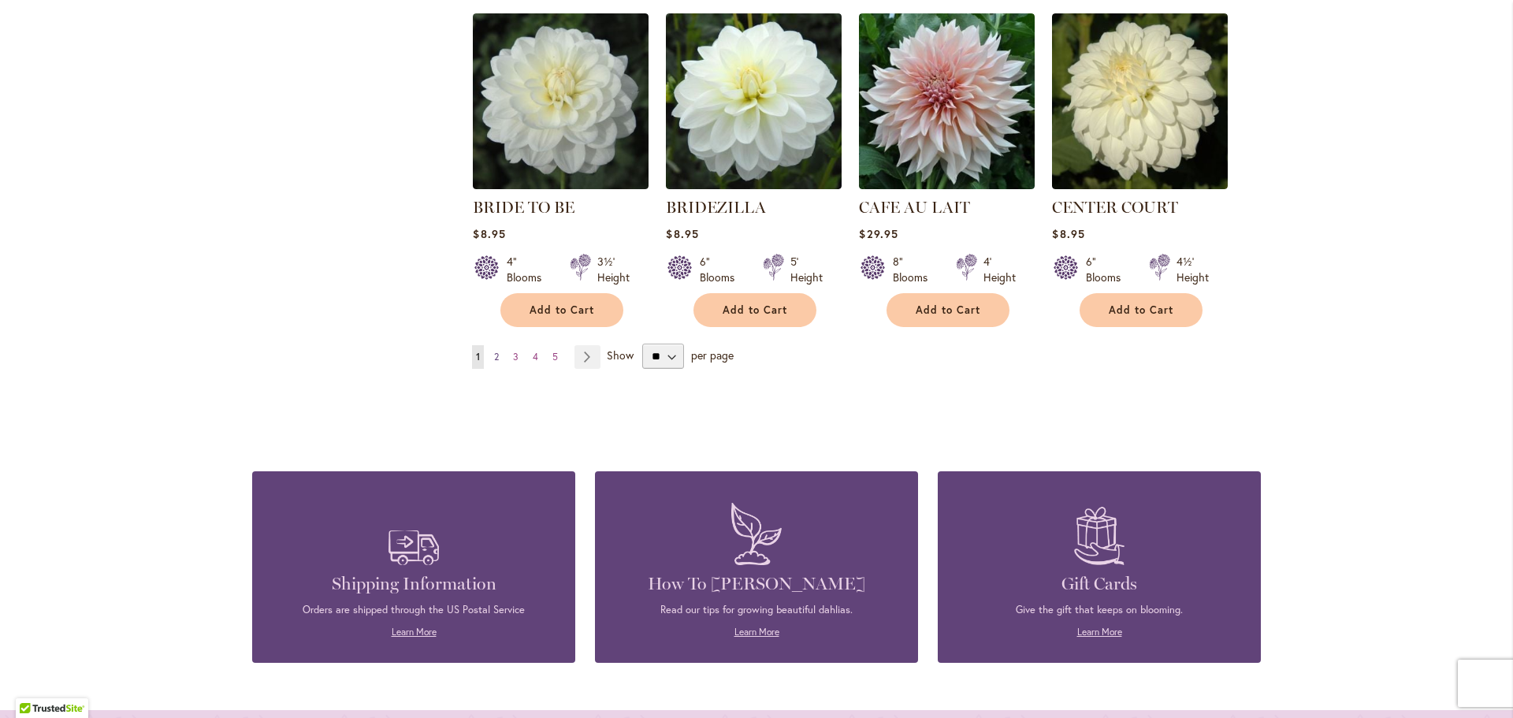
click at [494, 353] on span "2" at bounding box center [496, 357] width 5 height 12
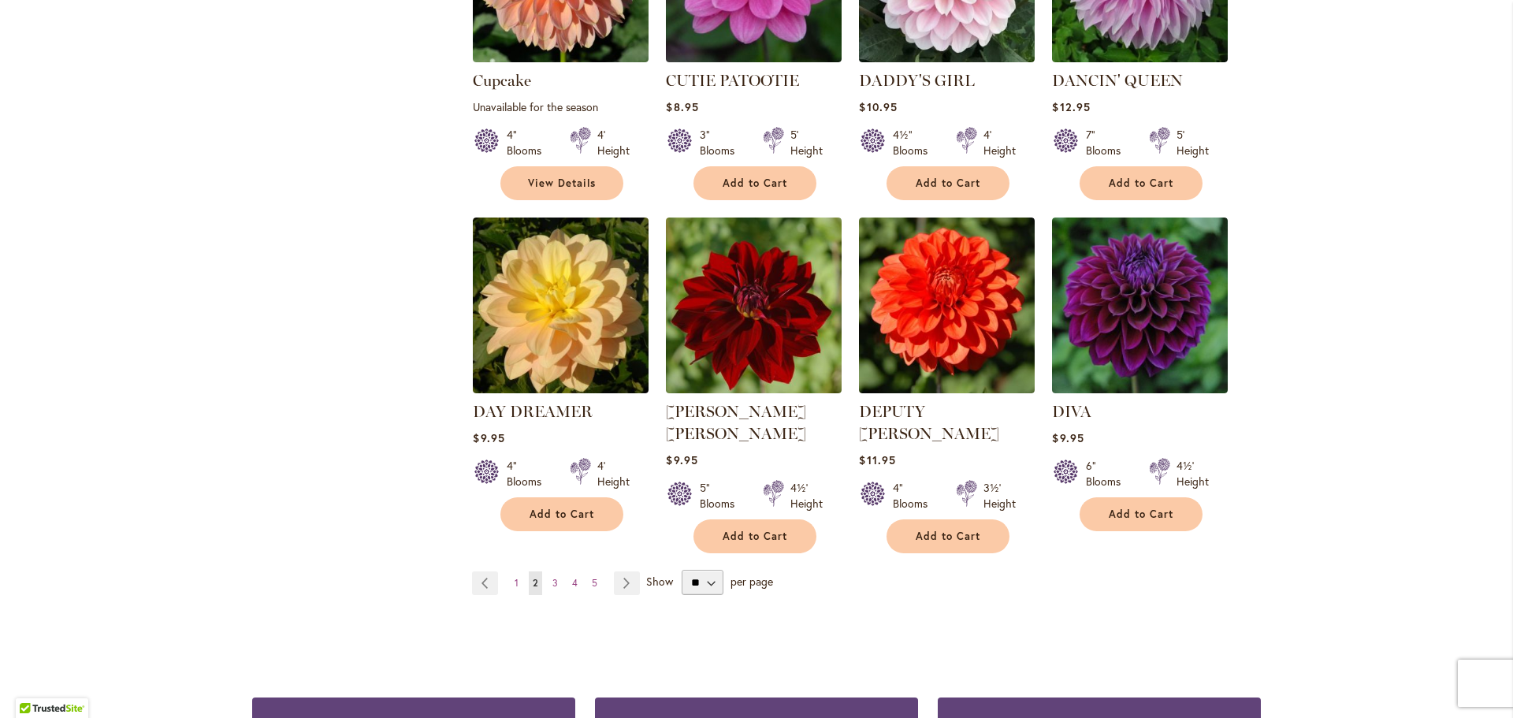
scroll to position [1182, 0]
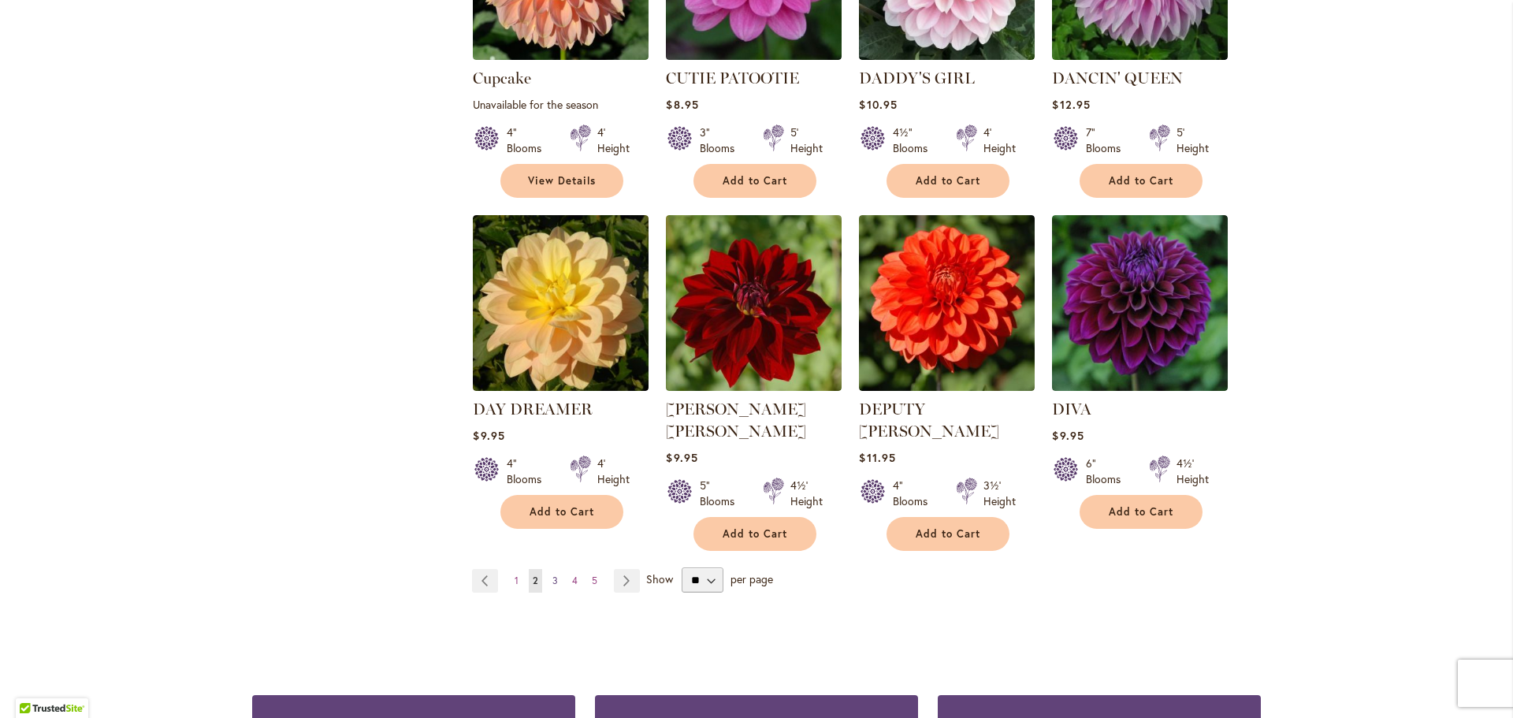
click at [548, 569] on link "Page 3" at bounding box center [554, 581] width 13 height 24
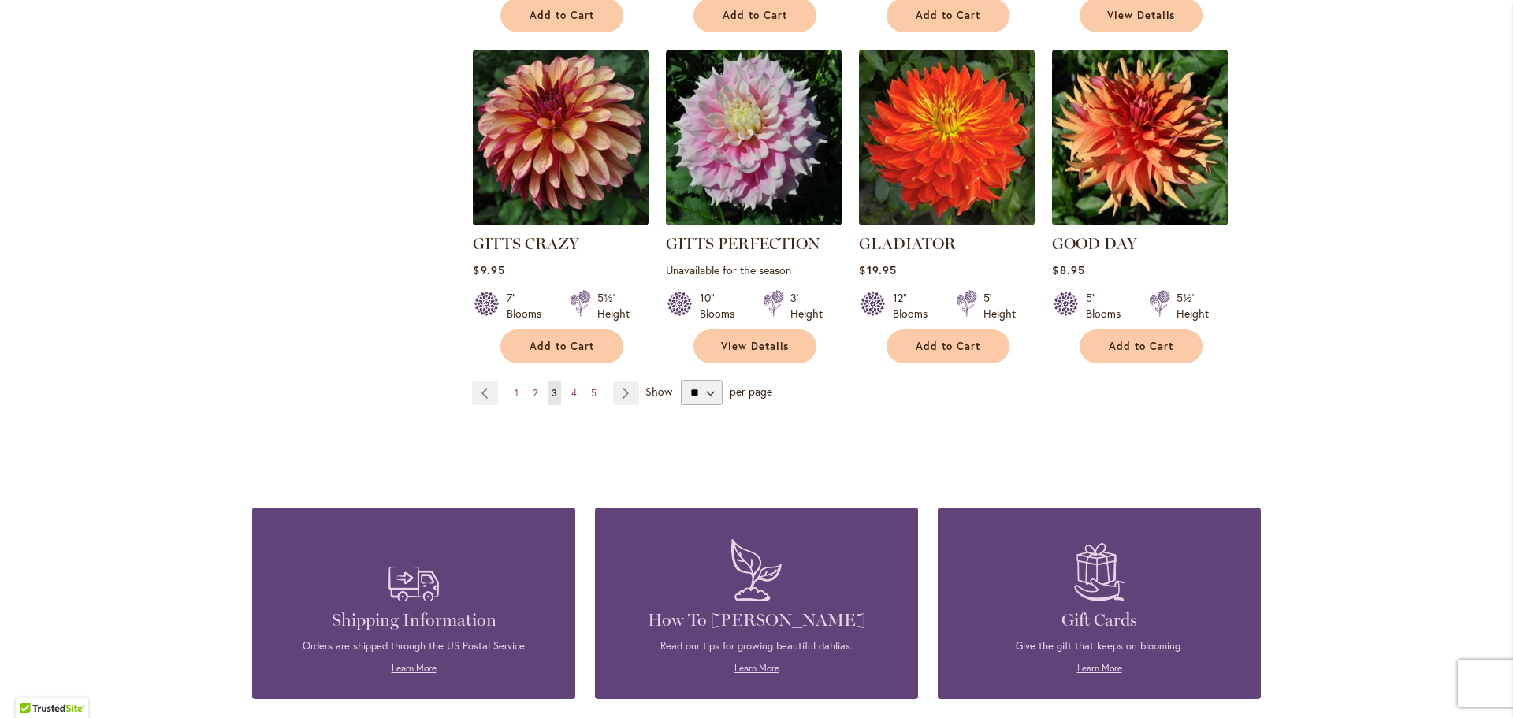
scroll to position [1340, 0]
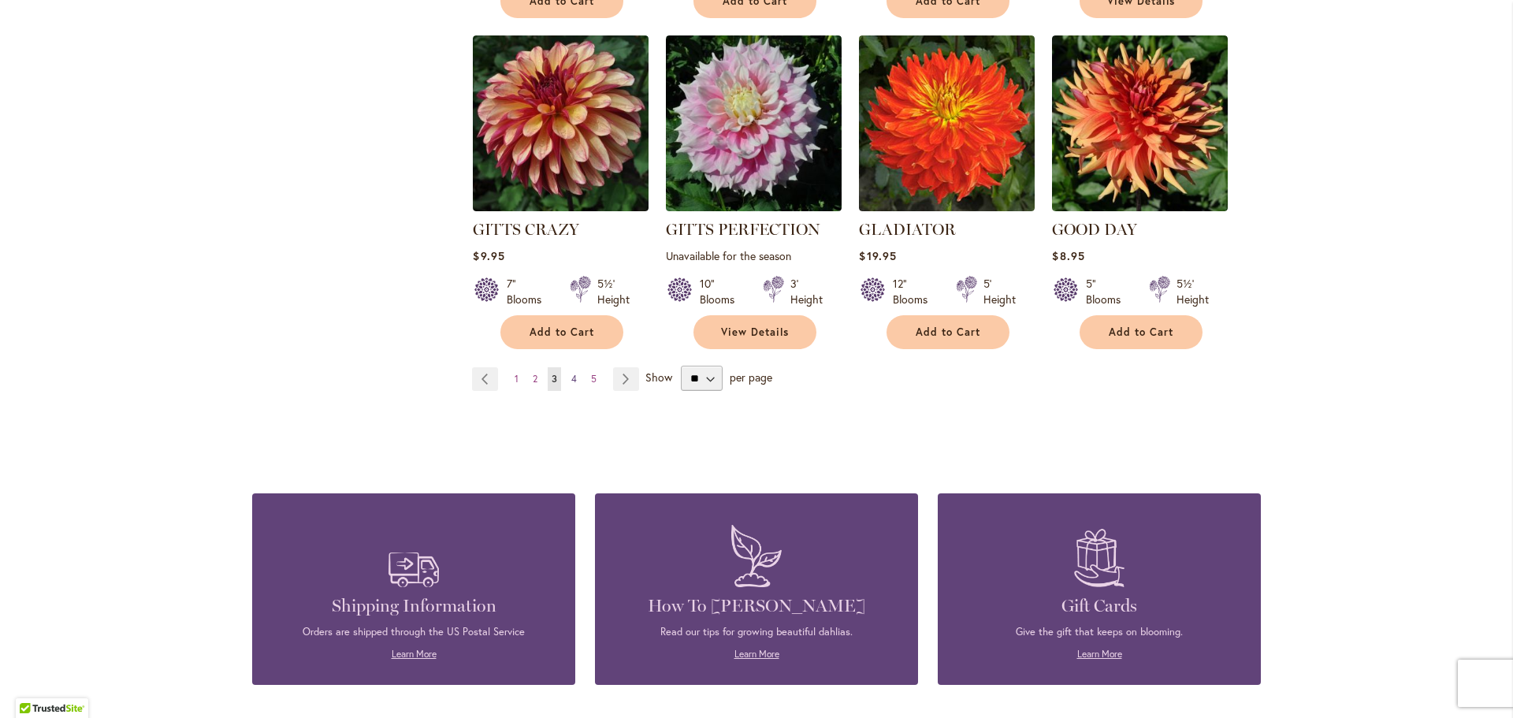
click at [571, 376] on link "Page 4" at bounding box center [573, 379] width 13 height 24
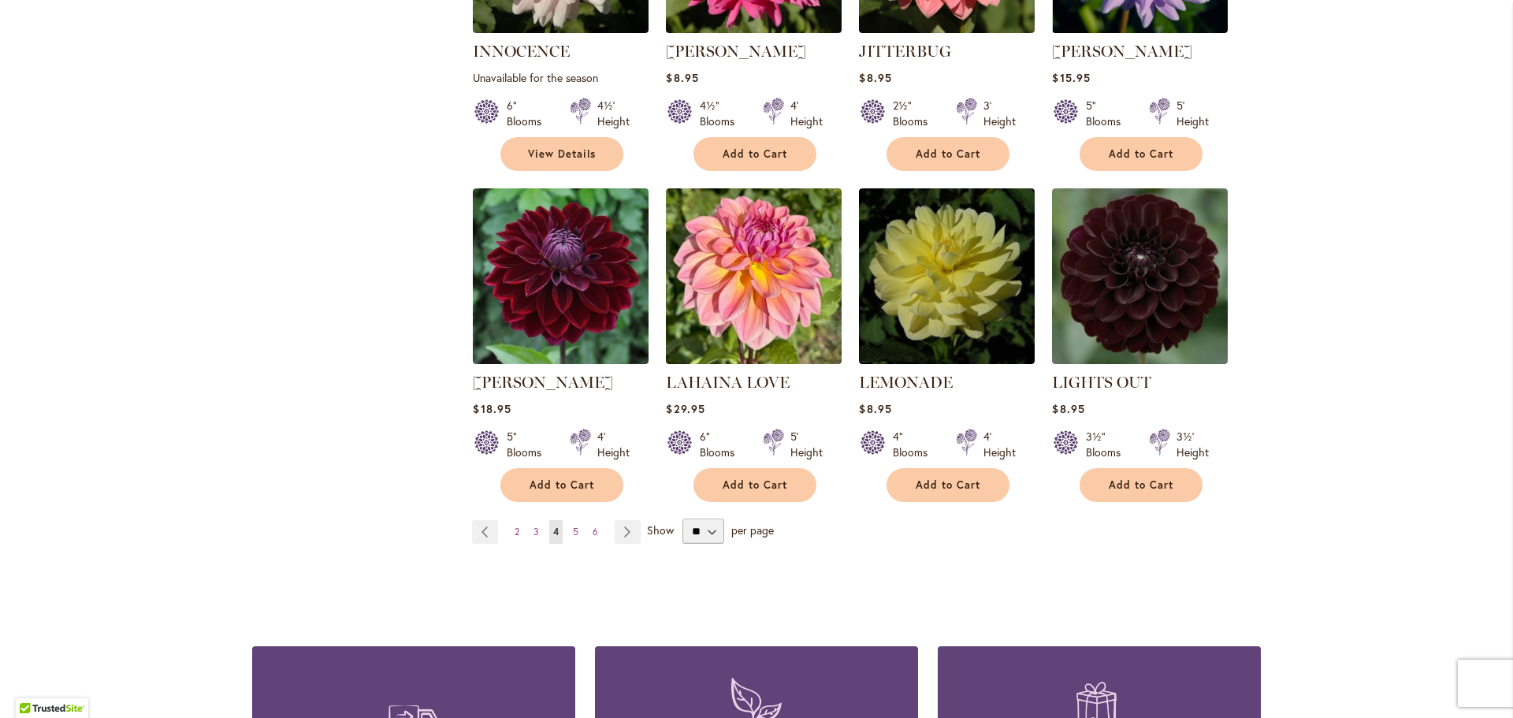
scroll to position [1103, 0]
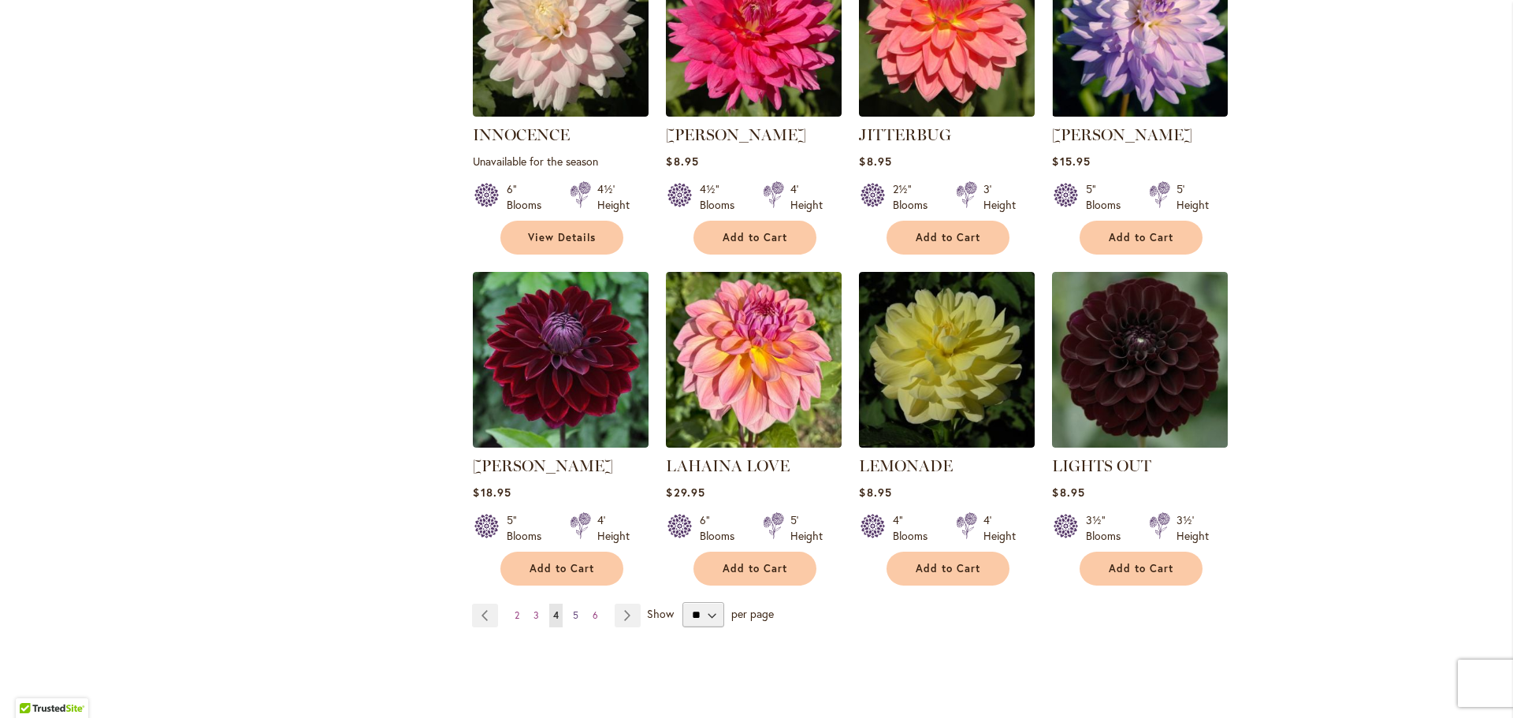
click at [573, 616] on span "5" at bounding box center [576, 615] width 6 height 12
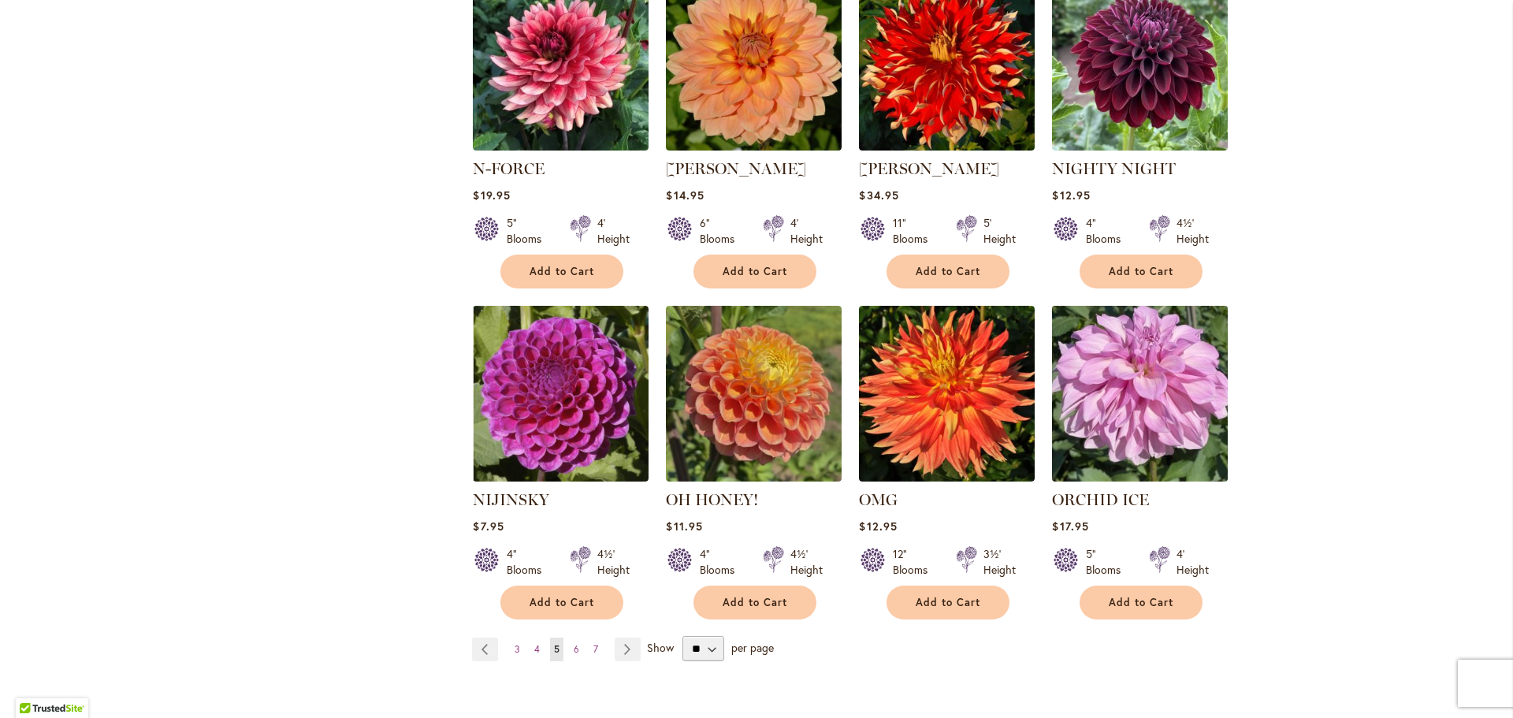
scroll to position [1418, 0]
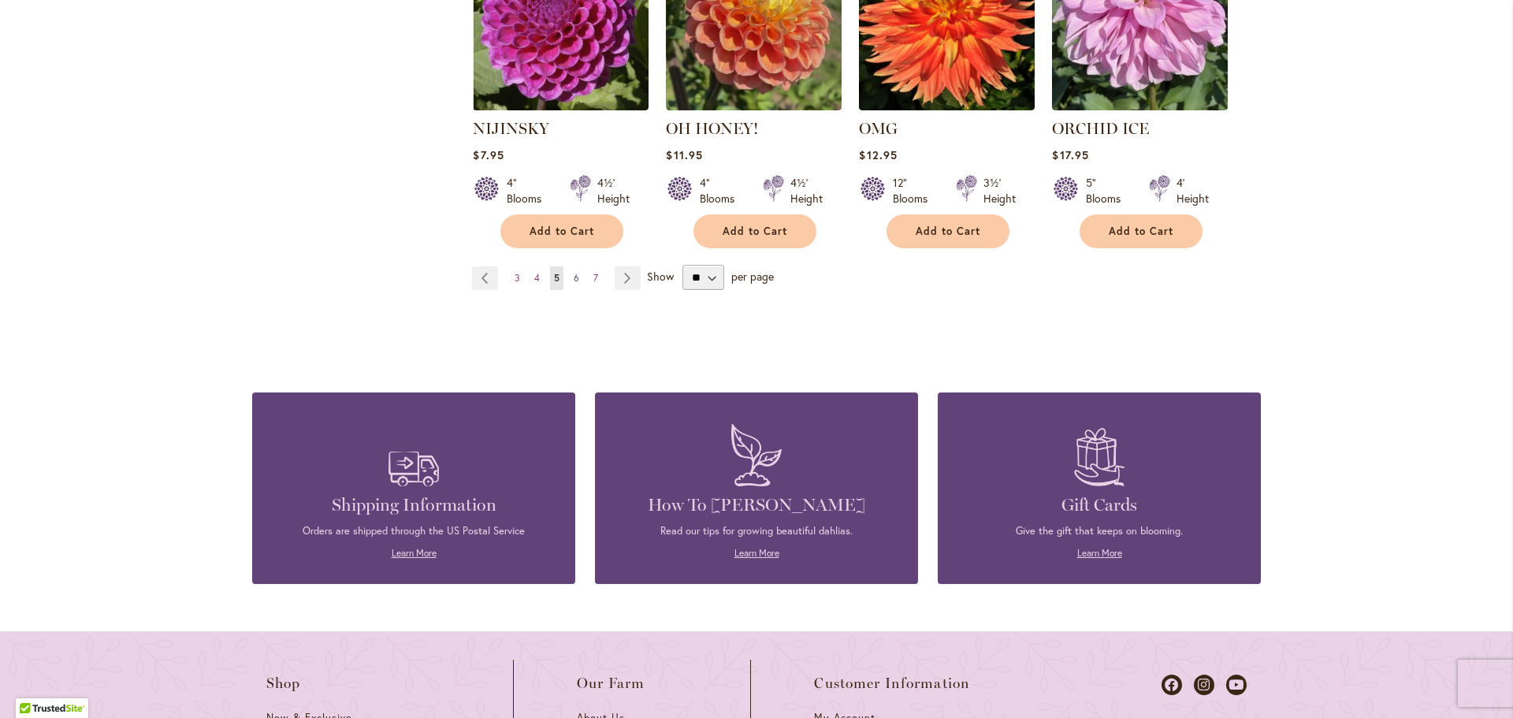
click at [570, 276] on link "Page 6" at bounding box center [576, 278] width 13 height 24
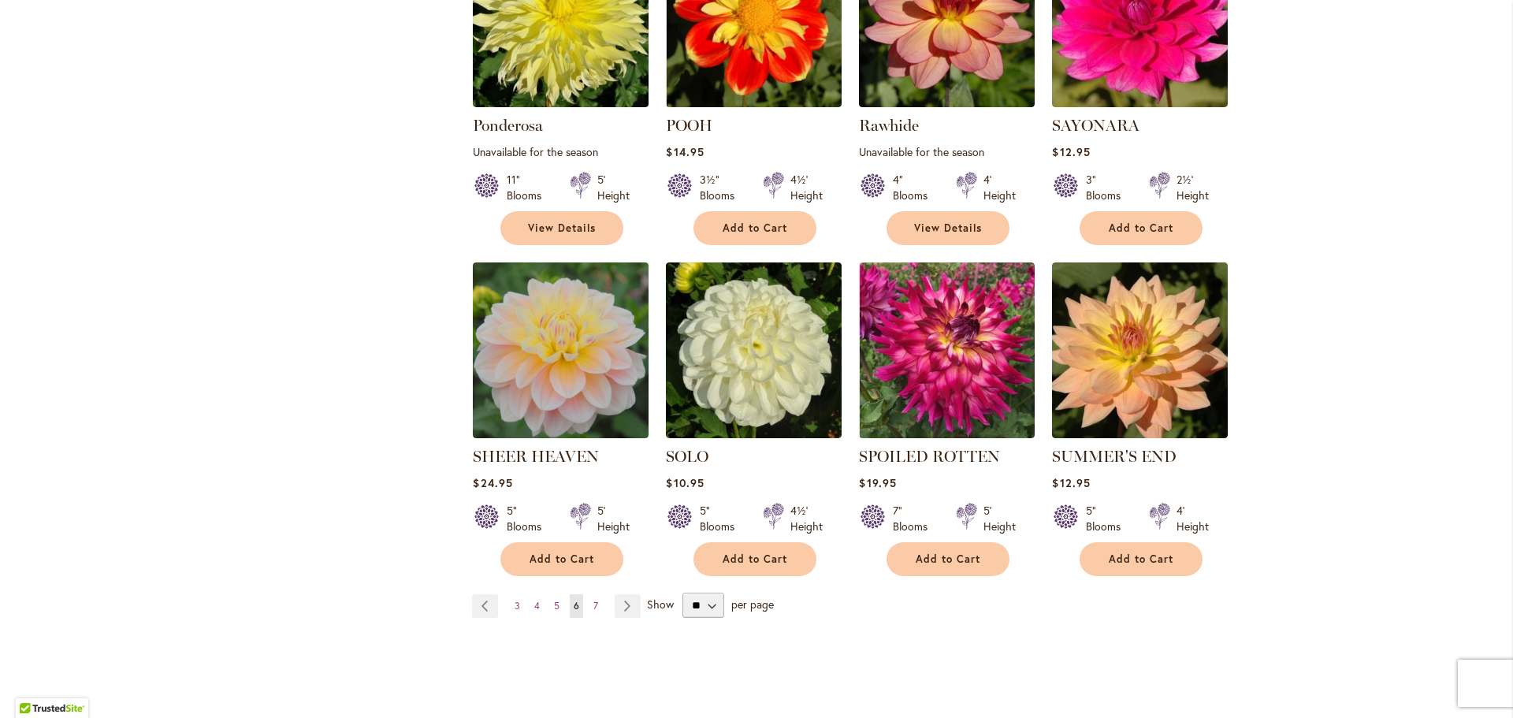
scroll to position [1182, 0]
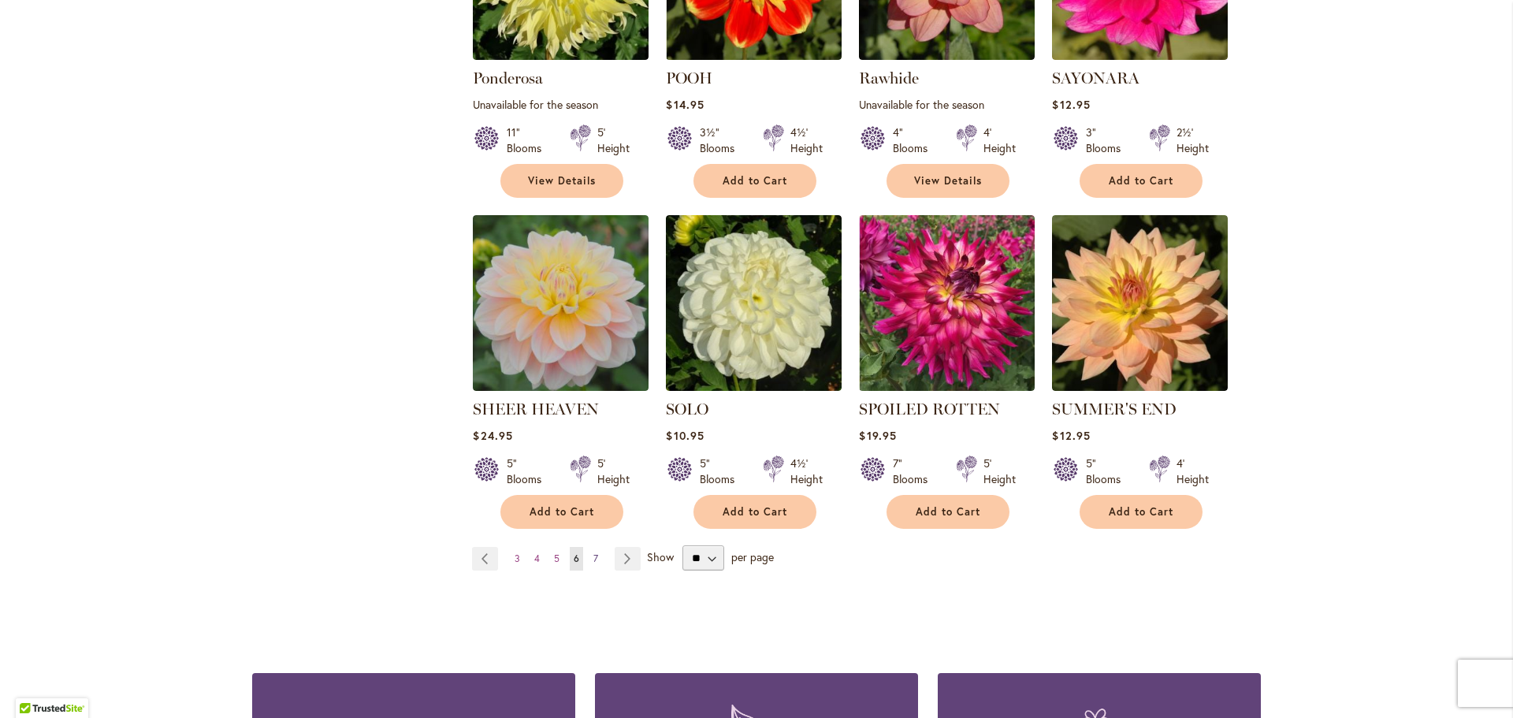
click at [593, 552] on span "7" at bounding box center [595, 558] width 5 height 12
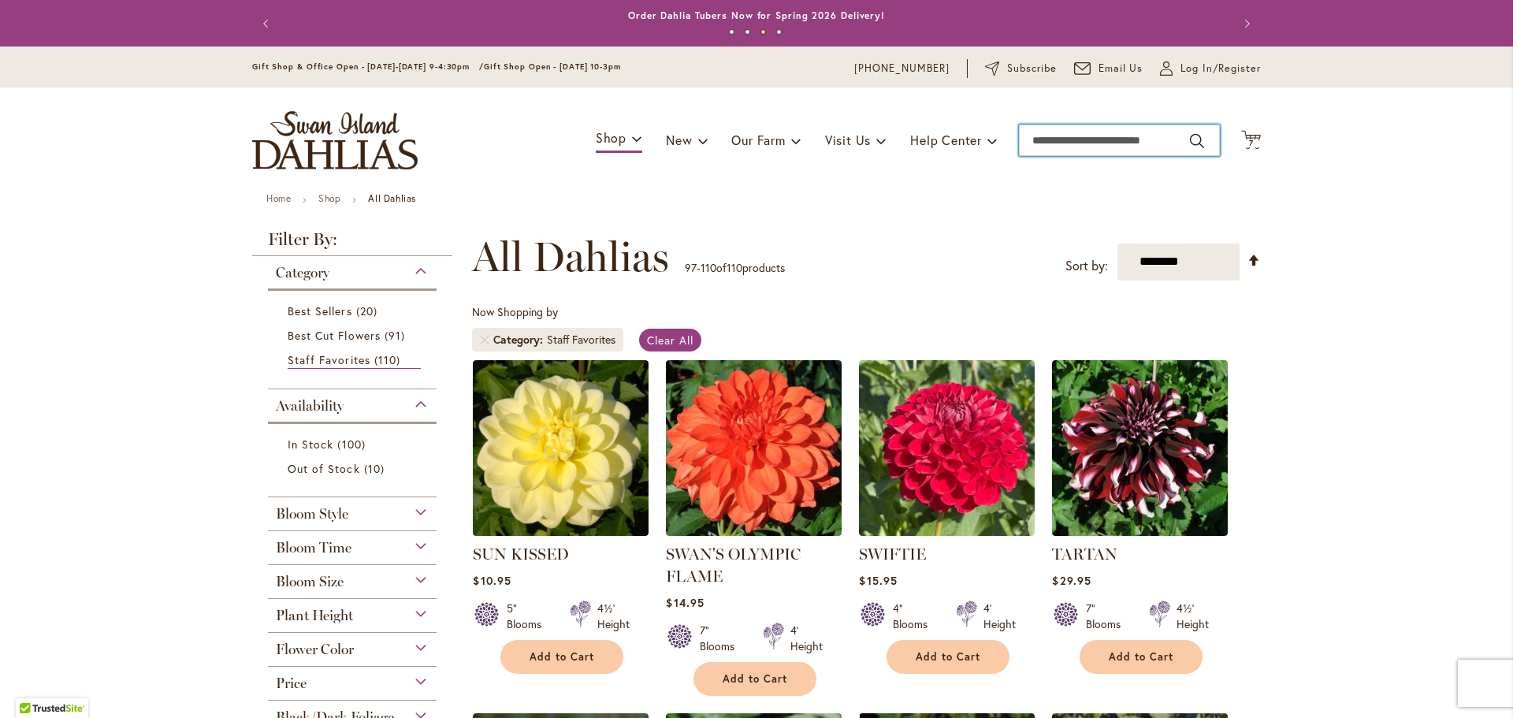
click at [1102, 150] on input "Search" at bounding box center [1119, 141] width 201 height 32
type input "*****"
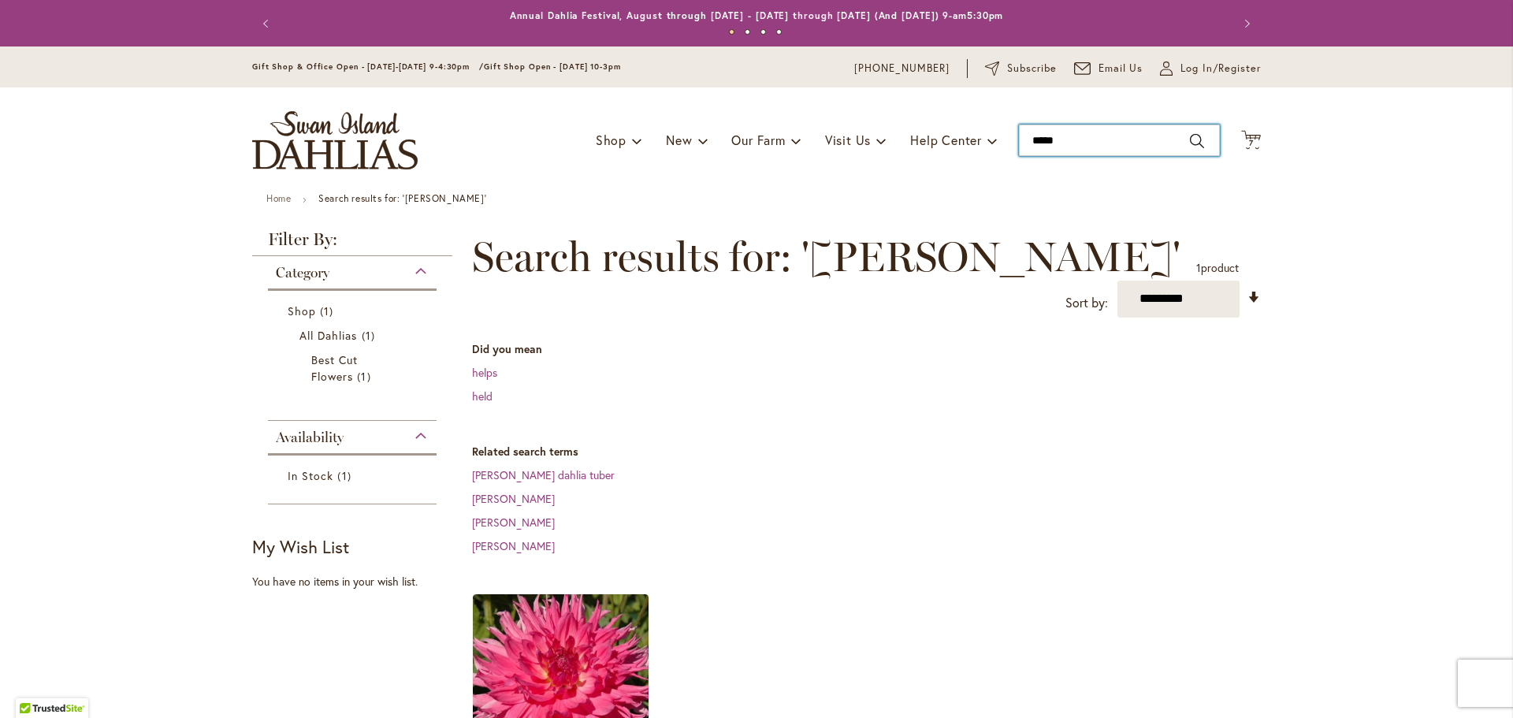
type input "*****"
drag, startPoint x: 1081, startPoint y: 132, endPoint x: 881, endPoint y: 134, distance: 200.2
click at [881, 134] on div "Toggle Nav Shop Dahlia Tubers Collections Fresh Cut Dahlias Gardening Supplies …" at bounding box center [756, 140] width 1040 height 106
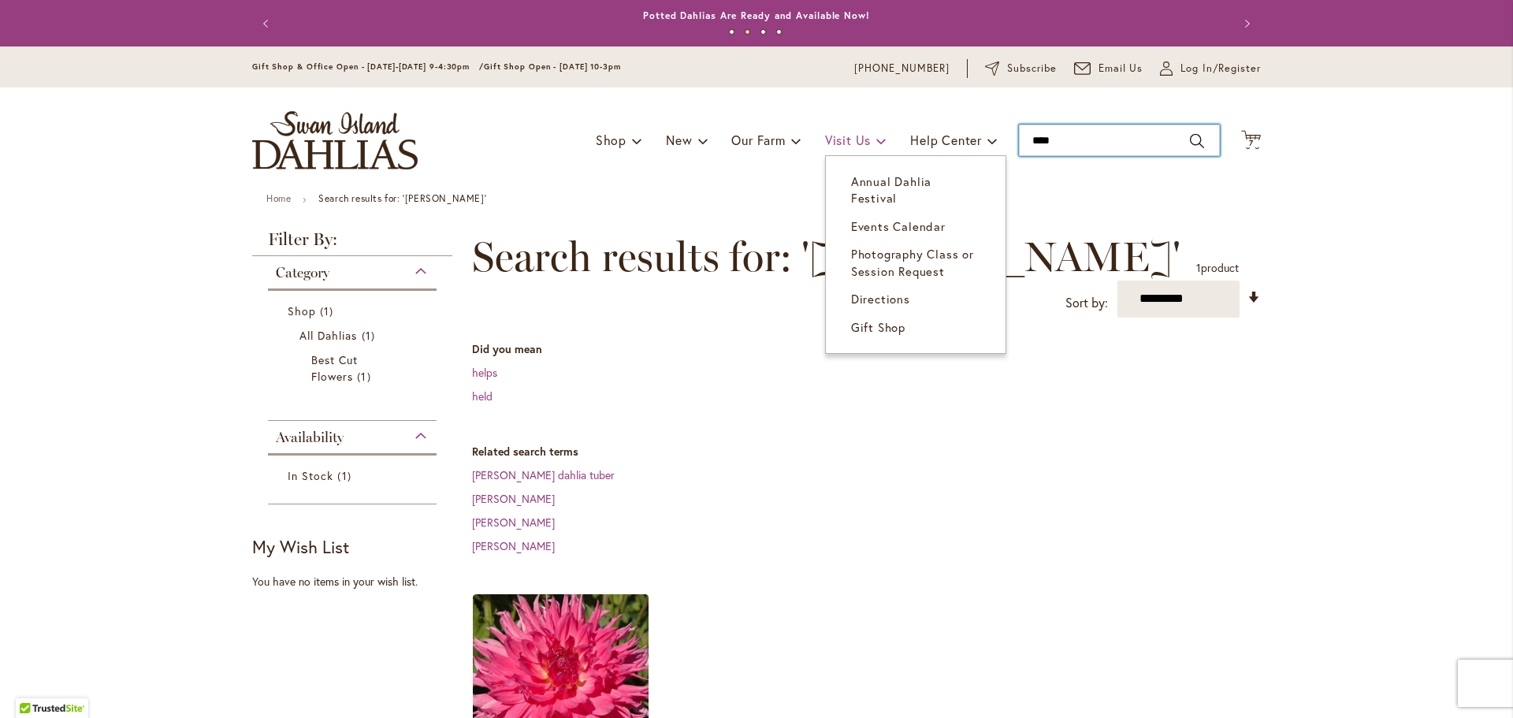
type input "*****"
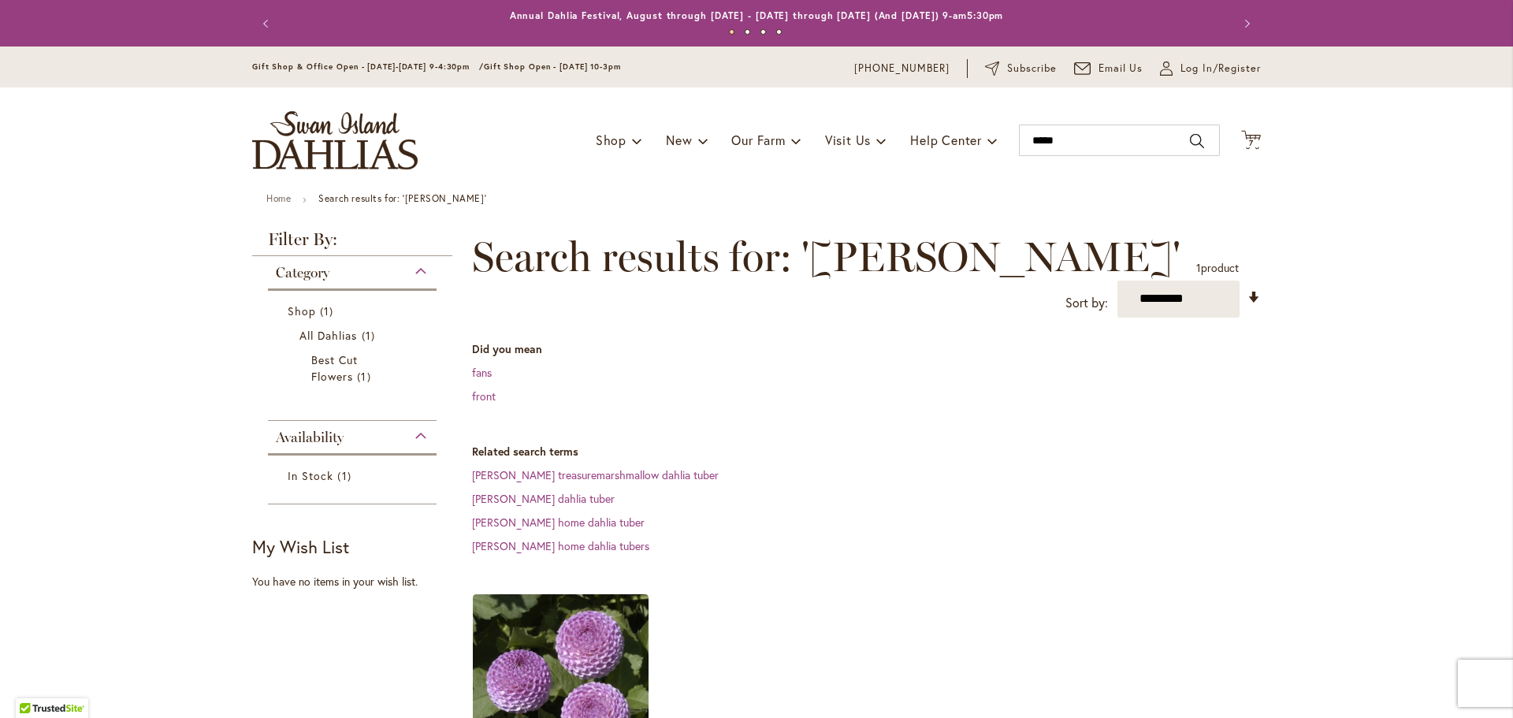
scroll to position [394, 0]
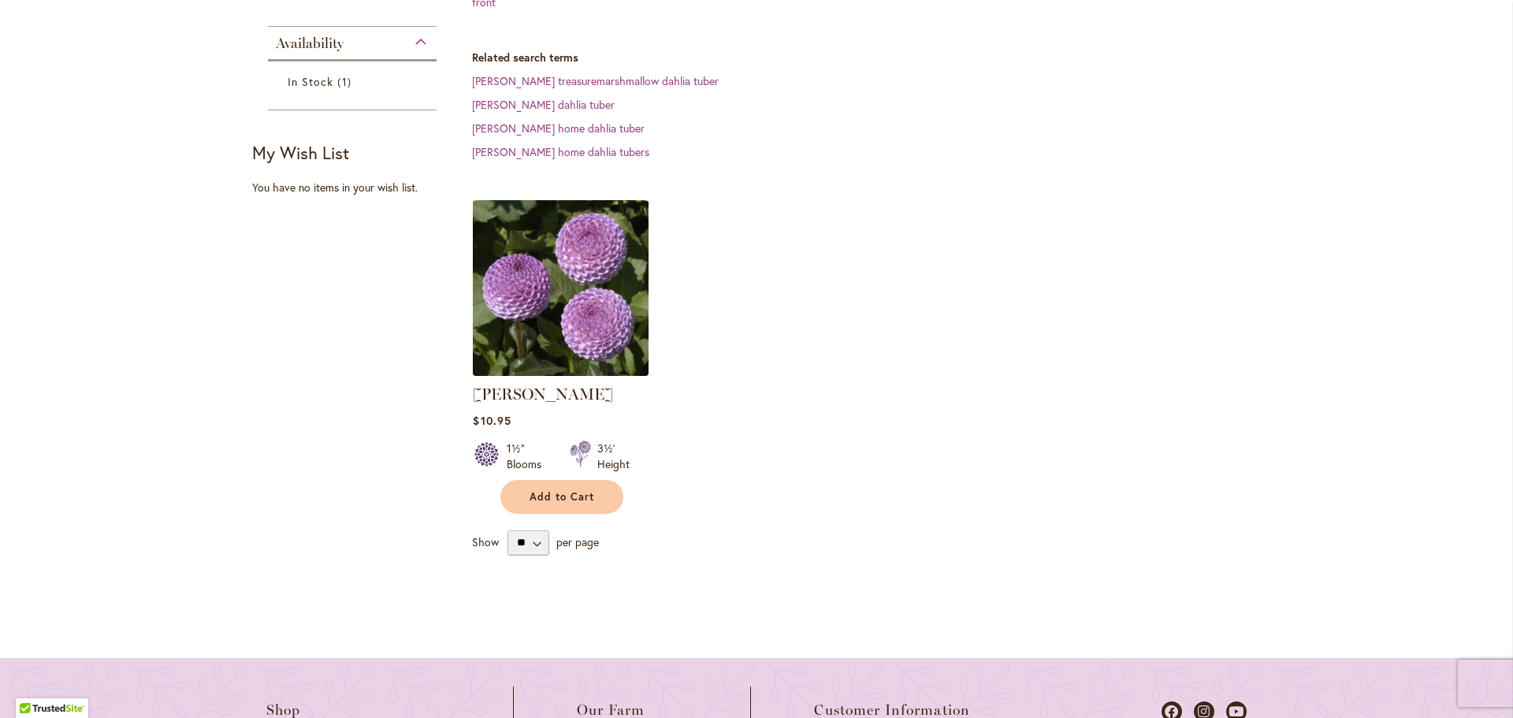
click at [571, 283] on img at bounding box center [561, 287] width 184 height 184
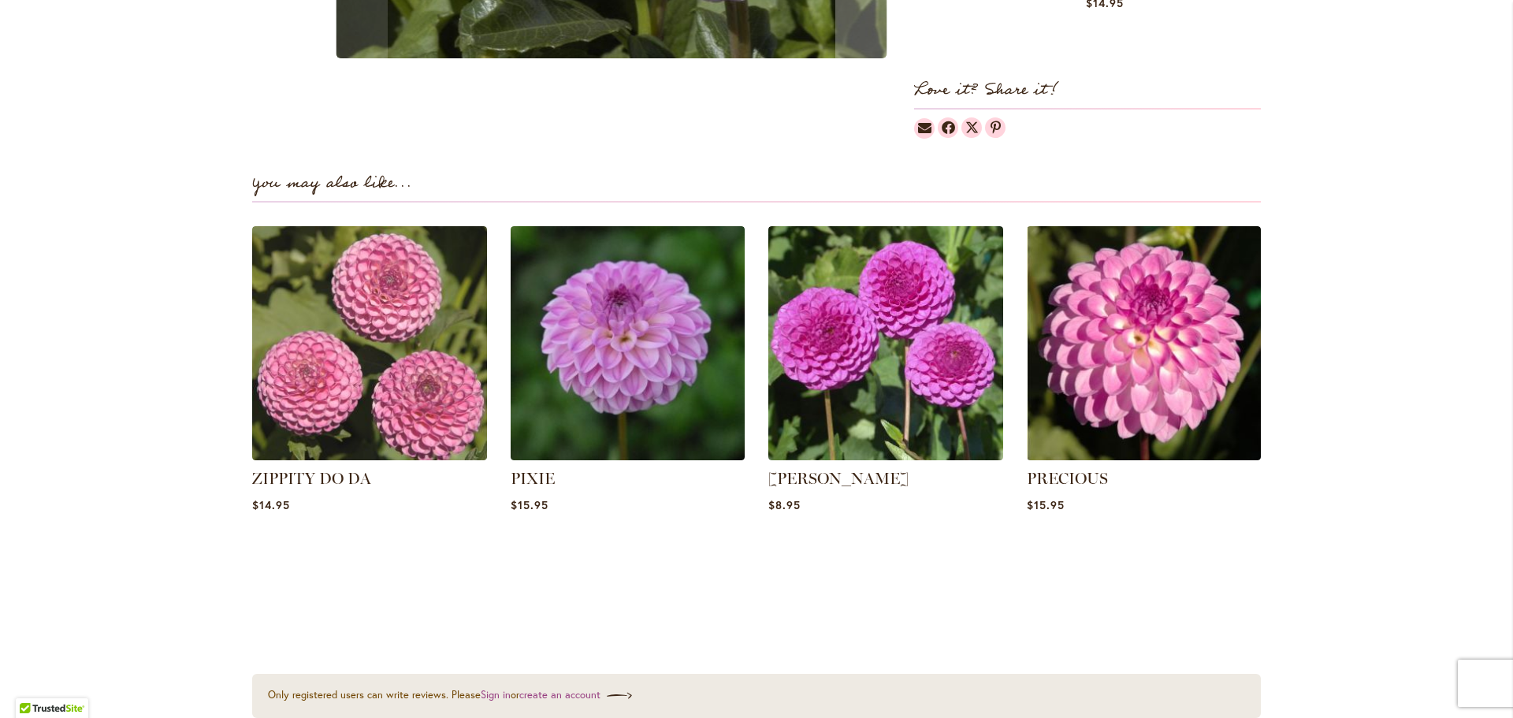
scroll to position [946, 0]
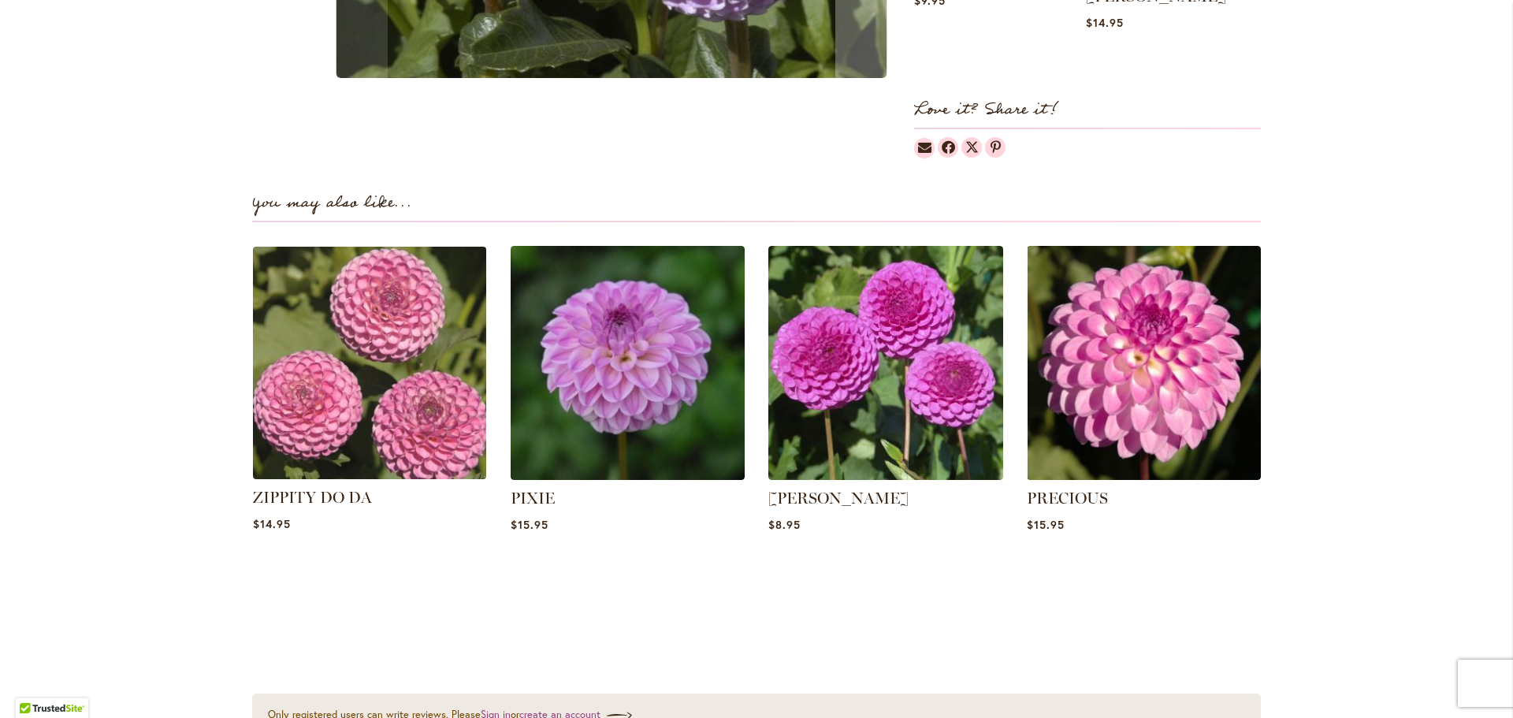
click at [381, 330] on img at bounding box center [369, 362] width 244 height 244
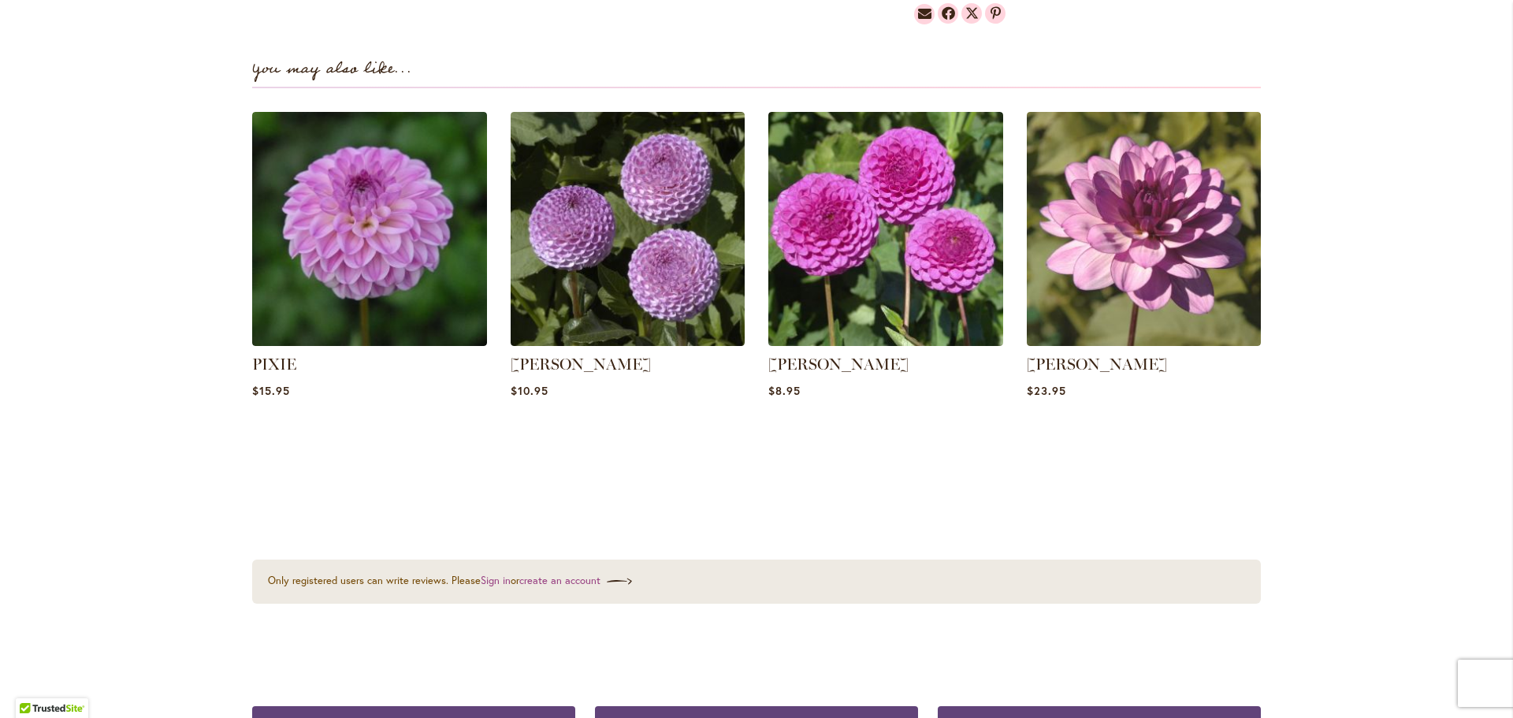
scroll to position [1024, 0]
